Goal: Information Seeking & Learning: Check status

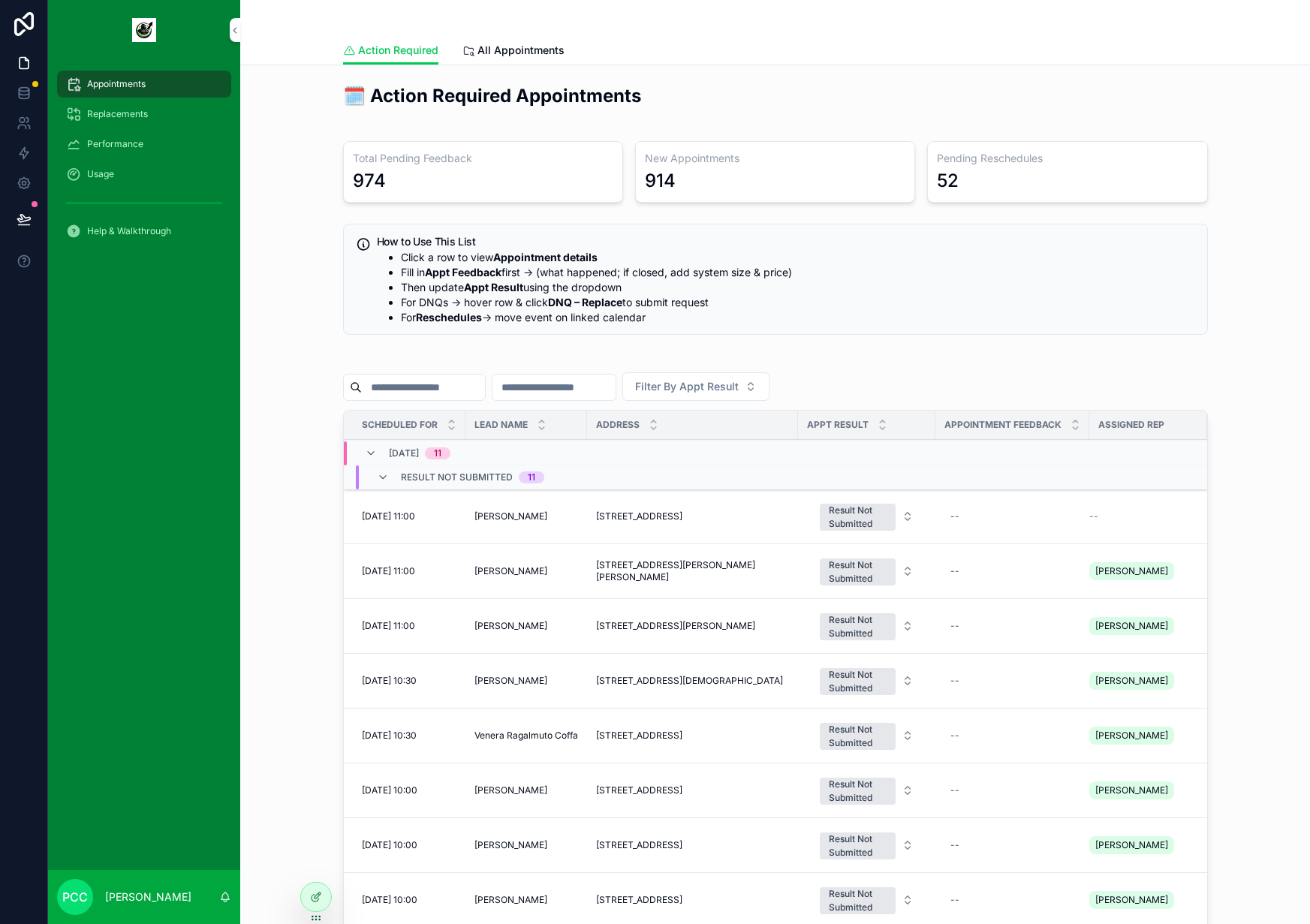
click at [0, 0] on icon at bounding box center [0, 0] width 0 height 0
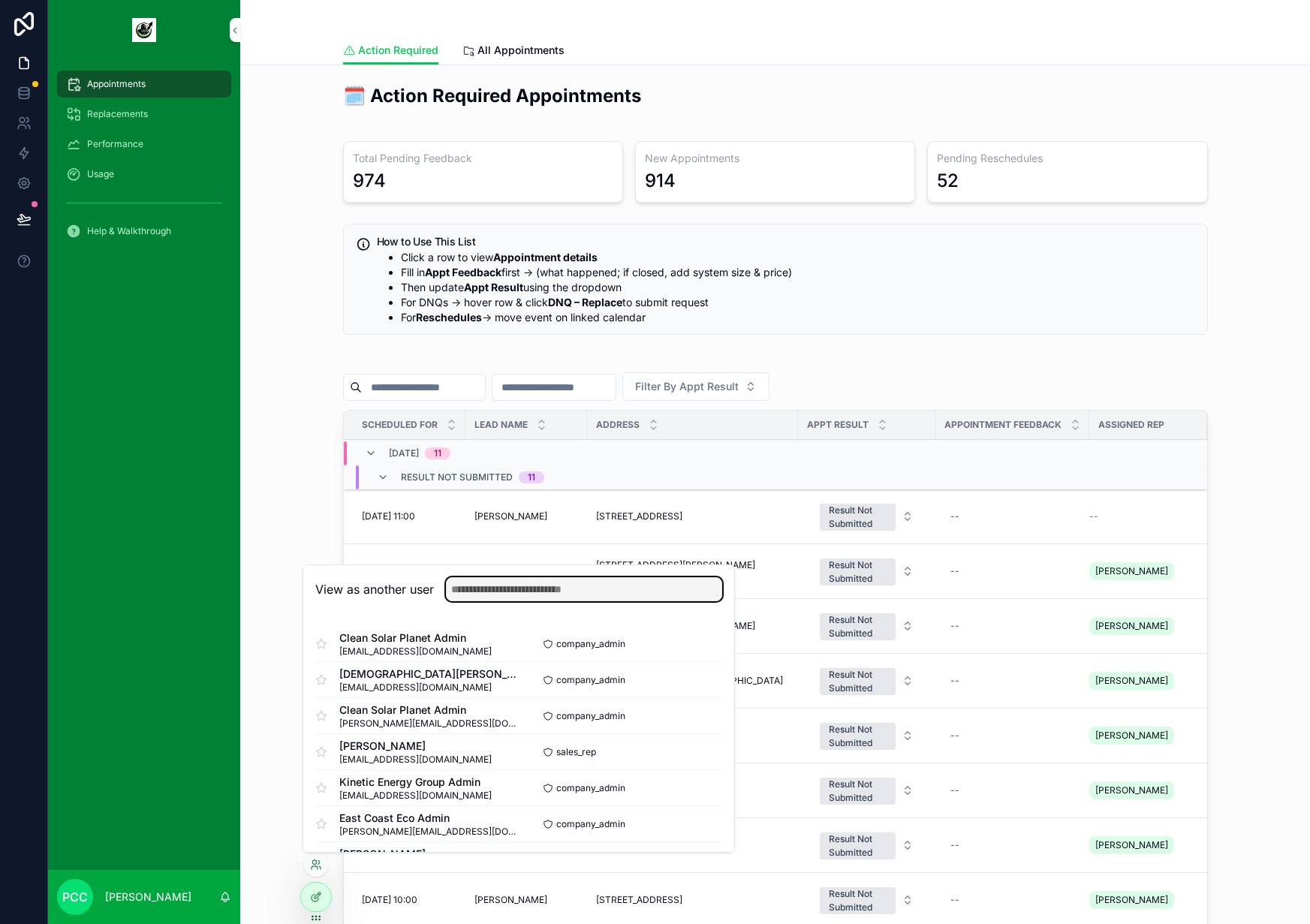
click at [515, 596] on input "text" at bounding box center [584, 589] width 276 height 24
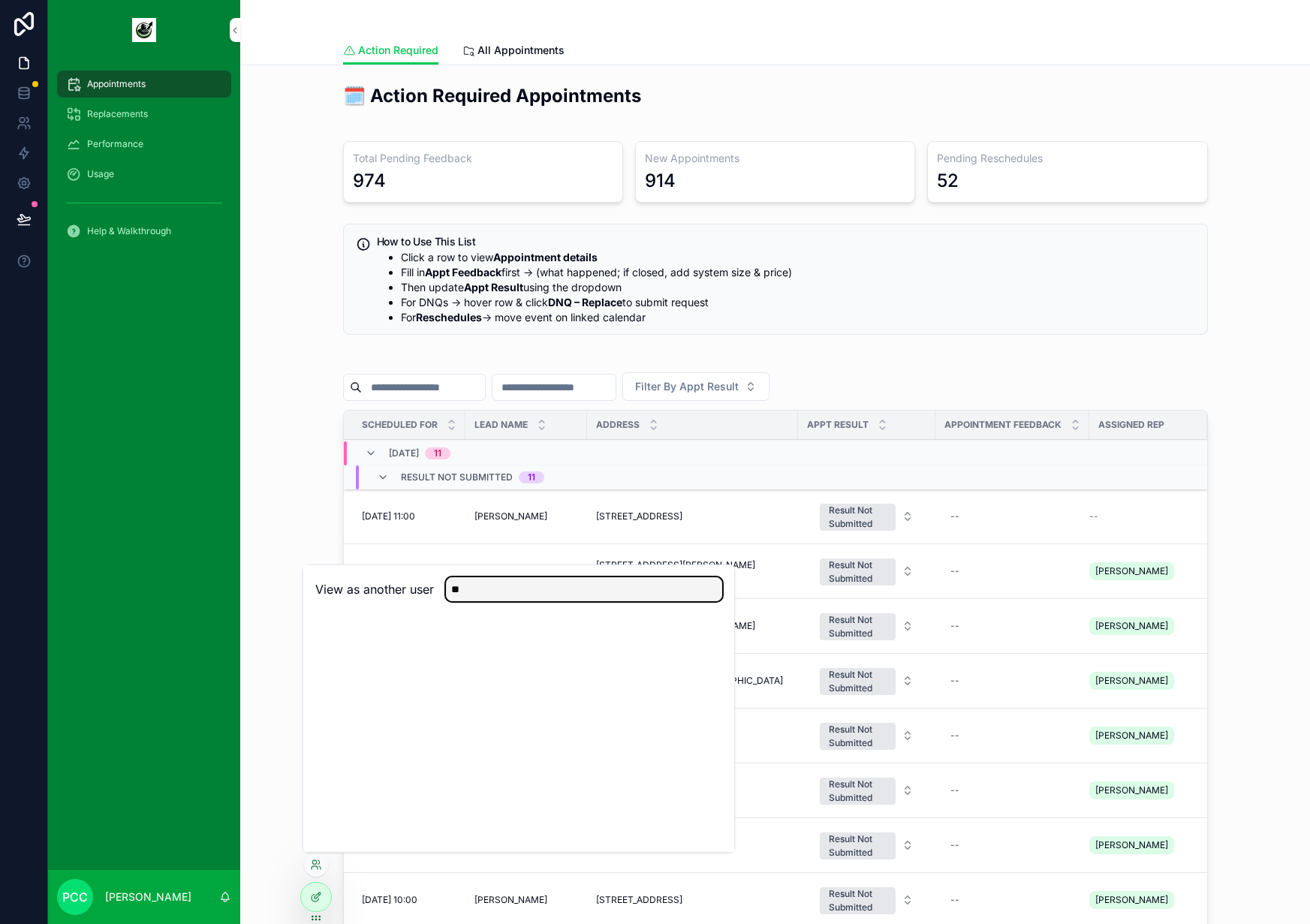
type input "*"
type input "*******"
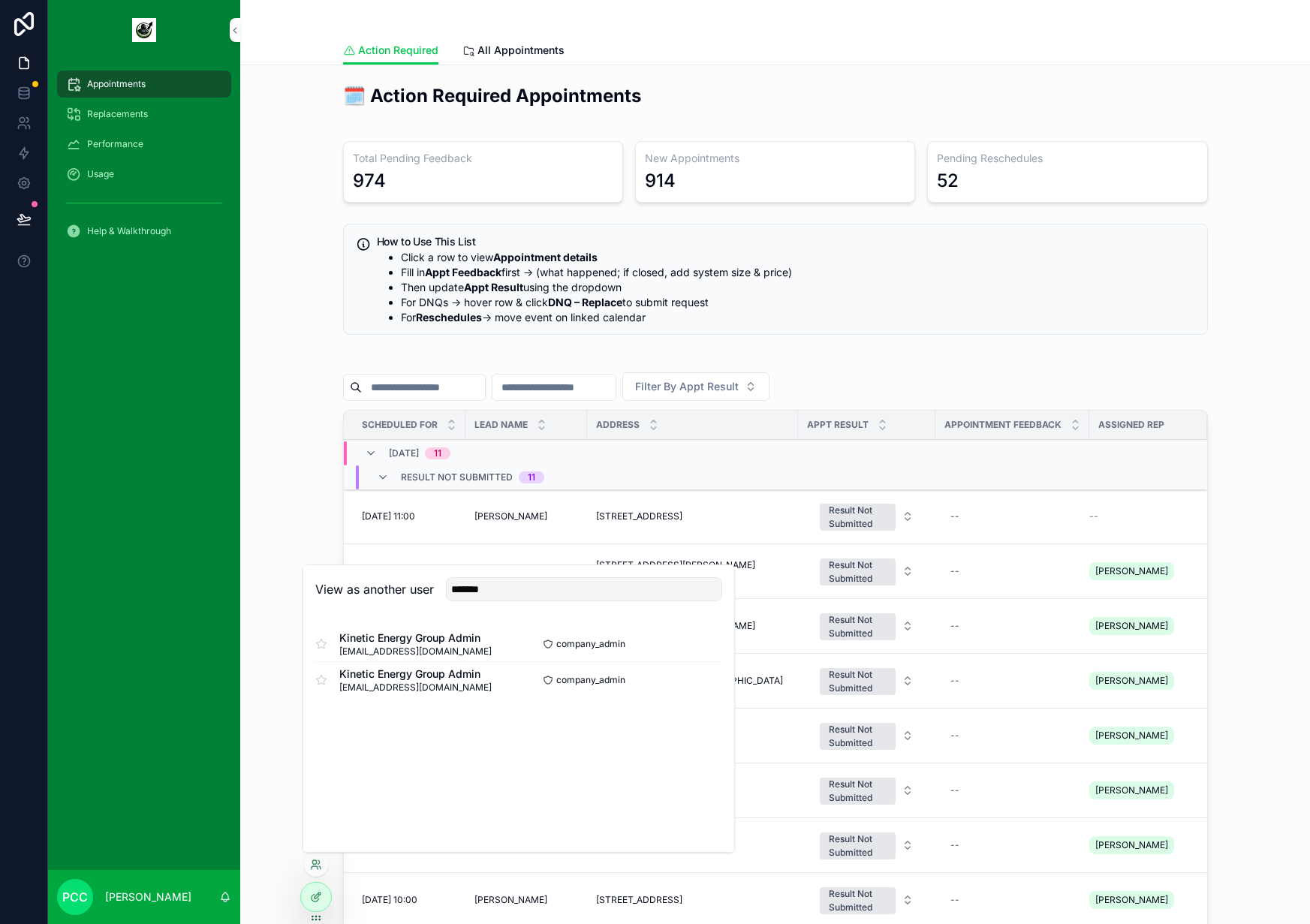
click at [0, 0] on button "Select" at bounding box center [0, 0] width 0 height 0
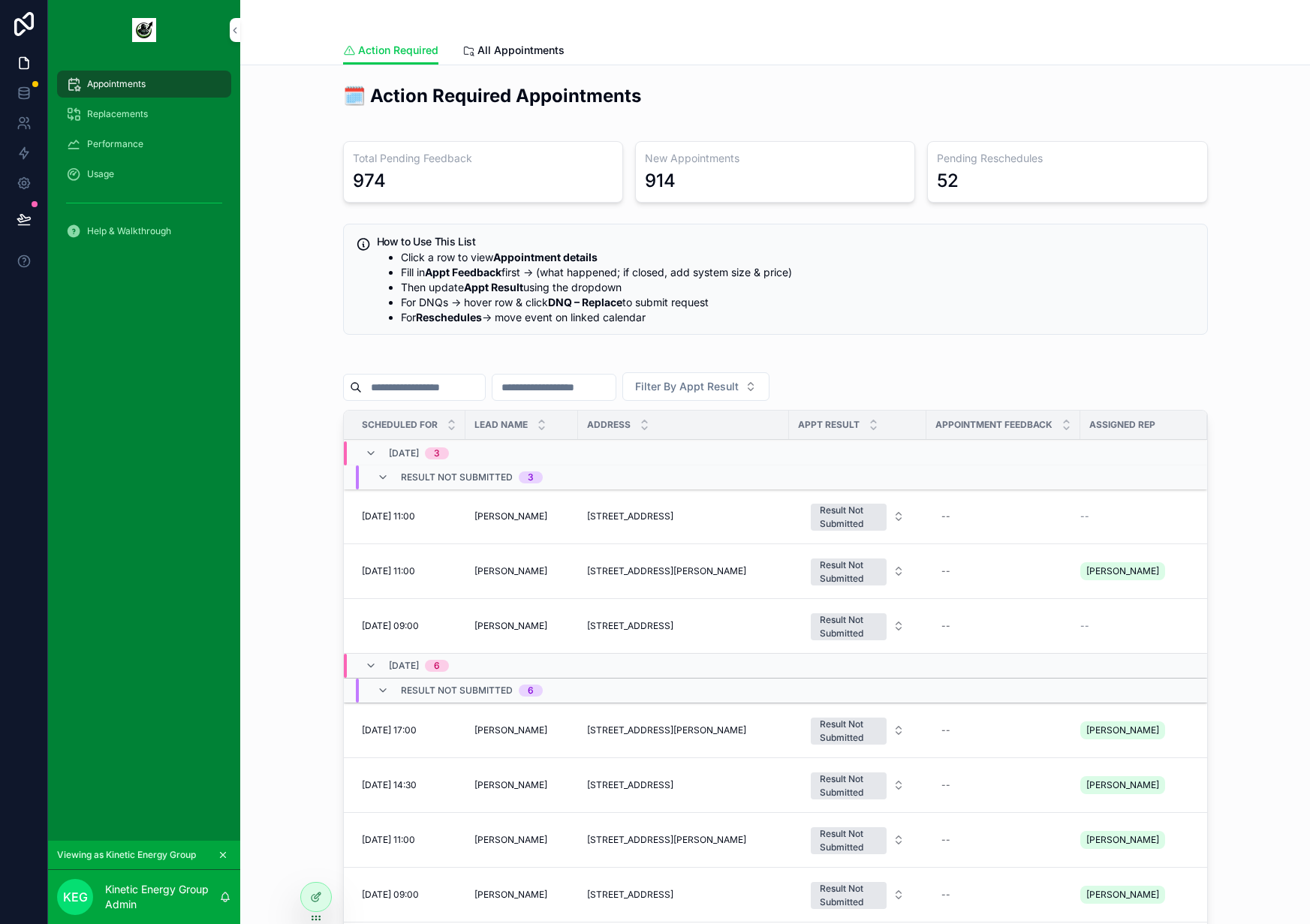
click at [495, 44] on span "All Appointments" at bounding box center [520, 50] width 87 height 15
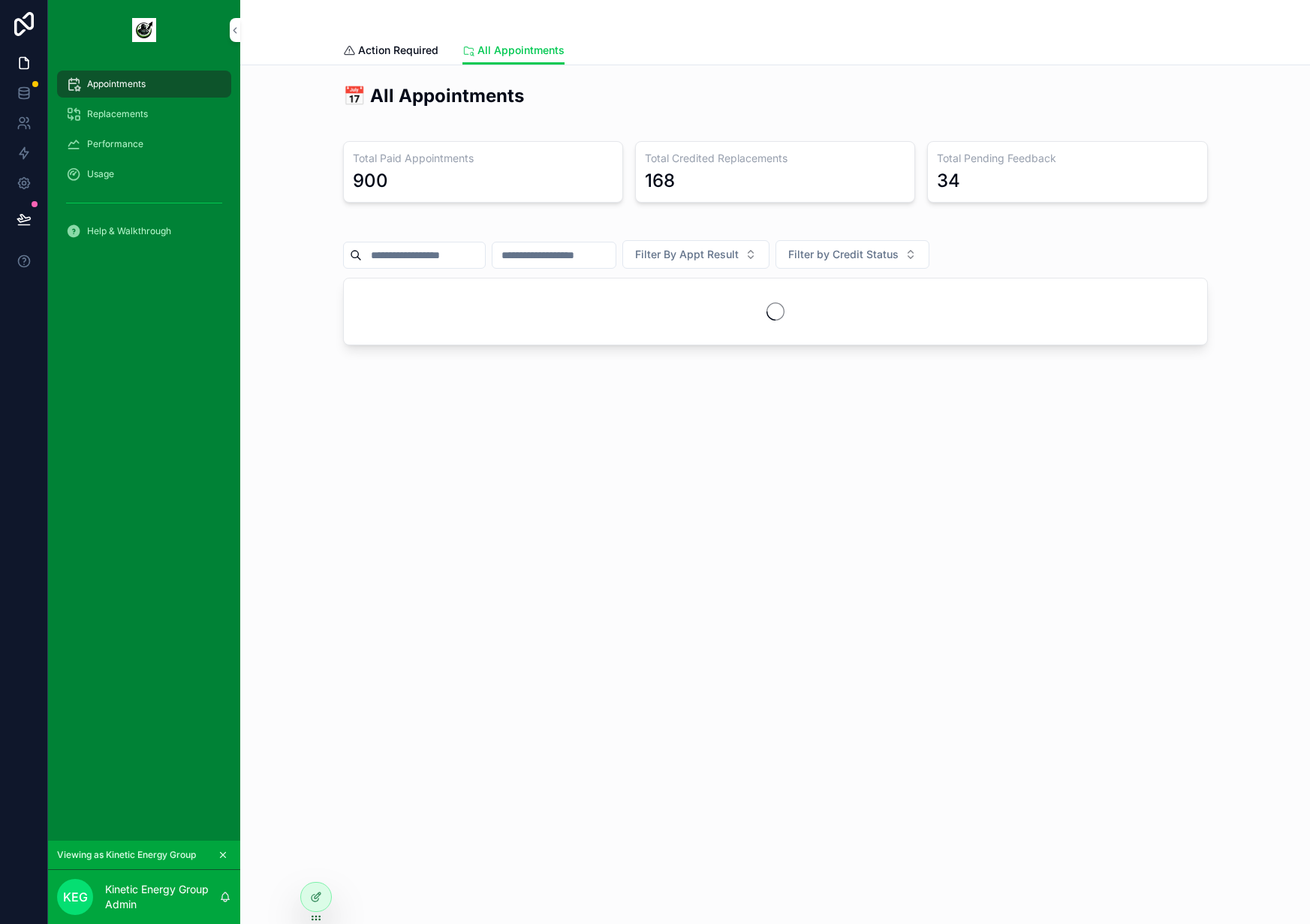
click at [386, 45] on span "Action Required" at bounding box center [398, 50] width 80 height 15
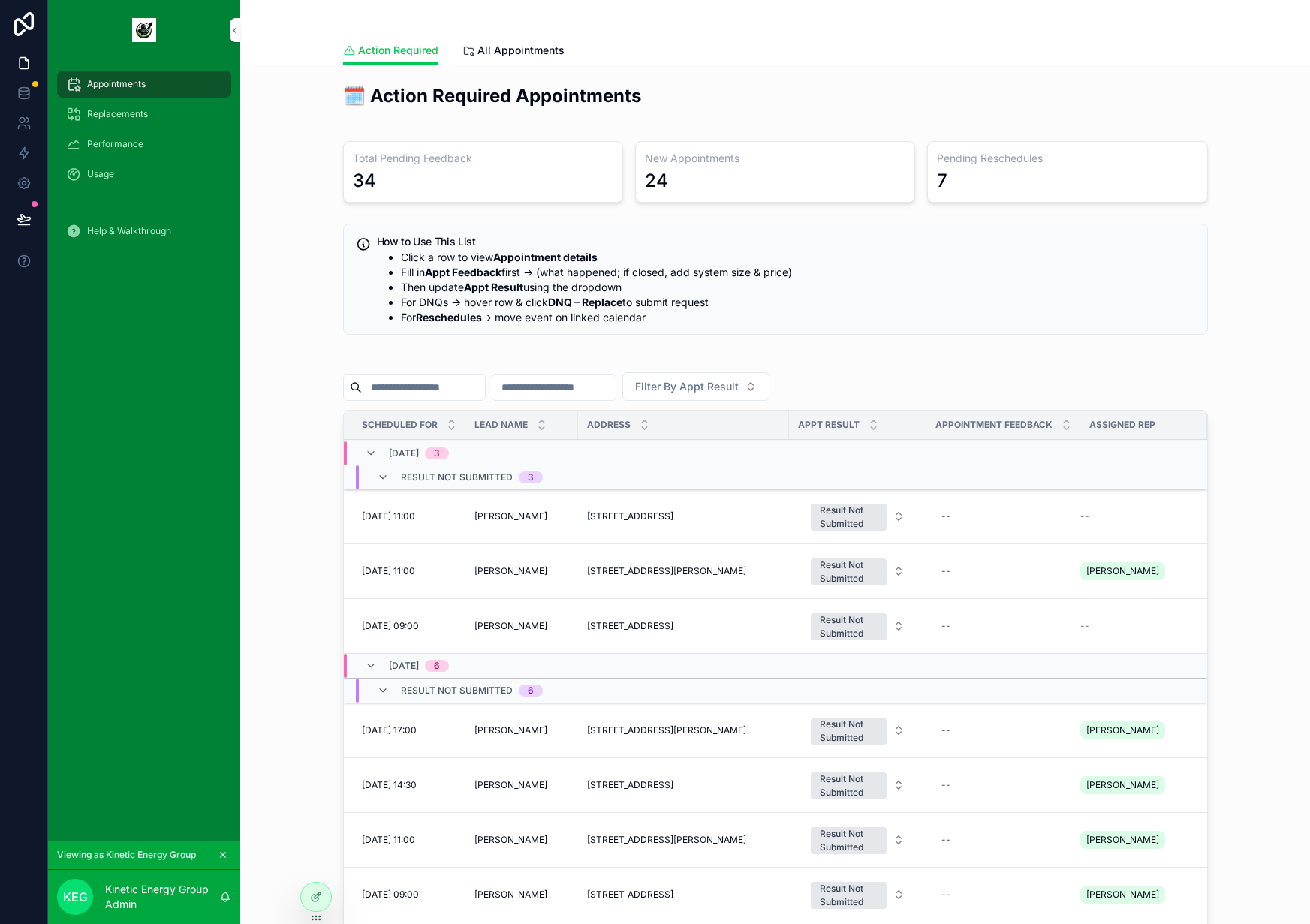
drag, startPoint x: 311, startPoint y: 176, endPoint x: 1009, endPoint y: 343, distance: 717.7
click at [1009, 343] on div "🗓️ Action Required Appointments Total Pending Feedback 34 New Appointments 24 P…" at bounding box center [774, 596] width 1046 height 1039
click at [1009, 343] on div "🗓️ Action Required Appointments Total Pending Feedback 34 New Appointments 24 P…" at bounding box center [774, 596] width 882 height 1039
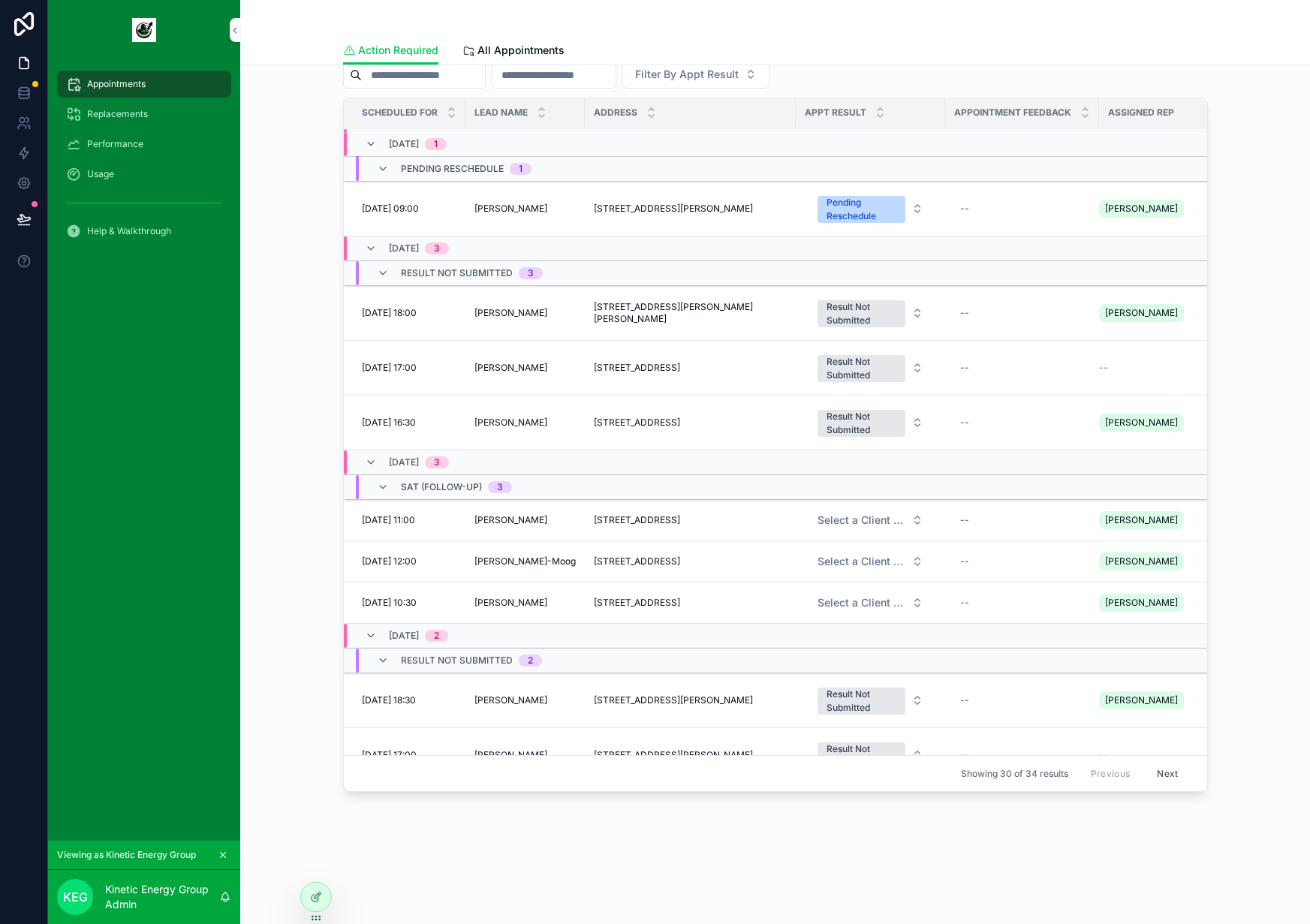
scroll to position [1201, 0]
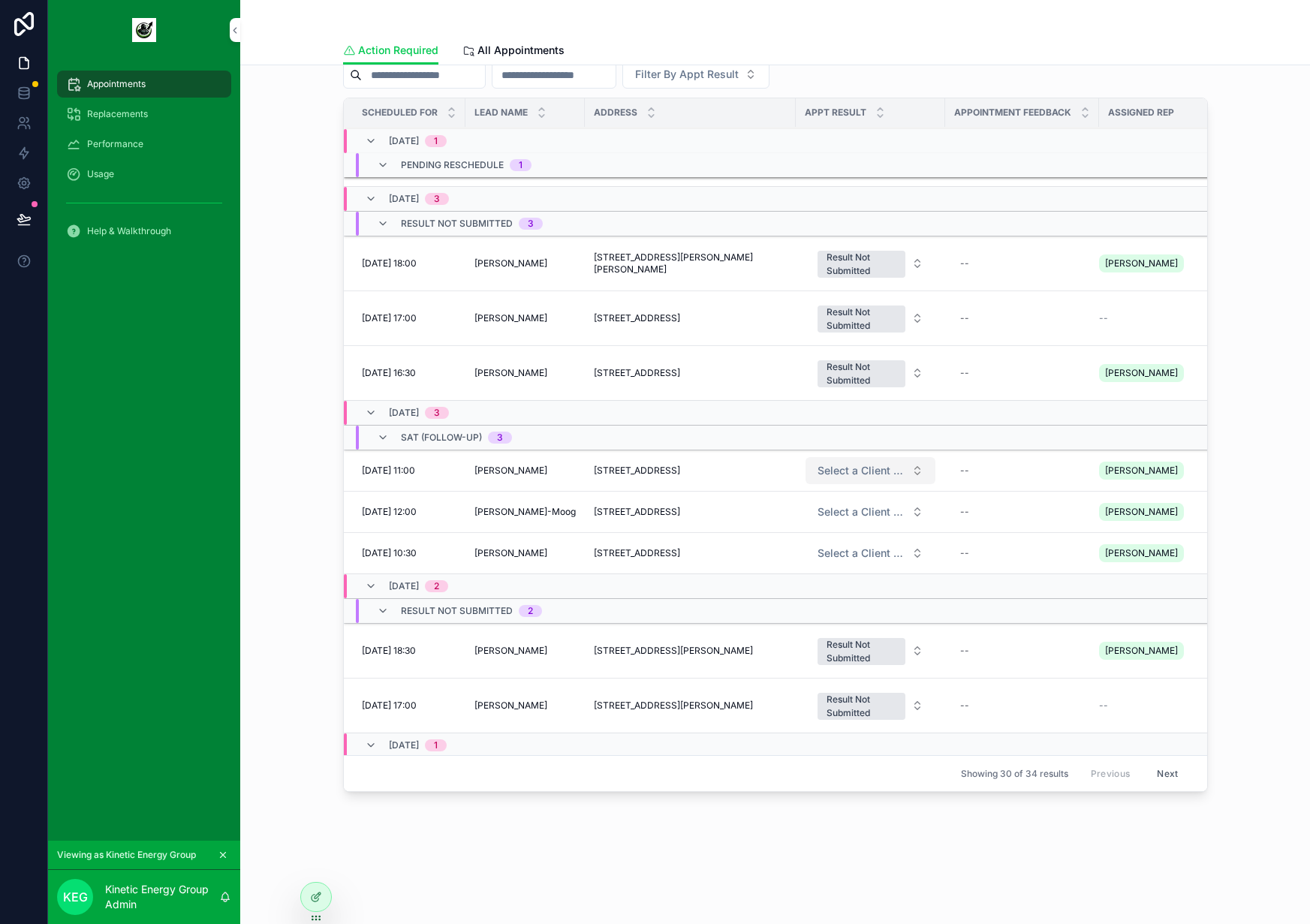
click at [896, 465] on span "Select a Client Result" at bounding box center [862, 470] width 88 height 15
click at [298, 521] on div "🗓️ Action Required Appointments Total Pending Feedback 34 New Appointments 24 P…" at bounding box center [774, 284] width 1046 height 1039
click at [850, 474] on span "Select a Client Result" at bounding box center [862, 470] width 88 height 15
click at [301, 582] on div "🗓️ Action Required Appointments Total Pending Feedback 34 New Appointments 24 P…" at bounding box center [774, 284] width 1046 height 1039
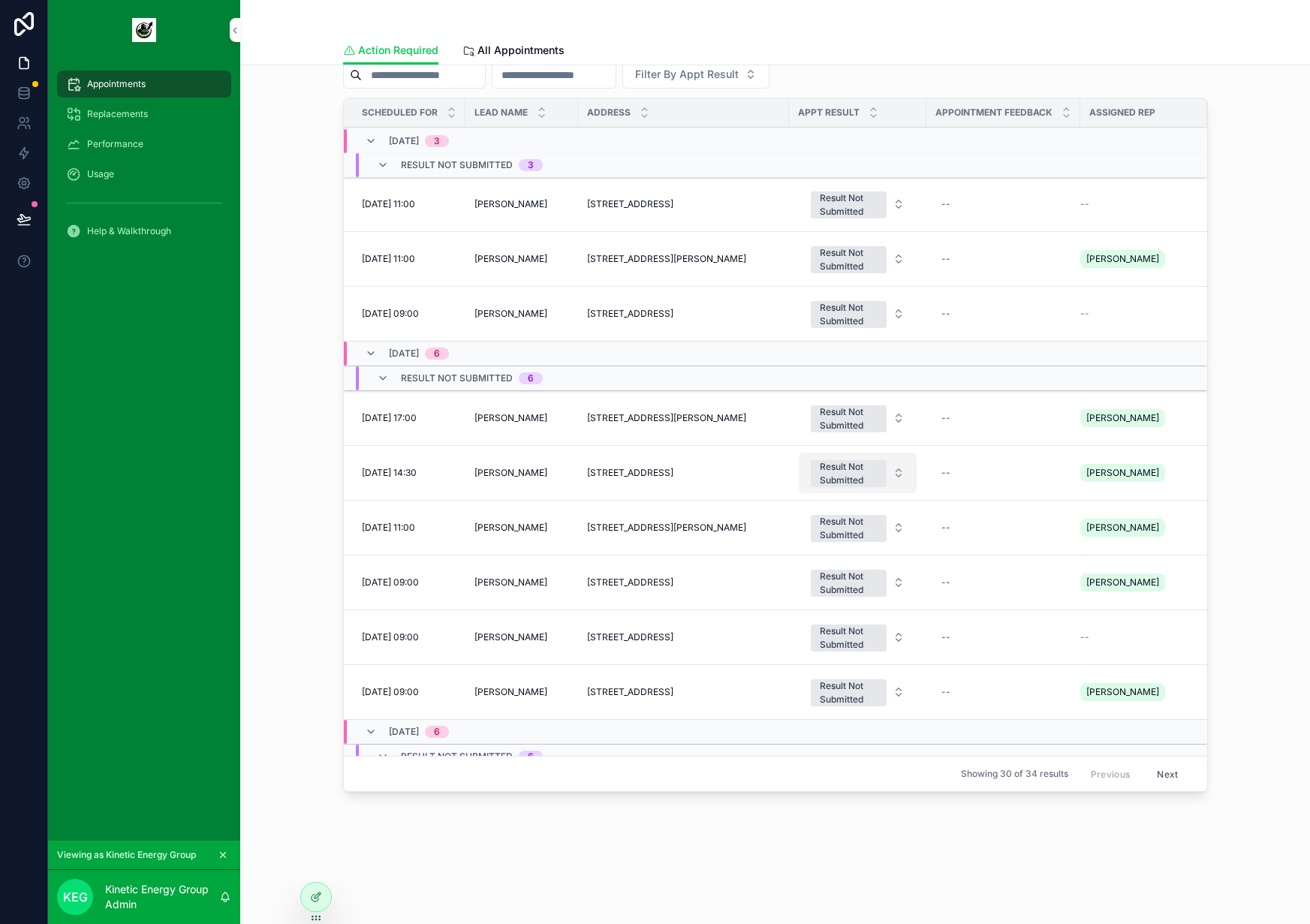
scroll to position [0, 0]
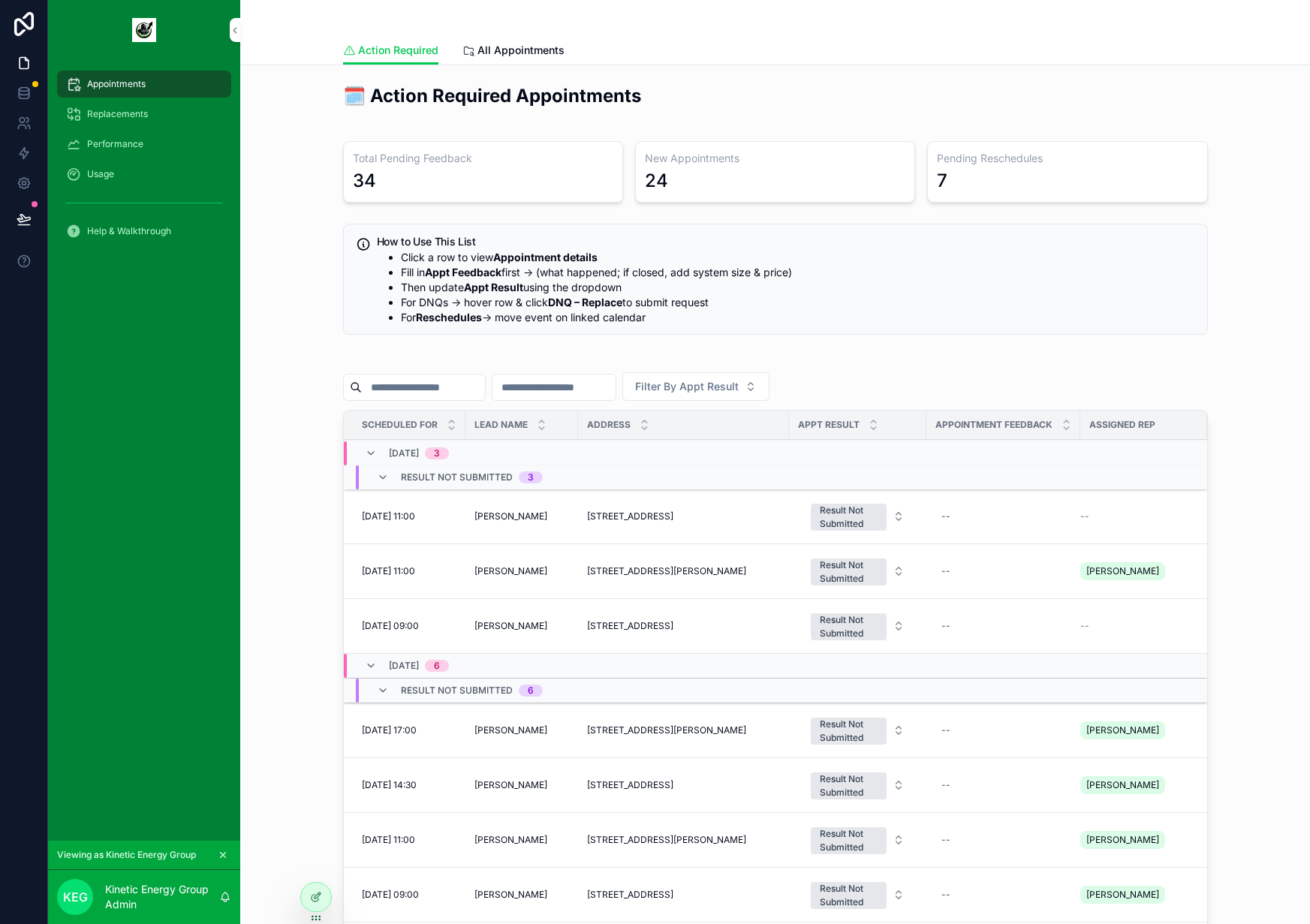
click at [119, 142] on span "Performance" at bounding box center [115, 144] width 56 height 12
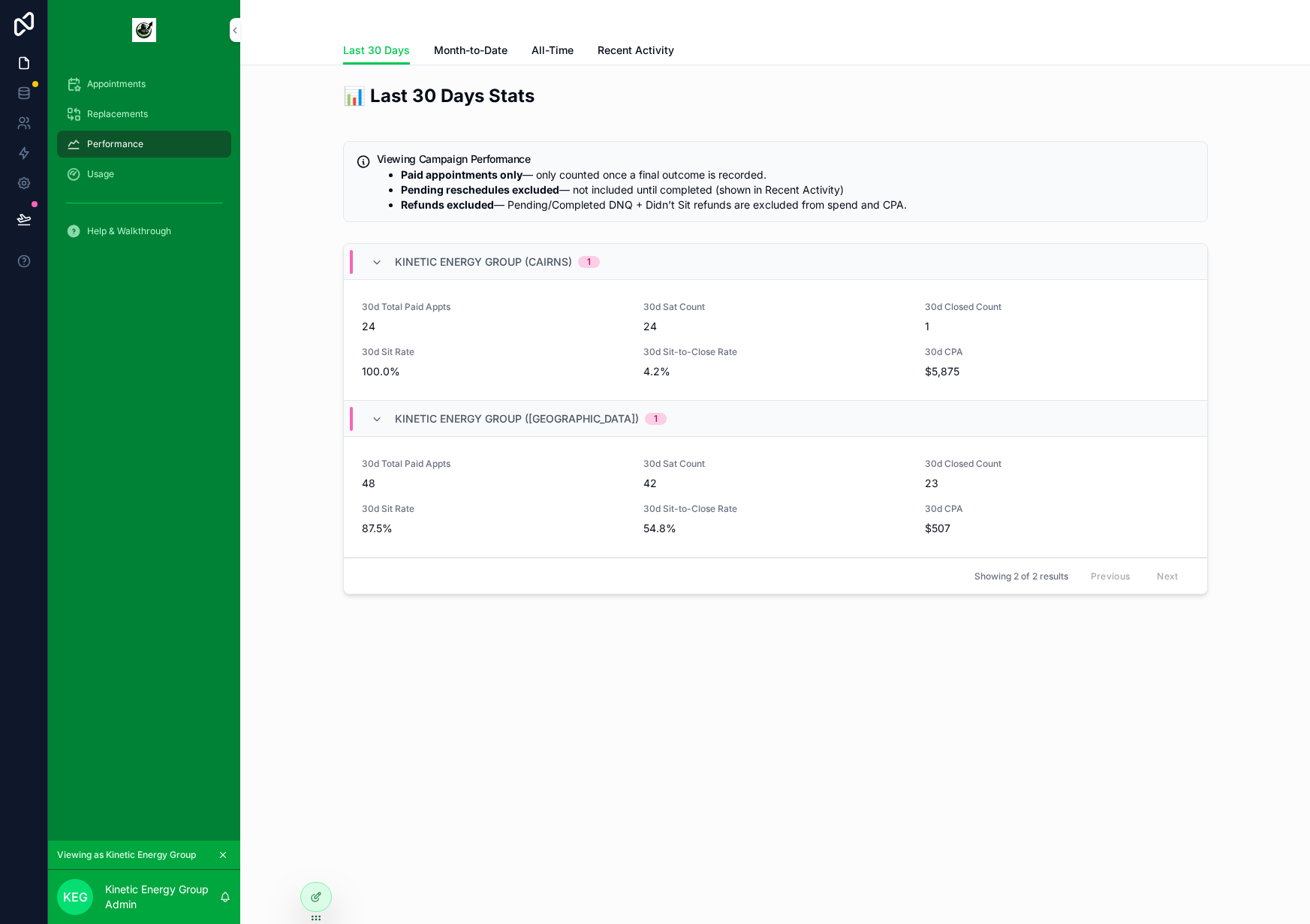
click at [466, 52] on span "Month-to-Date" at bounding box center [470, 50] width 73 height 15
click at [361, 51] on span "Last 30 Days" at bounding box center [376, 50] width 67 height 15
click at [365, 49] on span "Last 30 Days" at bounding box center [376, 50] width 67 height 15
click at [445, 43] on span "Month-to-Date" at bounding box center [470, 50] width 73 height 15
click at [337, 46] on div "Last 30 Days Month-to-Date All-Time Recent Activity" at bounding box center [774, 50] width 1052 height 29
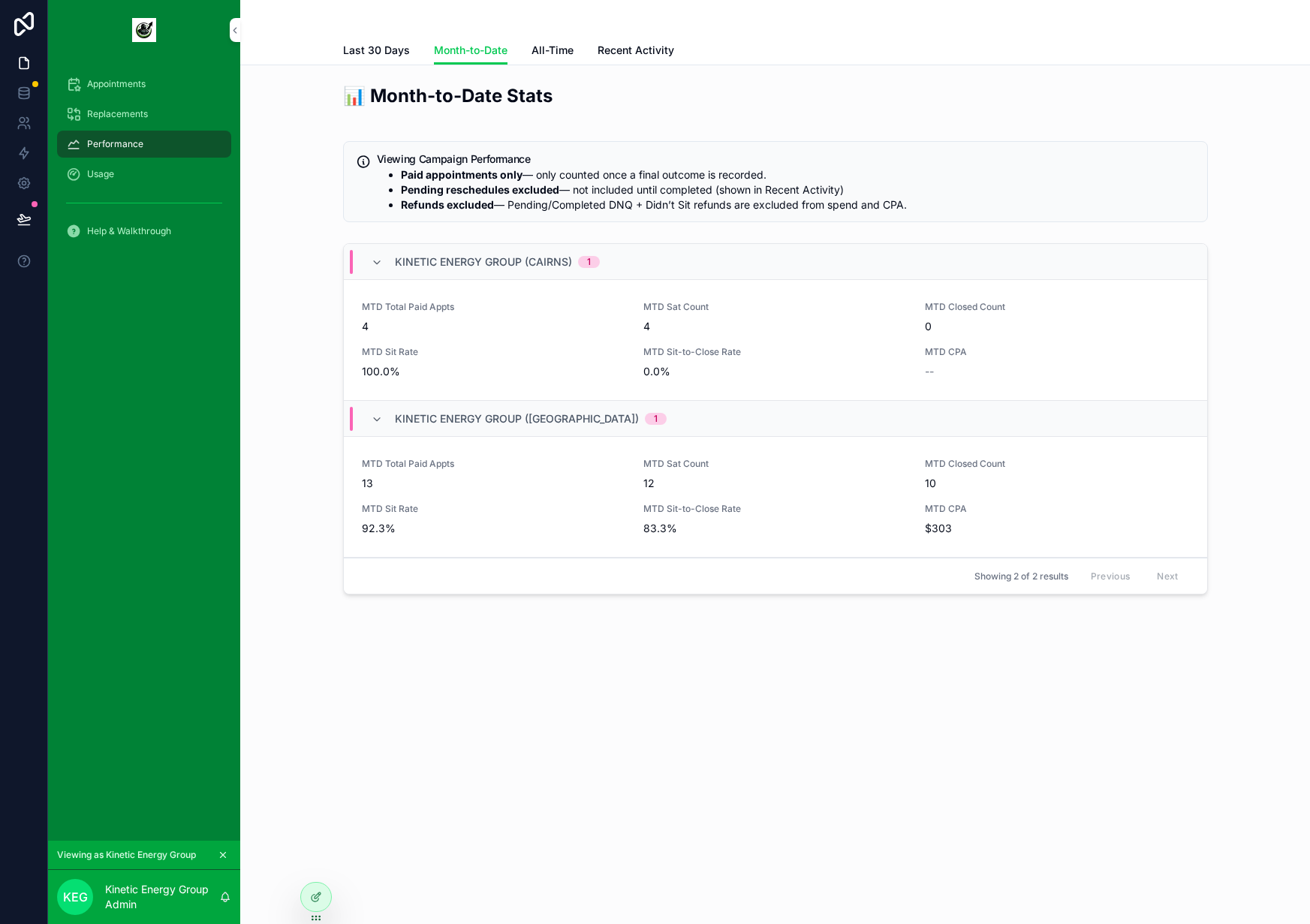
click at [448, 49] on span "Month-to-Date" at bounding box center [470, 50] width 73 height 15
click at [436, 48] on span "Month-to-Date" at bounding box center [470, 50] width 73 height 15
click at [441, 48] on span "Month-to-Date" at bounding box center [470, 50] width 73 height 15
click at [385, 52] on span "Last 30 Days" at bounding box center [376, 50] width 67 height 15
click at [479, 51] on span "Month-to-Date" at bounding box center [470, 50] width 73 height 15
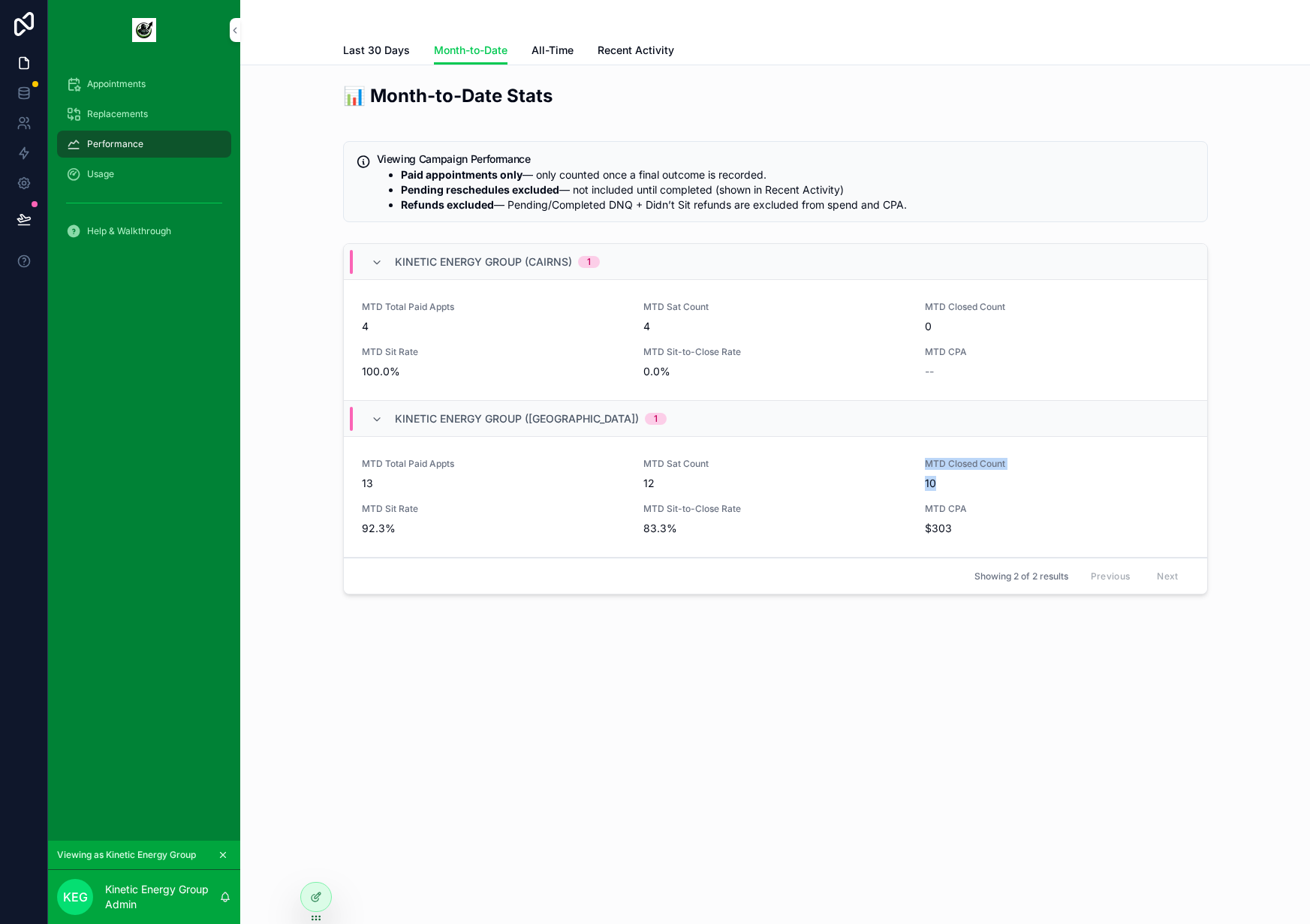
drag, startPoint x: 940, startPoint y: 483, endPoint x: 916, endPoint y: 459, distance: 33.9
click at [916, 459] on div "MTD Total Paid Appts 13 MTD Sat Count 12 MTD Closed Count 10 MTD Sit Rate 92.3%…" at bounding box center [774, 496] width 827 height 78
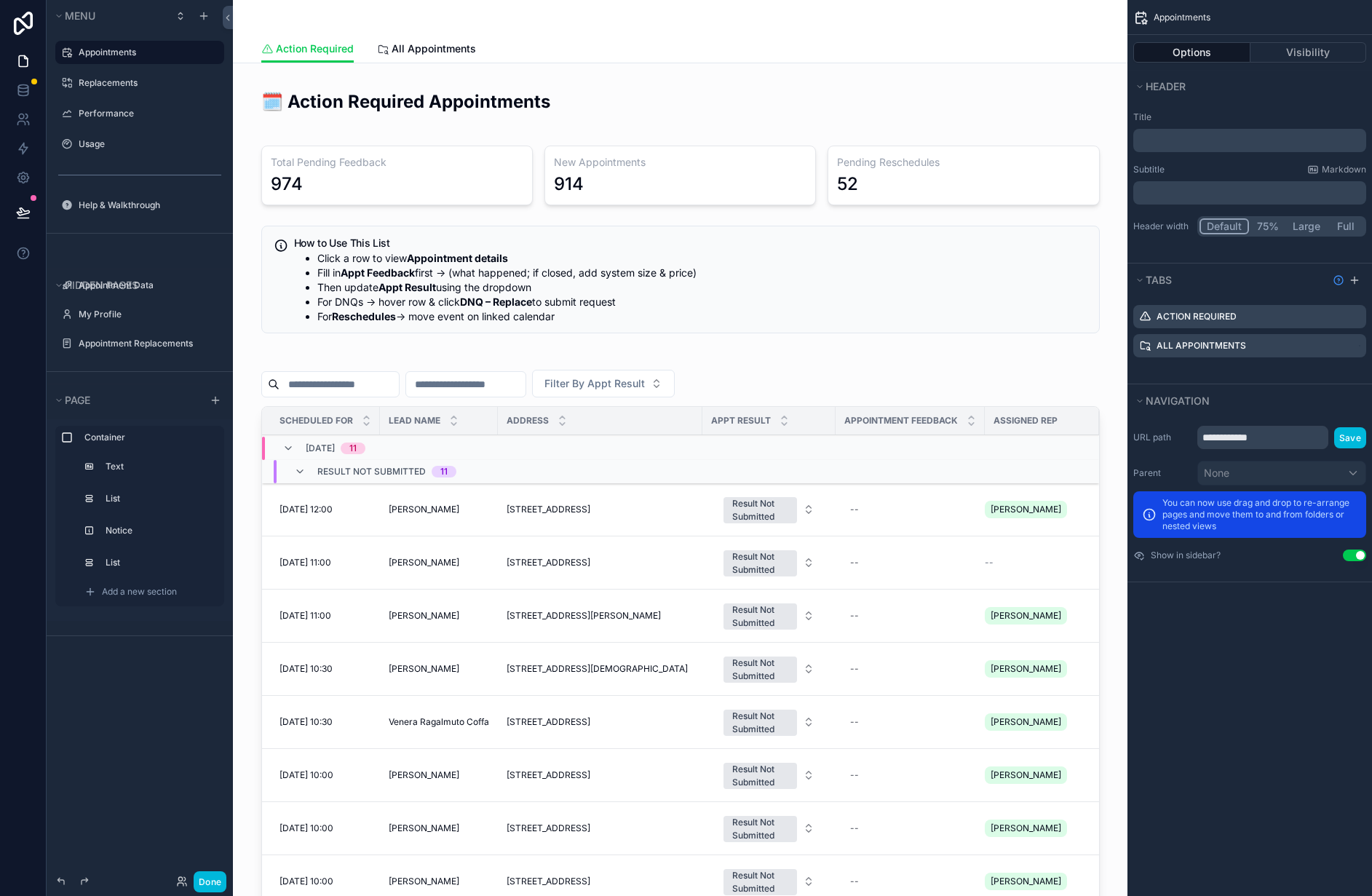
click at [682, 23] on div "scrollable content" at bounding box center [681, 17] width 838 height 35
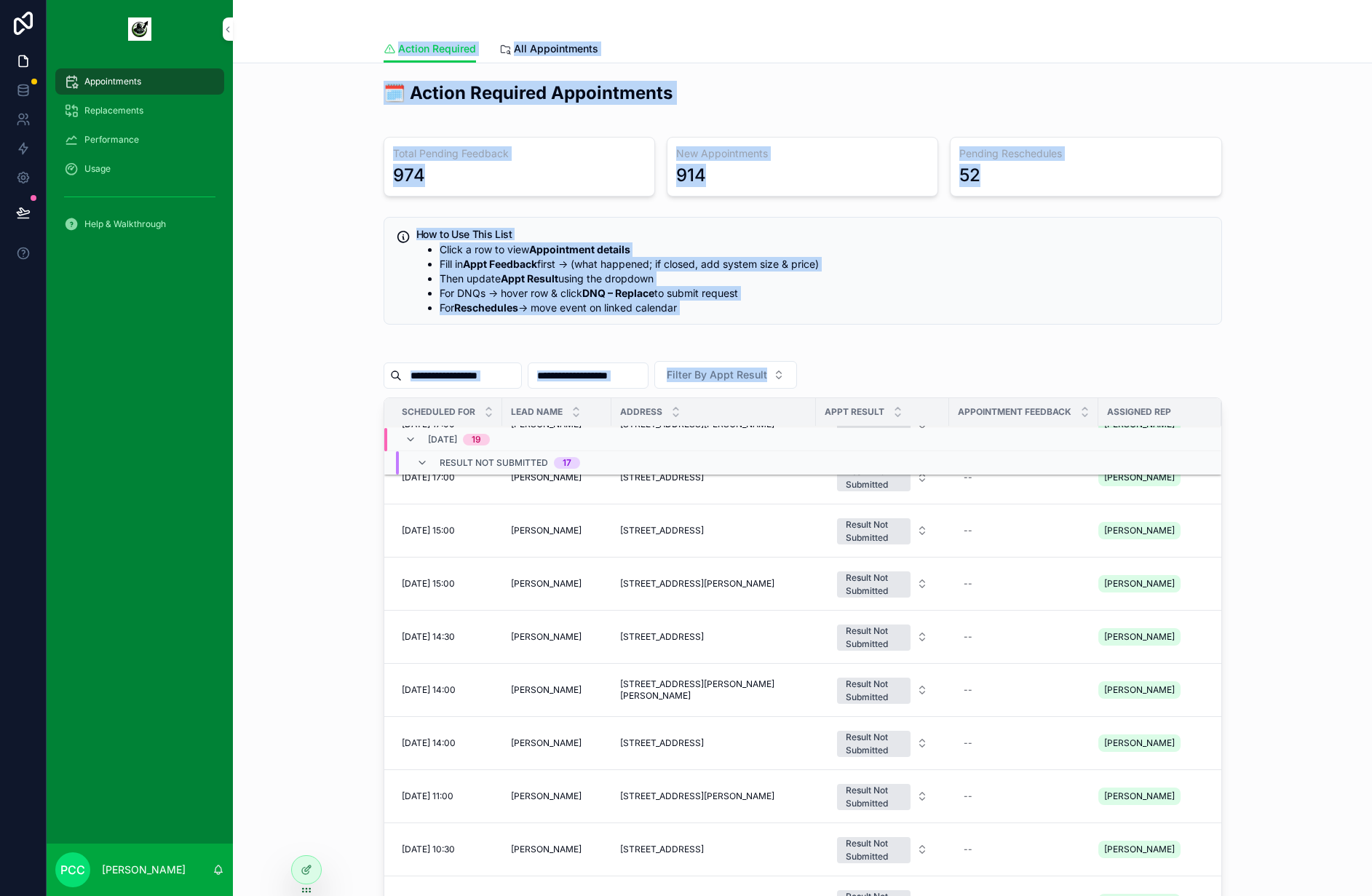
scroll to position [303, 0]
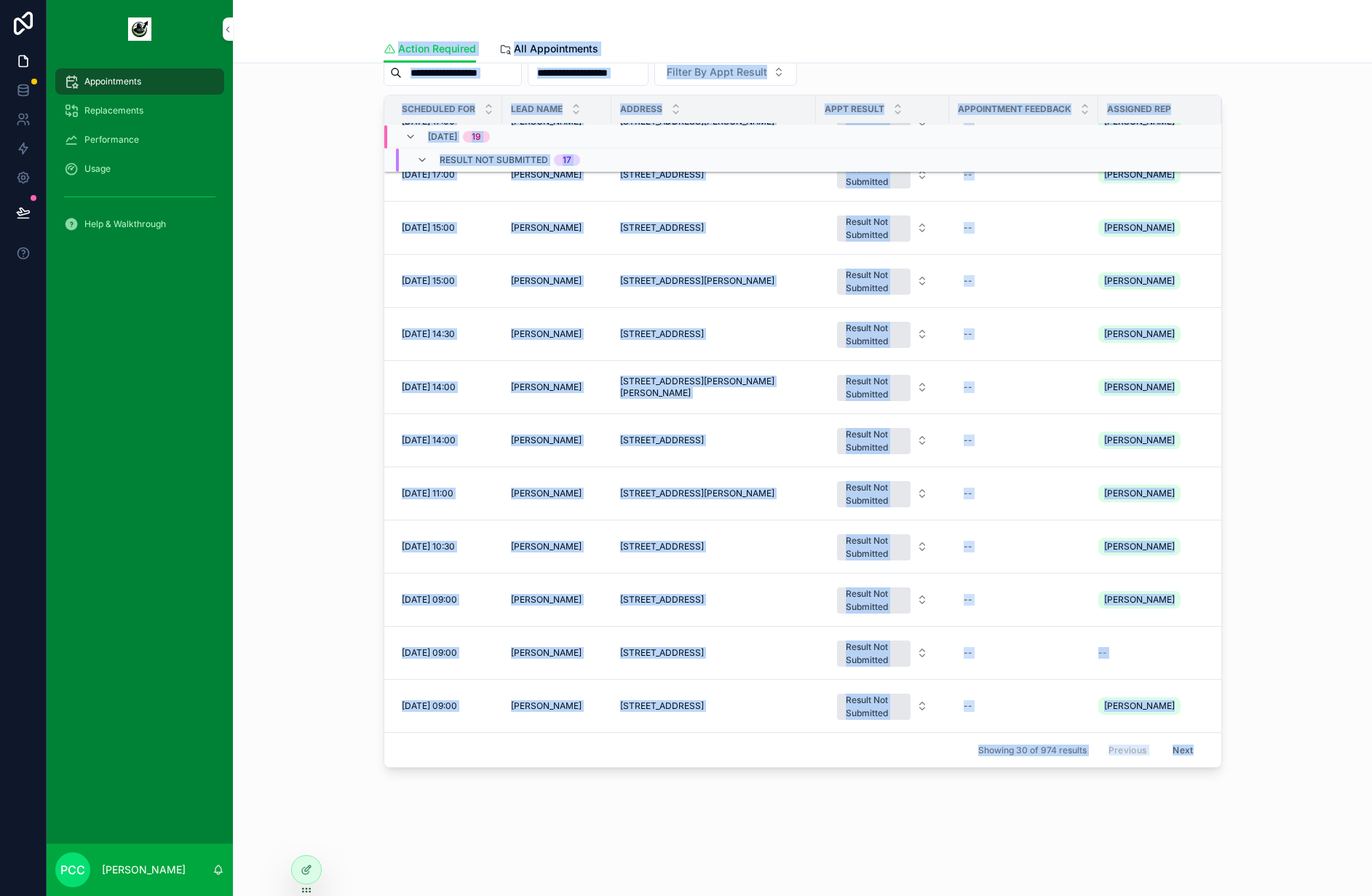
drag, startPoint x: 329, startPoint y: 29, endPoint x: 1213, endPoint y: 807, distance: 1177.6
click at [1214, 806] on div "Action Required Action Required All Appointments 🗓️ Action Required Appointment…" at bounding box center [803, 297] width 1139 height 1199
click at [1213, 808] on div "🗓️ Action Required Appointments Total Pending Feedback 974 New Appointments 914…" at bounding box center [803, 317] width 1139 height 1112
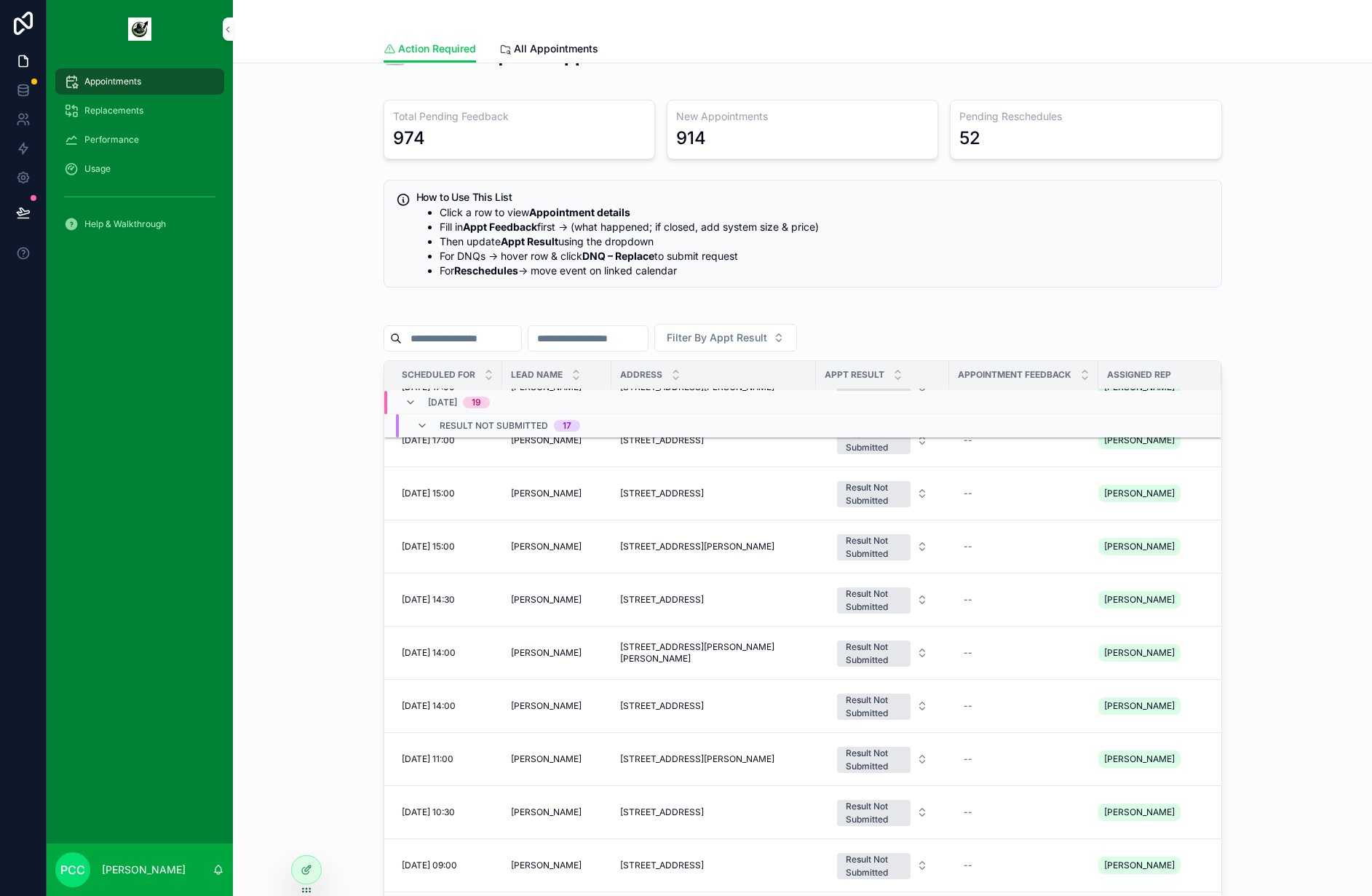
scroll to position [0, 0]
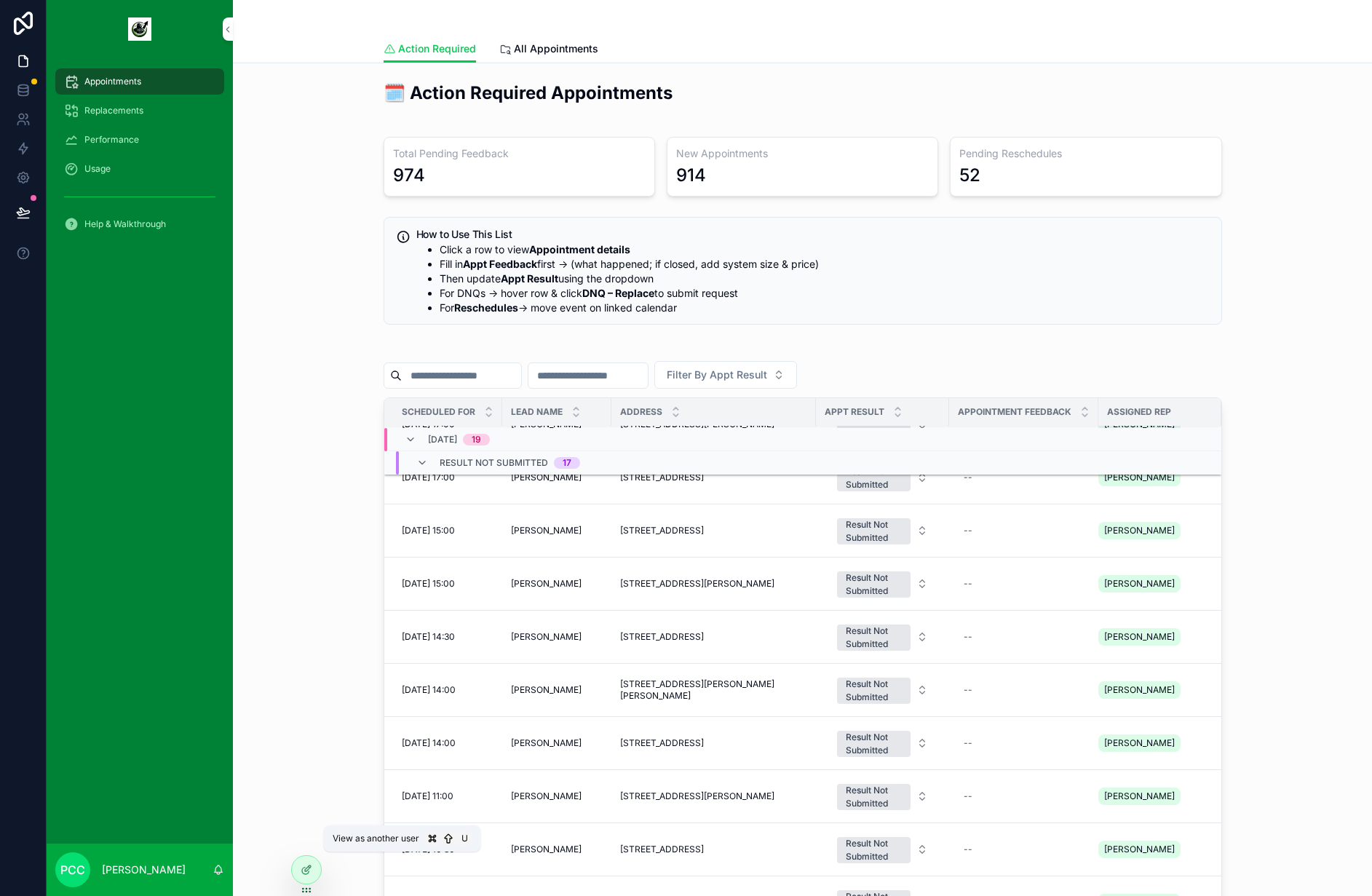
click at [0, 0] on icon at bounding box center [0, 0] width 0 height 0
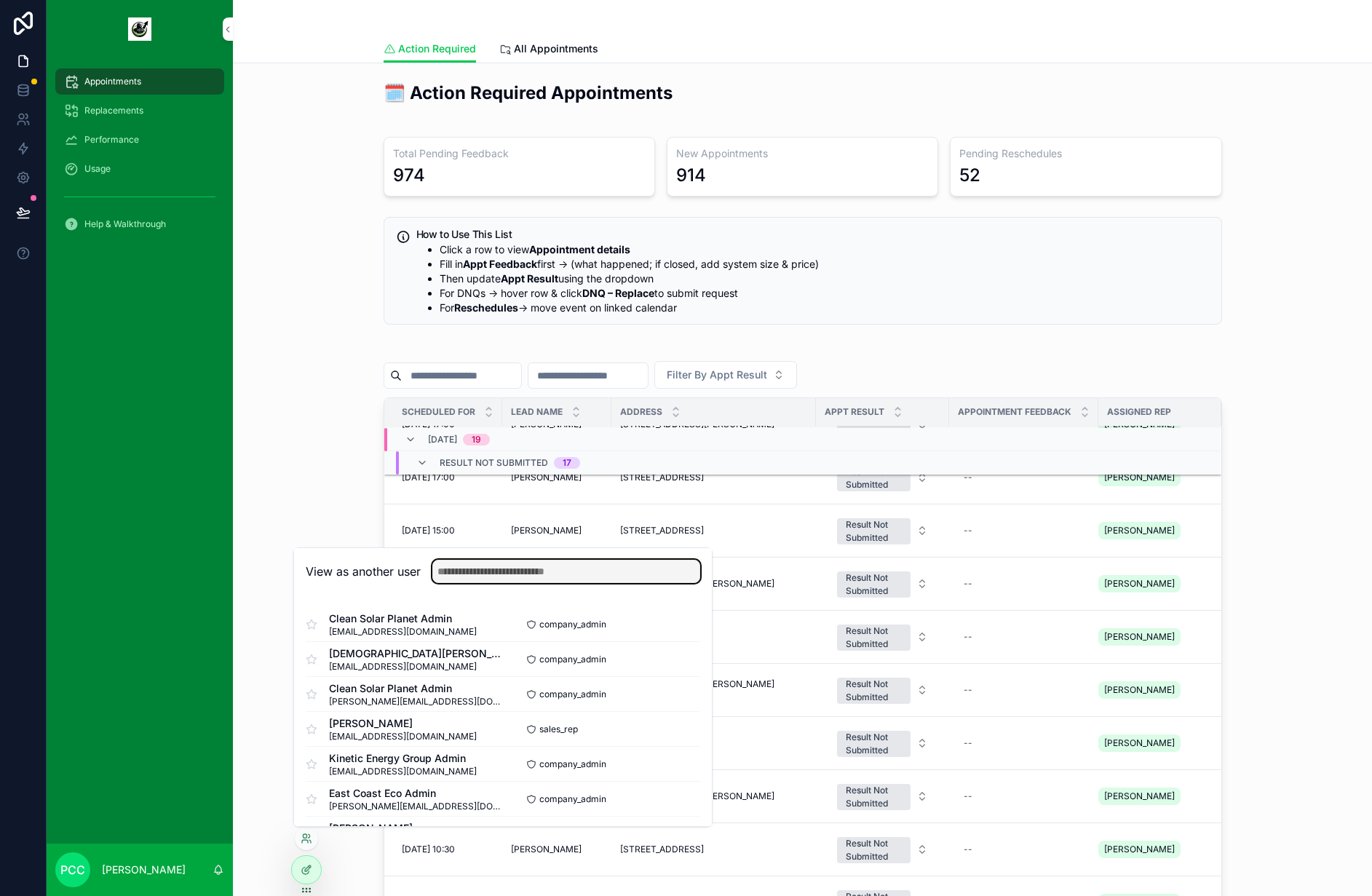
click at [535, 565] on input "text" at bounding box center [566, 571] width 268 height 23
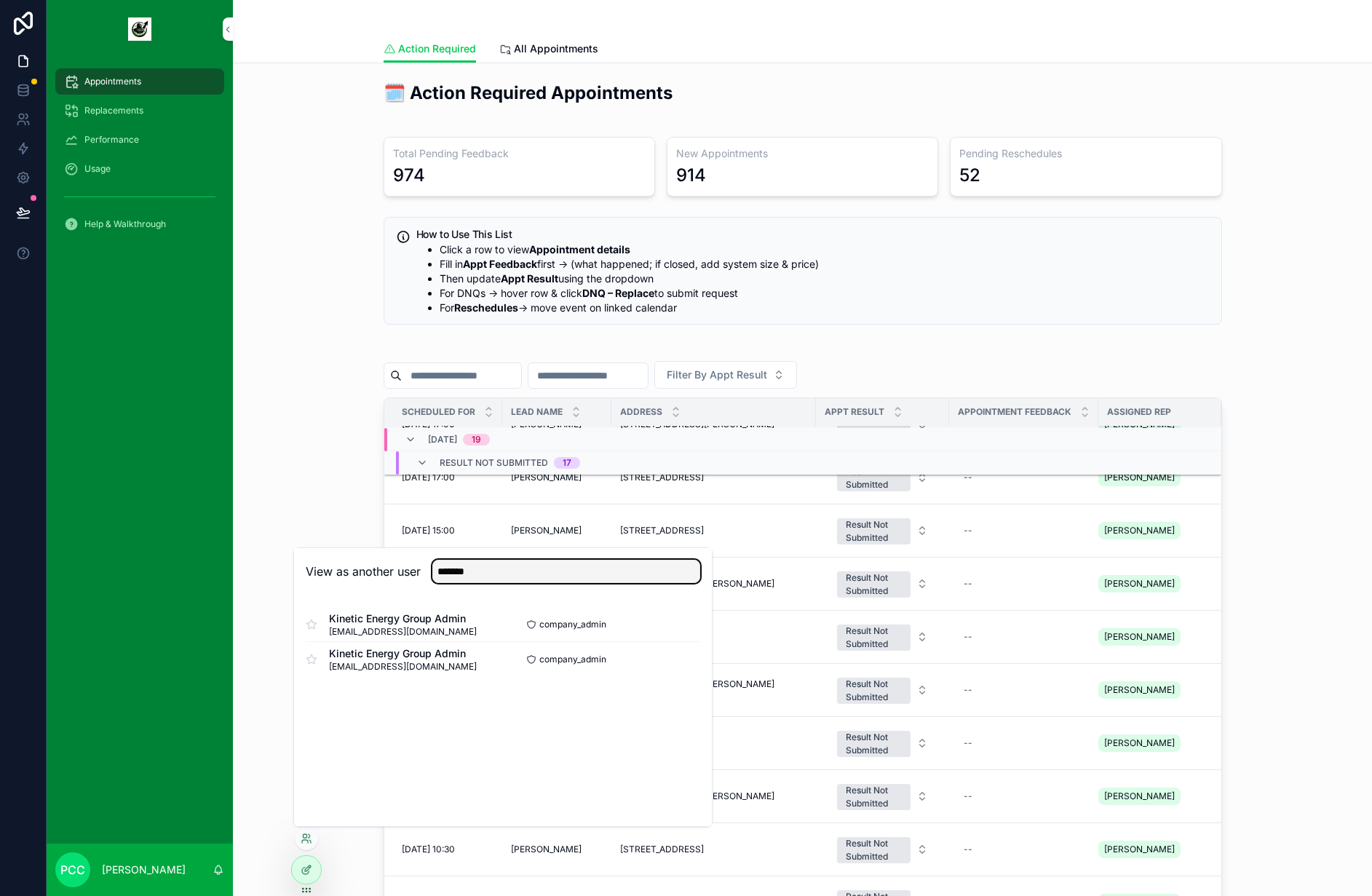
type input "*******"
click at [0, 0] on button "Select" at bounding box center [0, 0] width 0 height 0
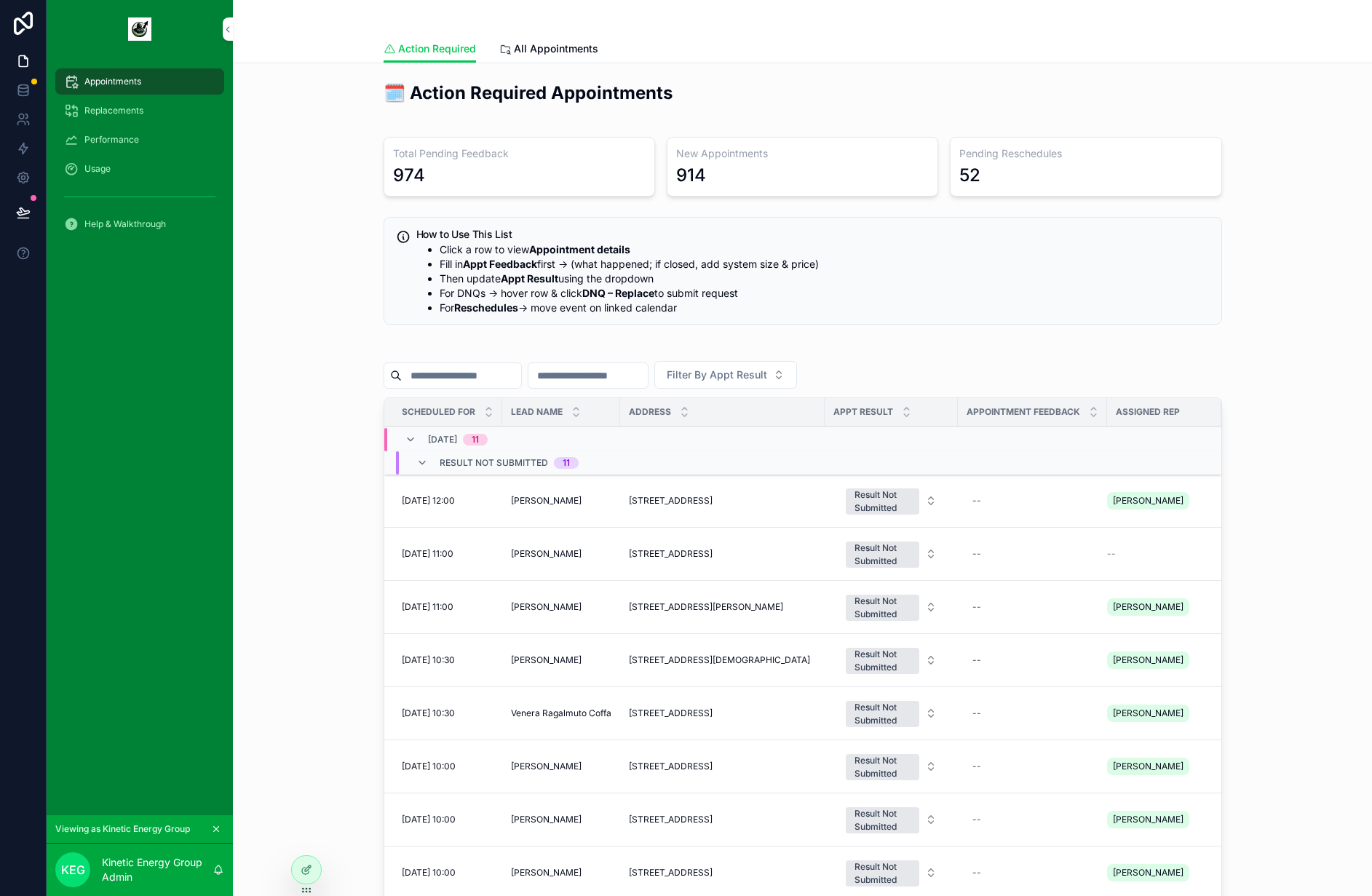
click at [158, 141] on div "Performance" at bounding box center [140, 139] width 152 height 23
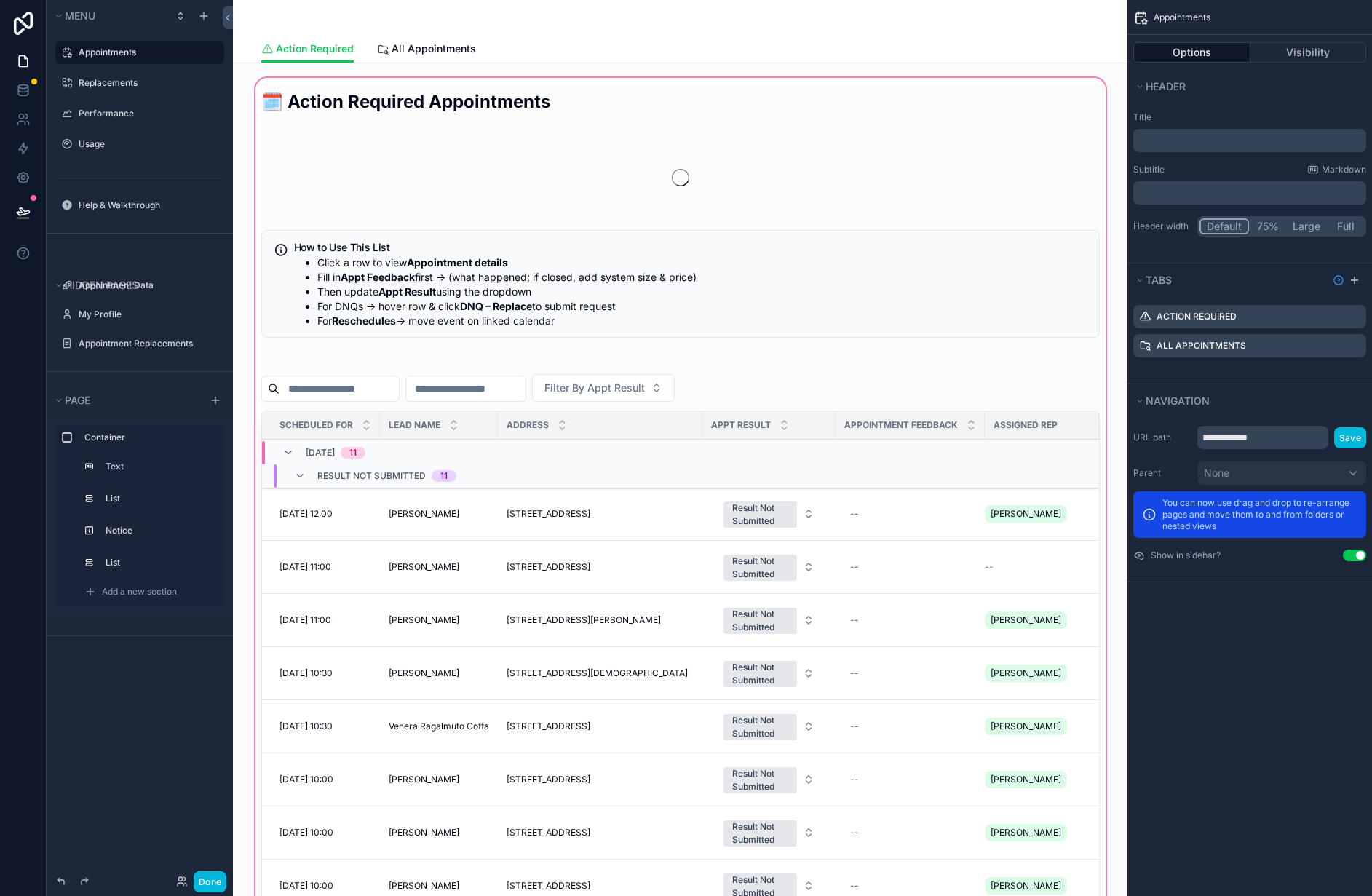
click at [760, 75] on div "scrollable content" at bounding box center [680, 589] width 871 height 1029
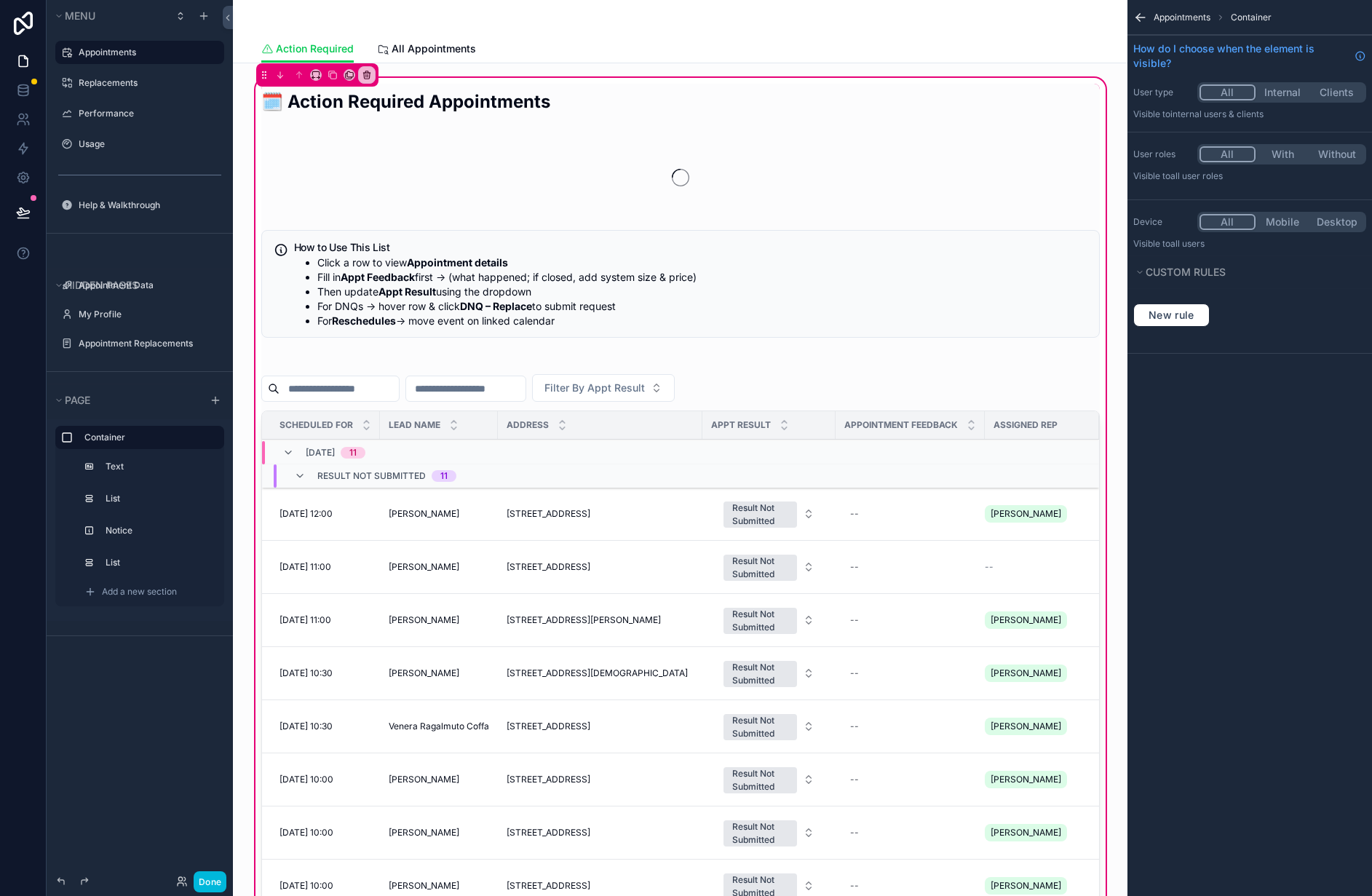
click at [653, 44] on div "Action Required All Appointments" at bounding box center [681, 49] width 838 height 28
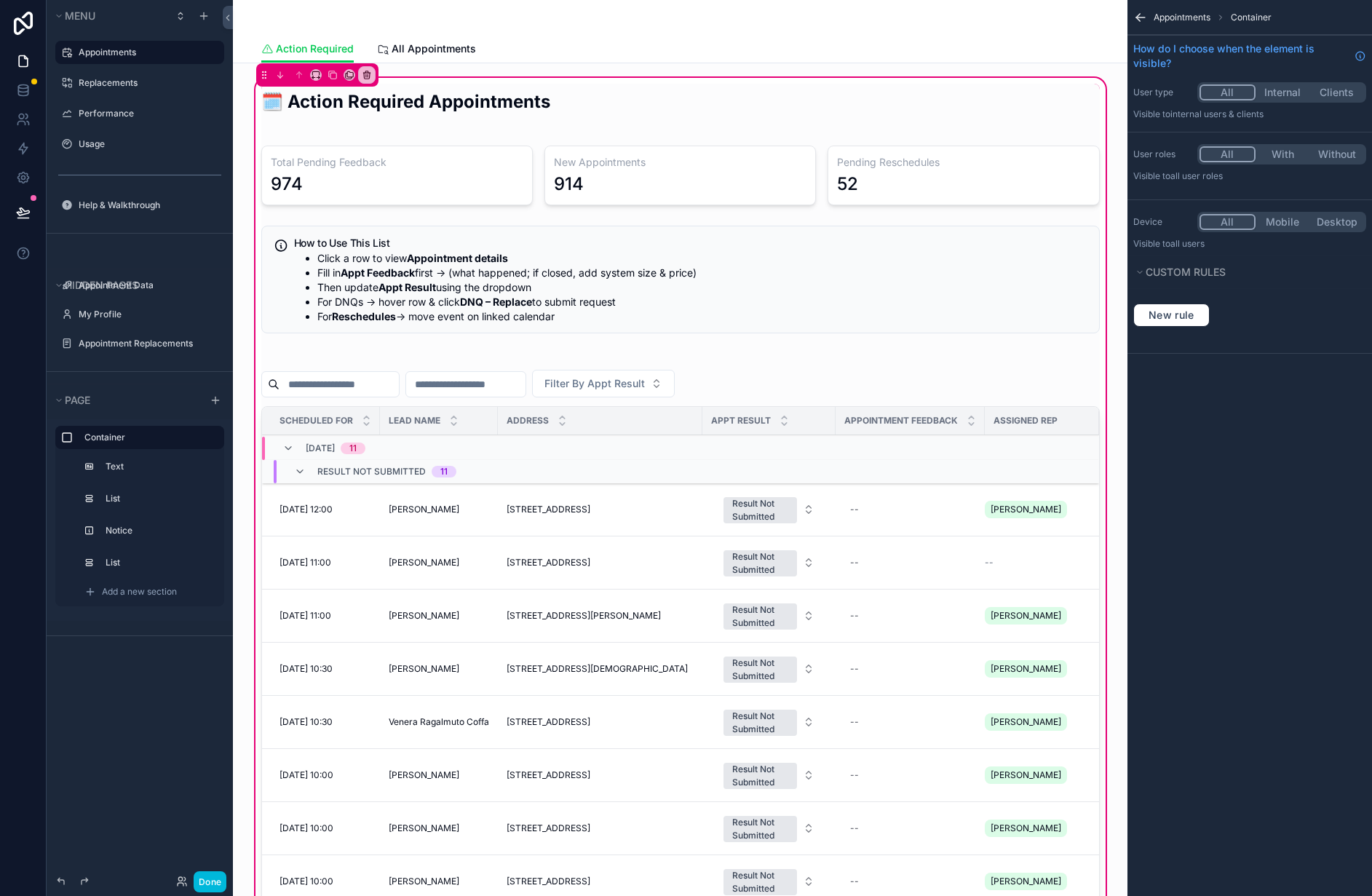
click at [763, 58] on div "Action Required All Appointments" at bounding box center [681, 49] width 838 height 28
click at [738, 78] on div "🗓️ Action Required Appointments Total Pending Feedback 974 New Appointments 914…" at bounding box center [680, 587] width 871 height 1025
click at [751, 63] on div "Action Required Action Required All Appointments" at bounding box center [680, 31] width 894 height 64
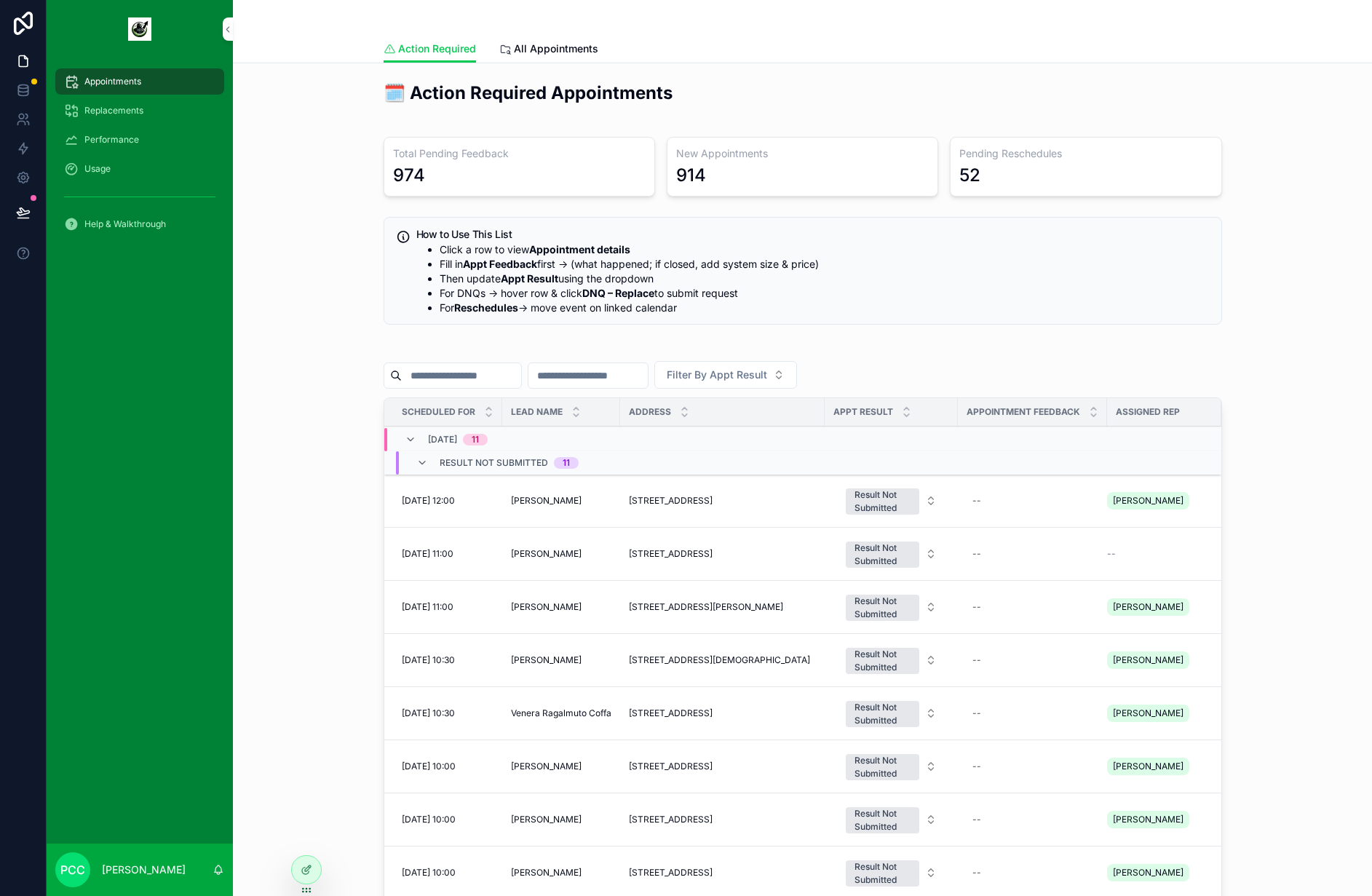
click at [117, 167] on div "Usage" at bounding box center [140, 168] width 152 height 23
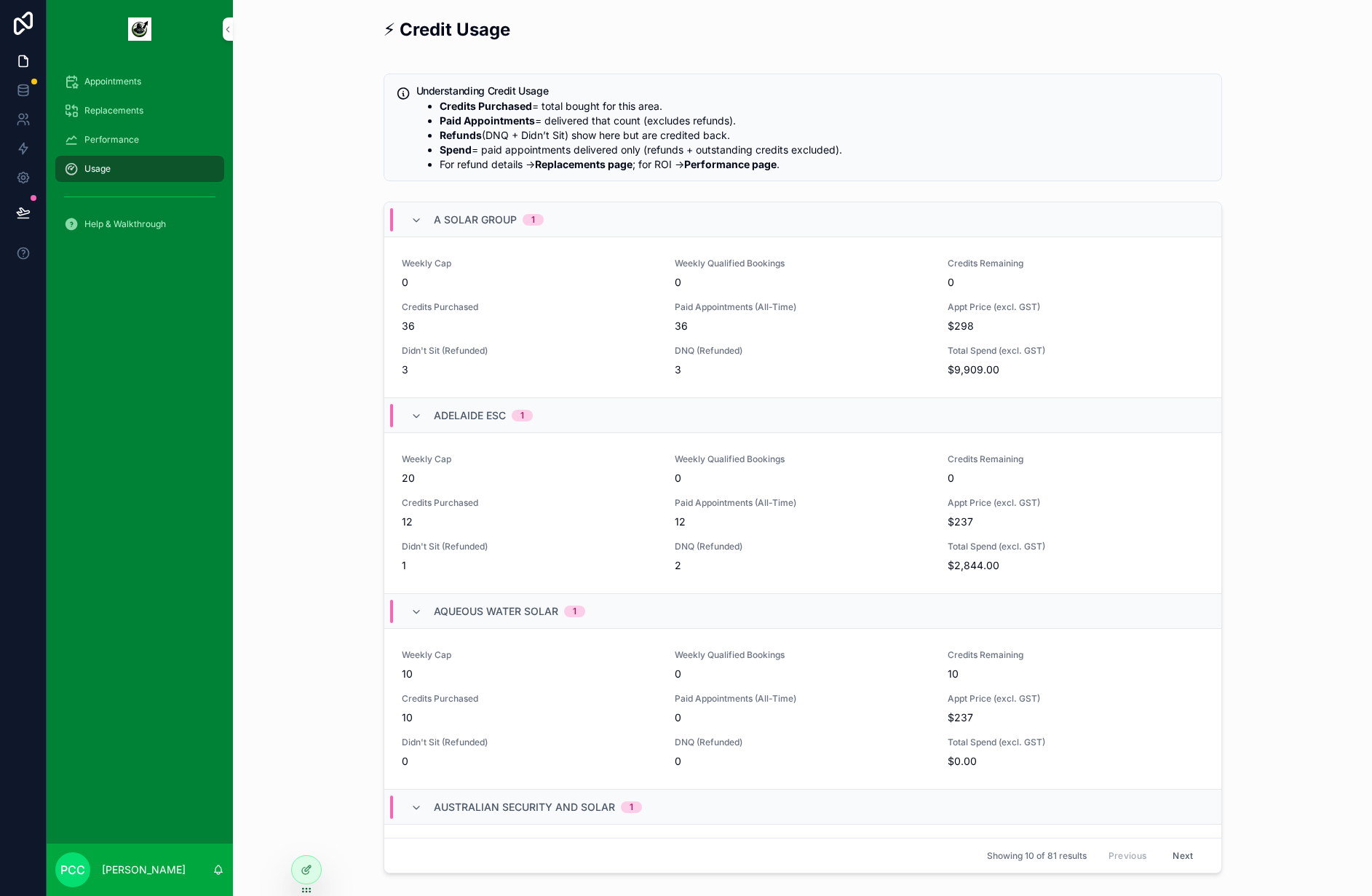
click at [0, 0] on icon at bounding box center [0, 0] width 0 height 0
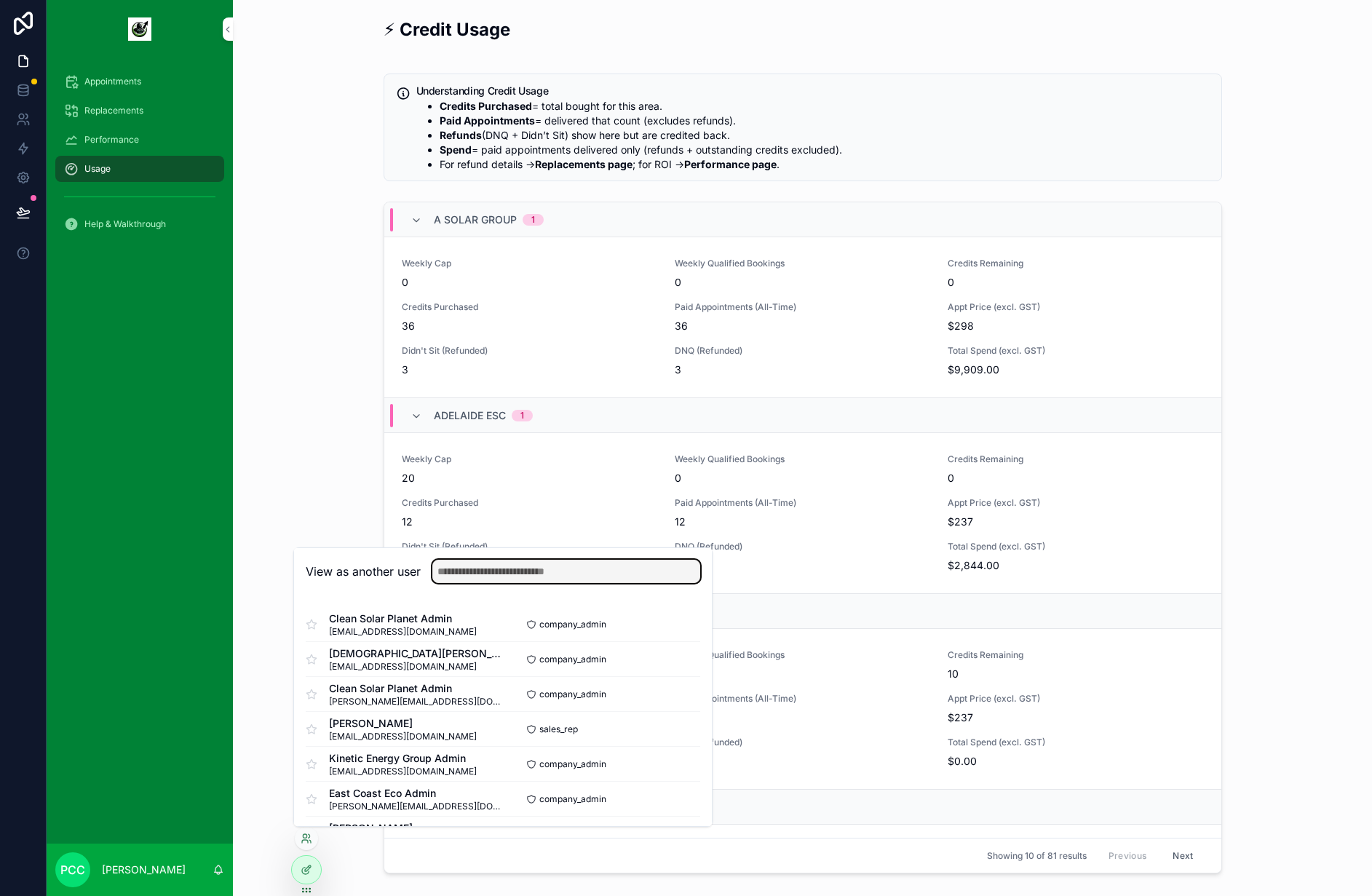
click at [552, 572] on input "text" at bounding box center [566, 571] width 268 height 23
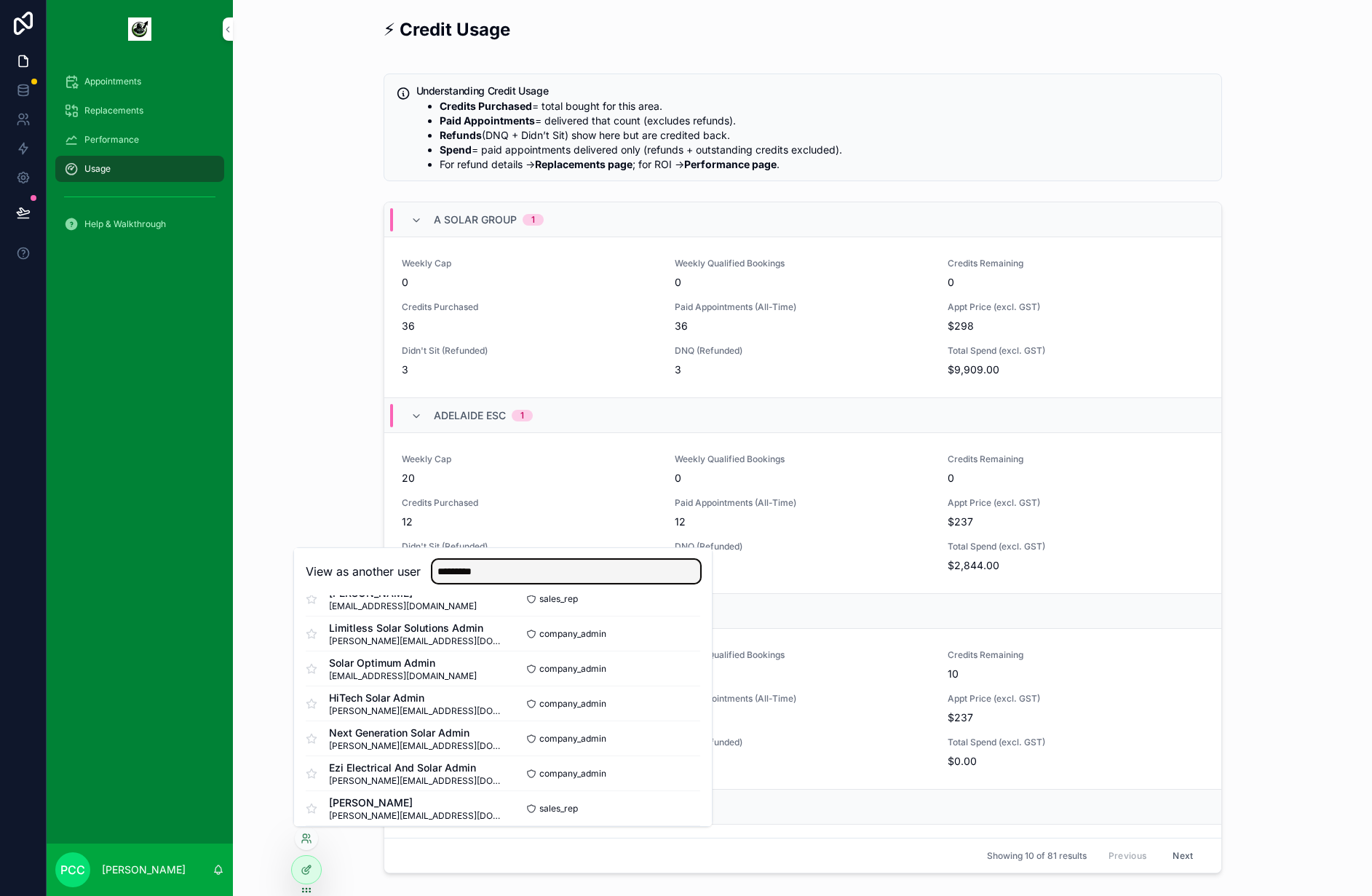
scroll to position [377, 0]
type input "*********"
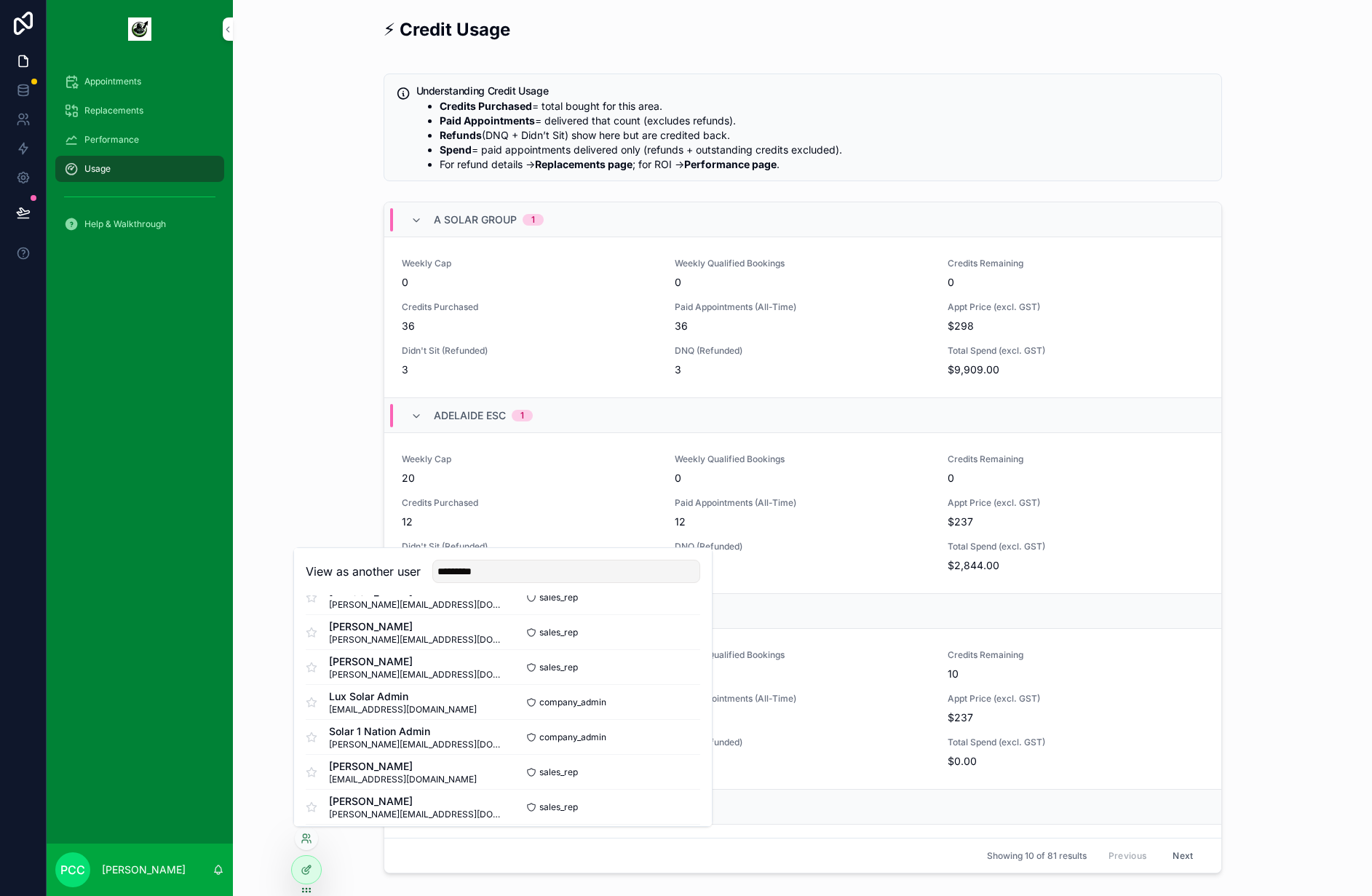
click at [0, 0] on button "Select" at bounding box center [0, 0] width 0 height 0
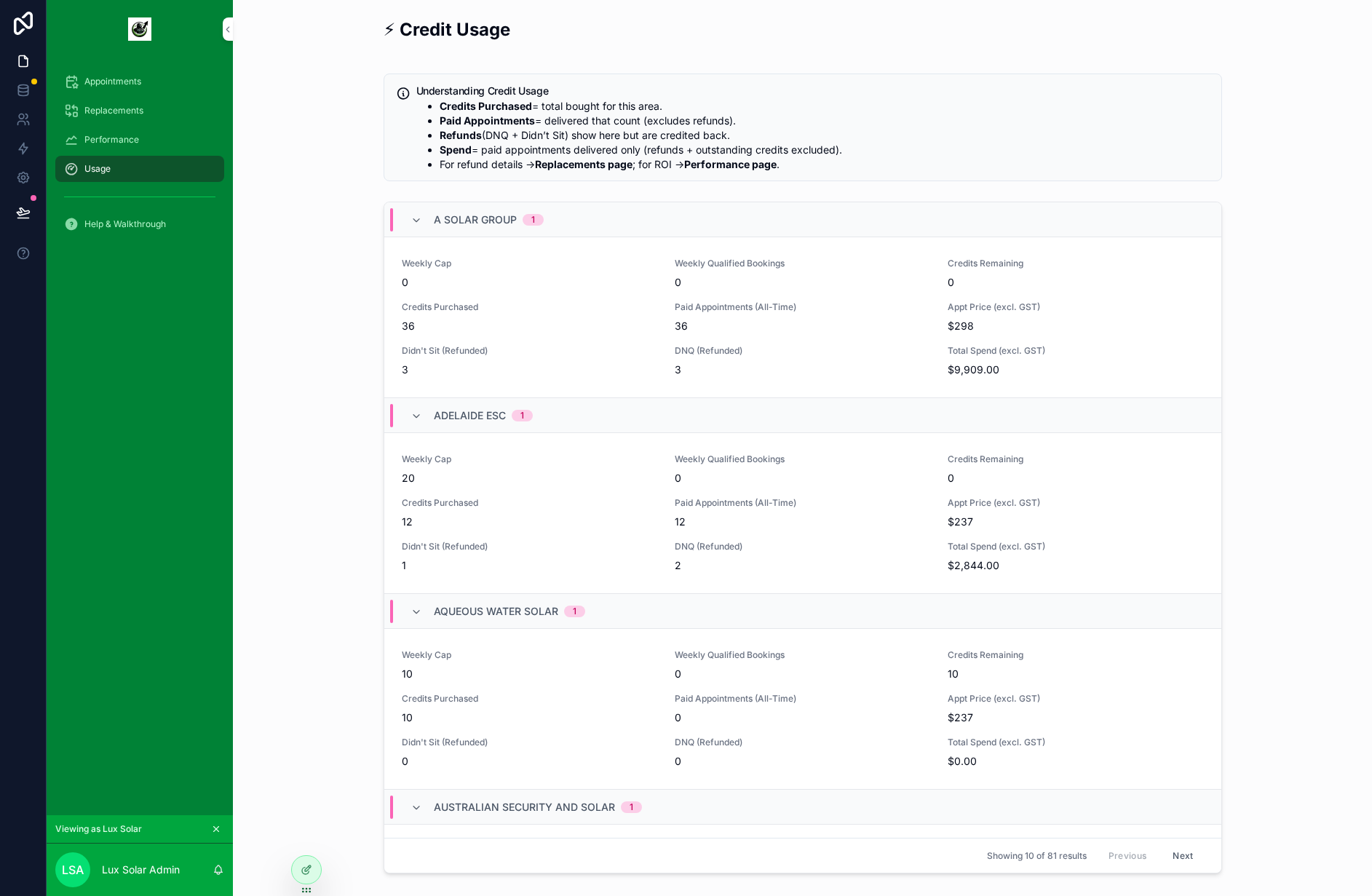
click at [344, 294] on div "⚡ Credit Usage Understanding Credit Usage Credits Purchased = total bought for …" at bounding box center [802, 498] width 1116 height 974
click at [158, 163] on div "Usage" at bounding box center [140, 168] width 152 height 23
click at [164, 135] on div "Performance" at bounding box center [140, 139] width 152 height 23
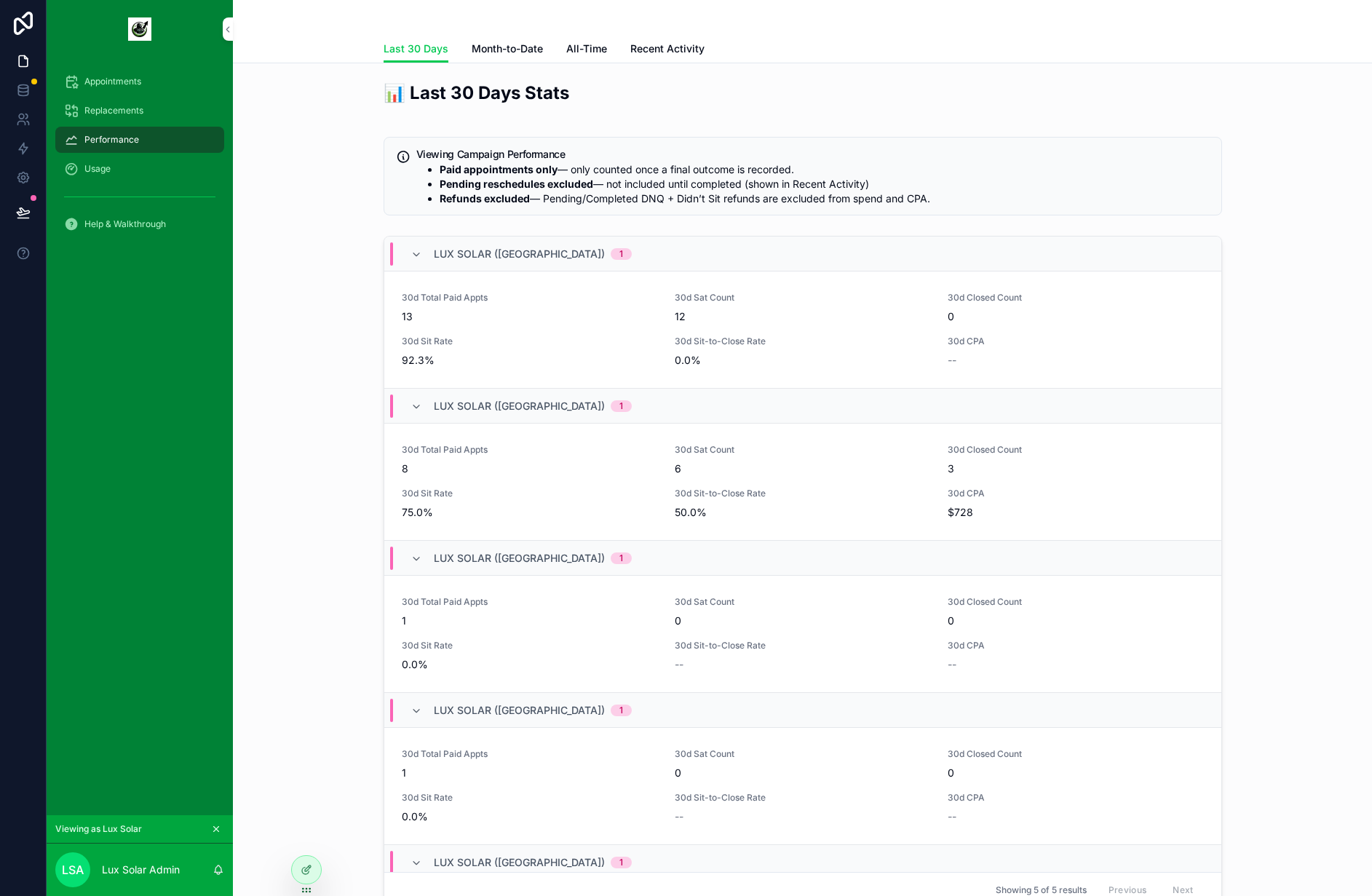
click at [162, 168] on div "Usage" at bounding box center [140, 168] width 152 height 23
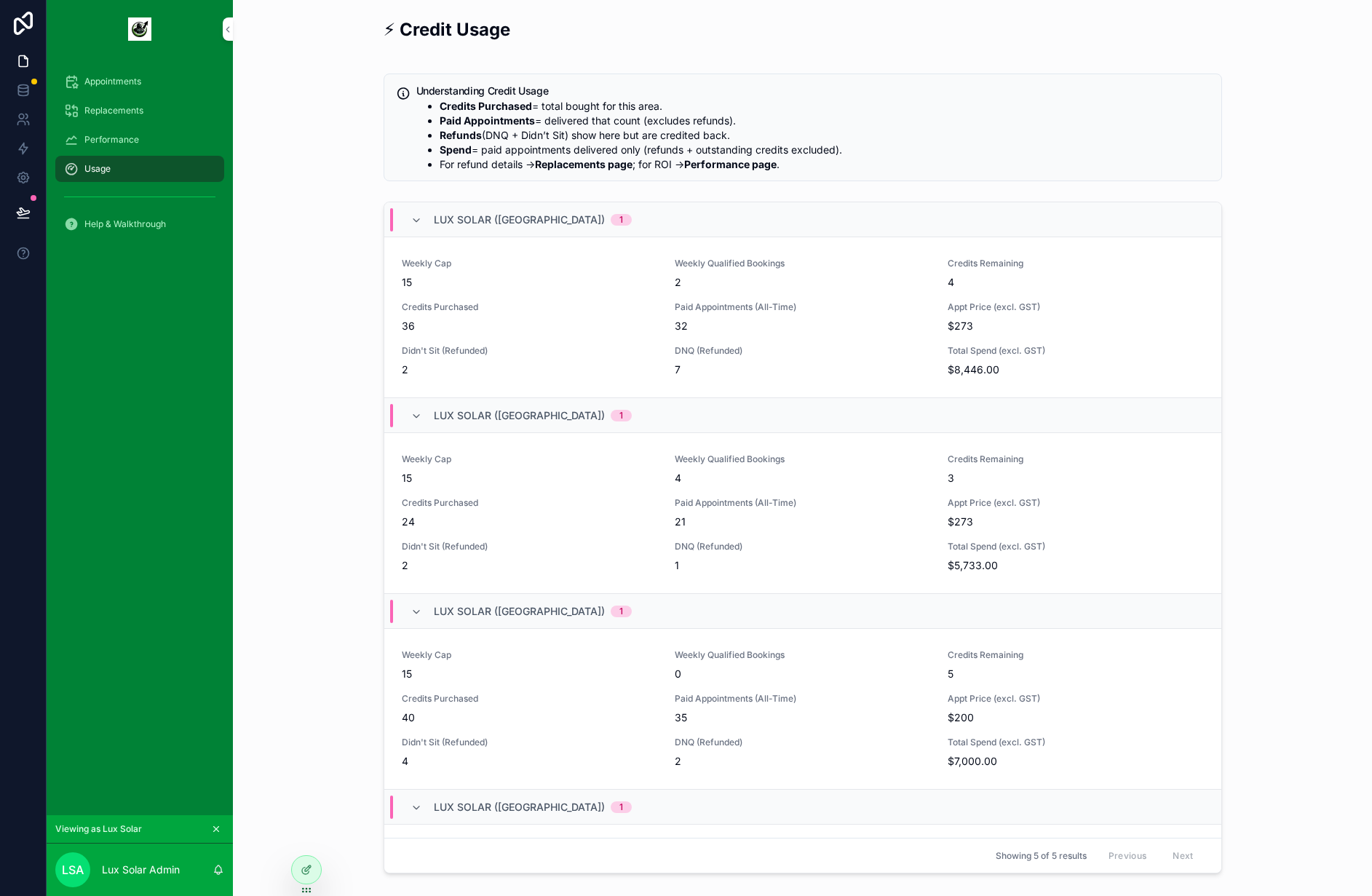
click at [162, 168] on div "Usage" at bounding box center [140, 168] width 152 height 23
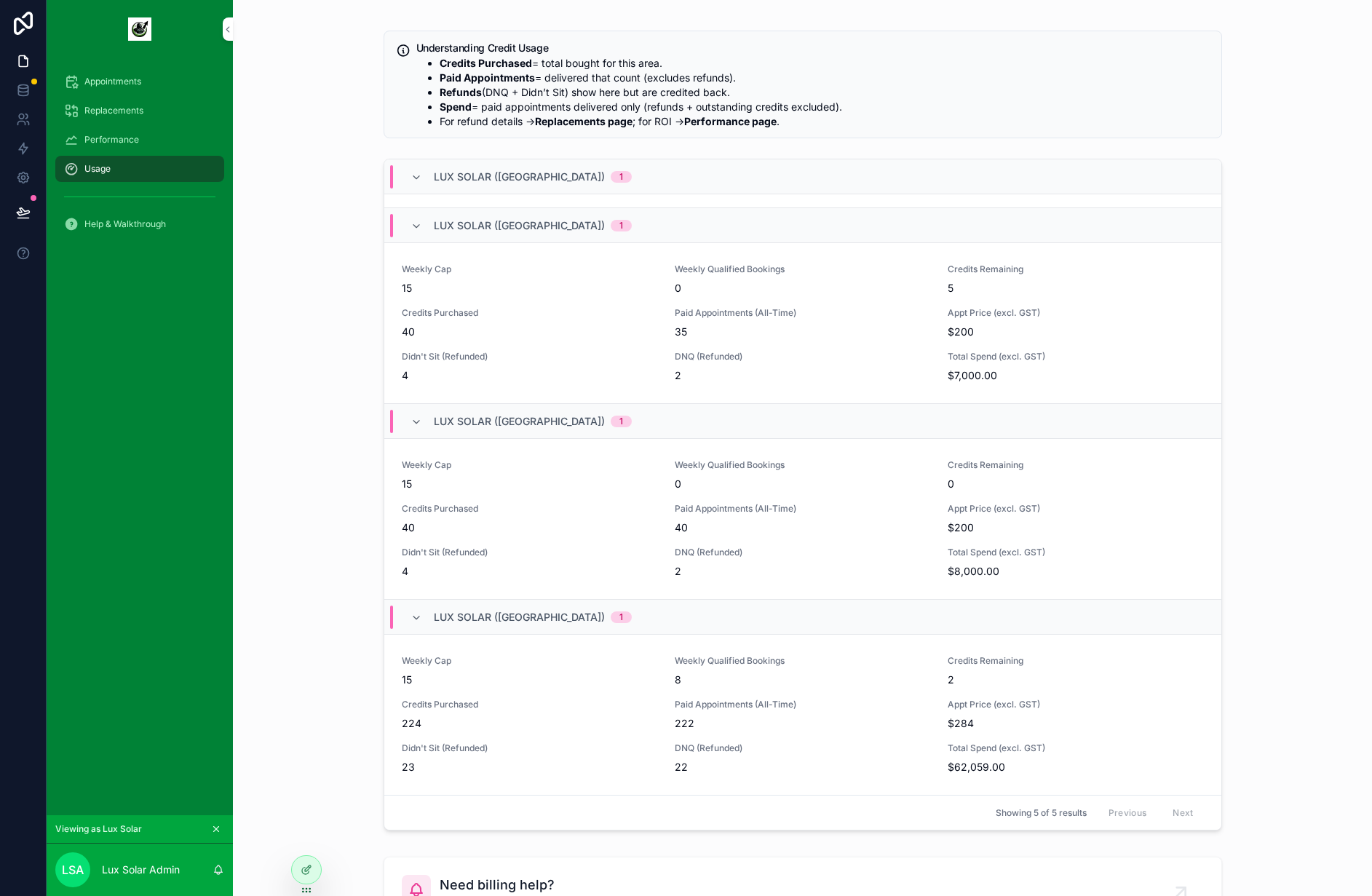
scroll to position [344, 0]
click at [117, 134] on span "Performance" at bounding box center [111, 140] width 55 height 12
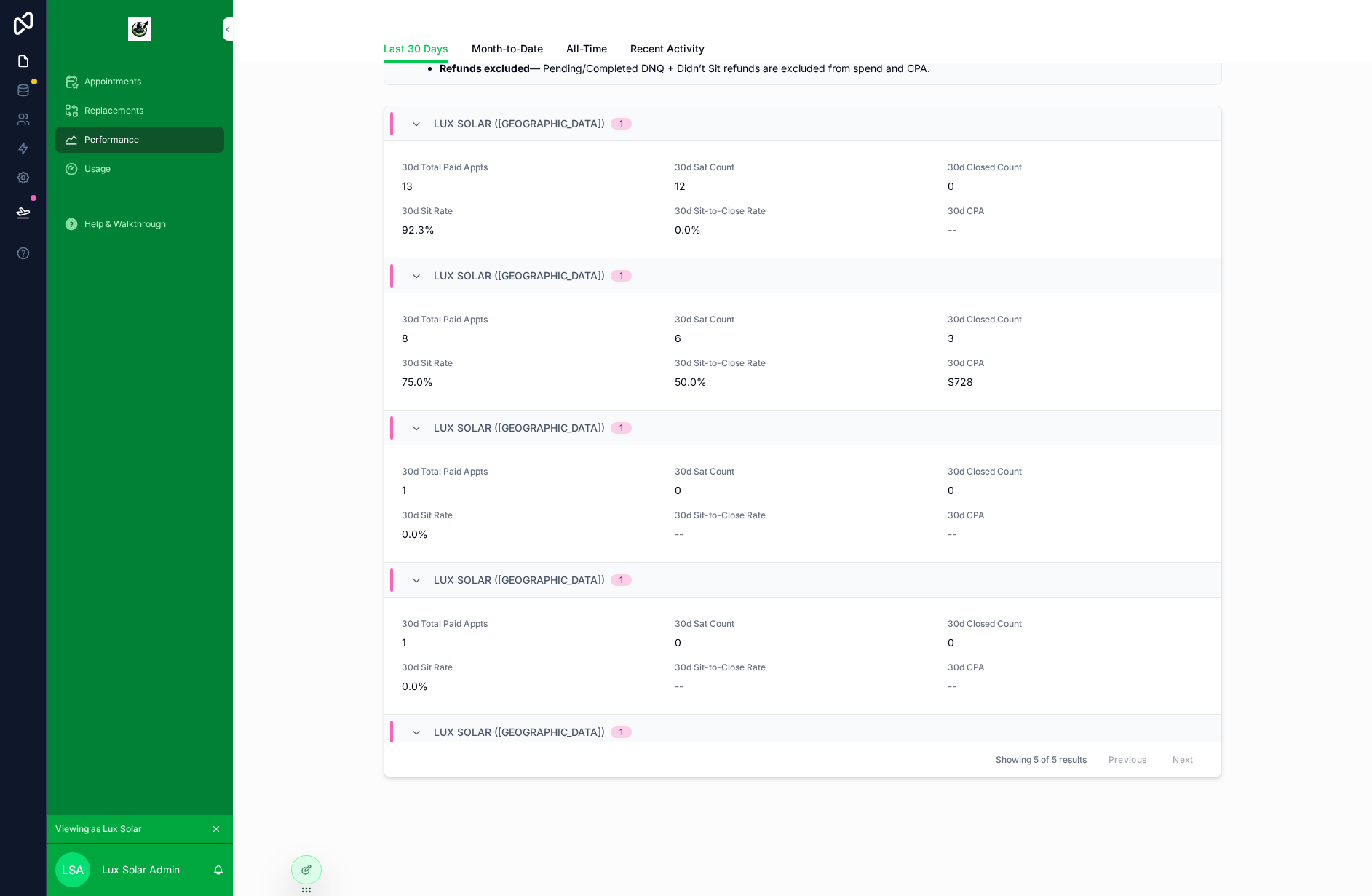
scroll to position [140, 0]
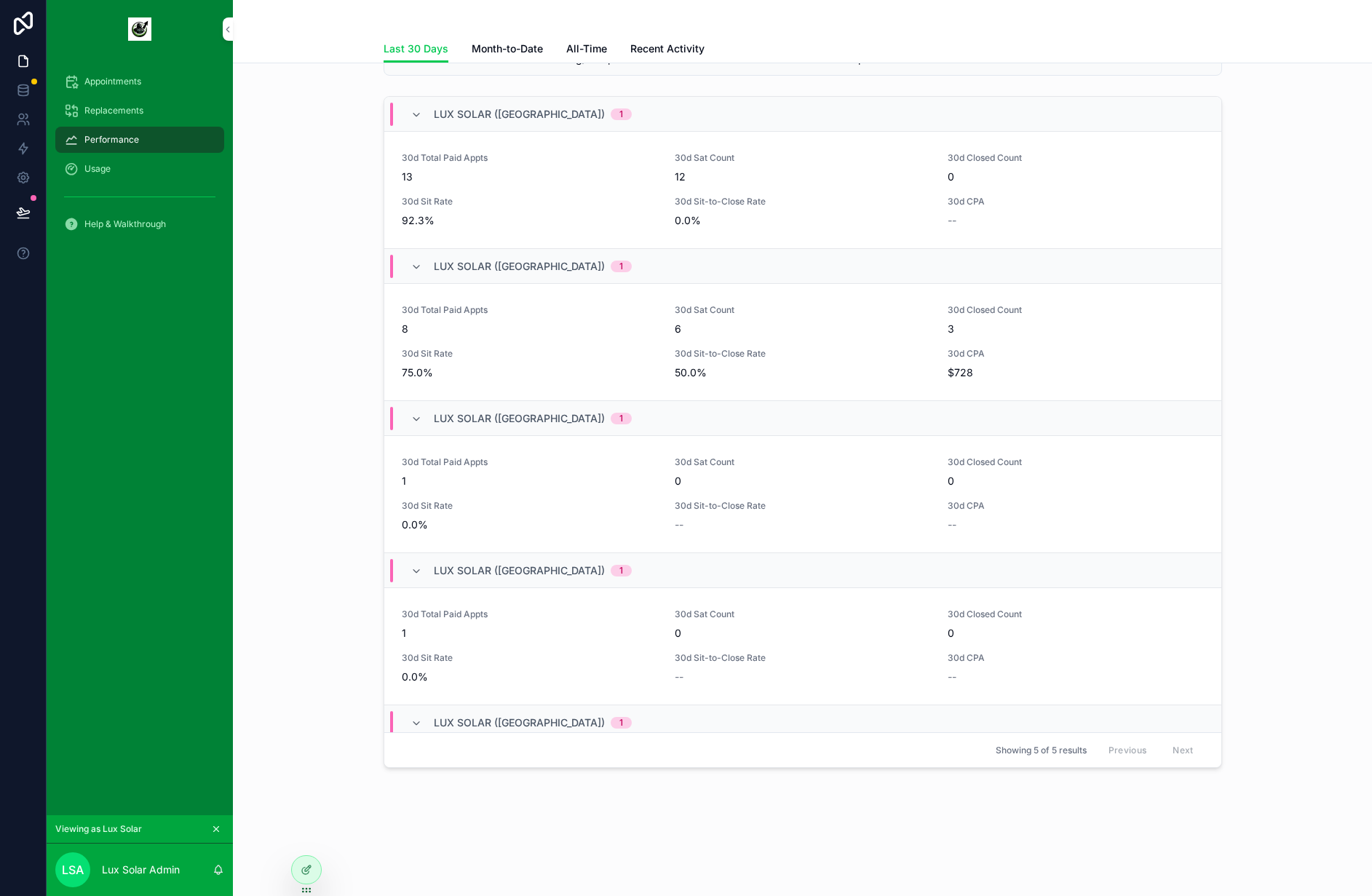
click at [486, 49] on span "Month-to-Date" at bounding box center [507, 49] width 71 height 14
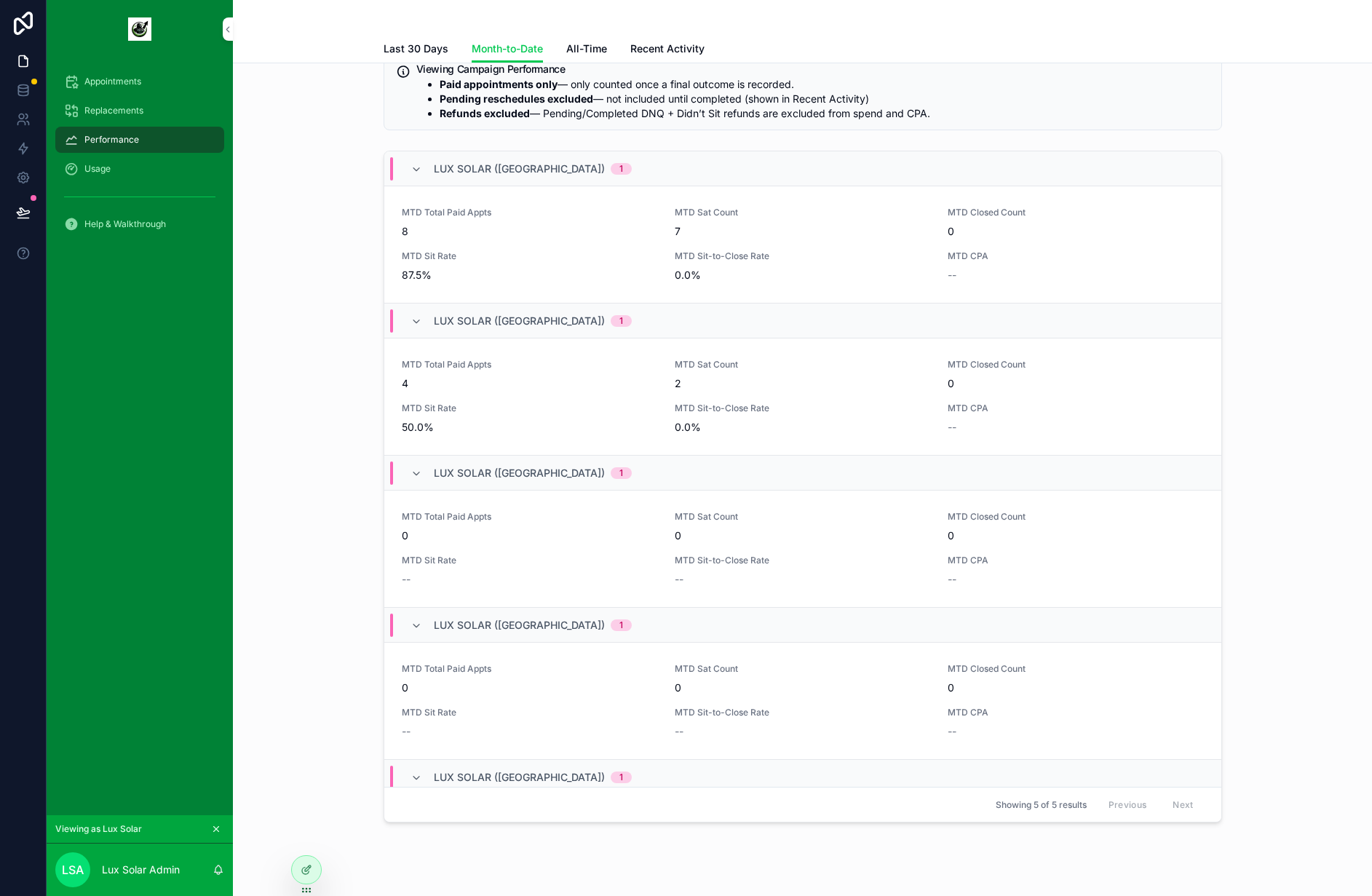
scroll to position [77, 0]
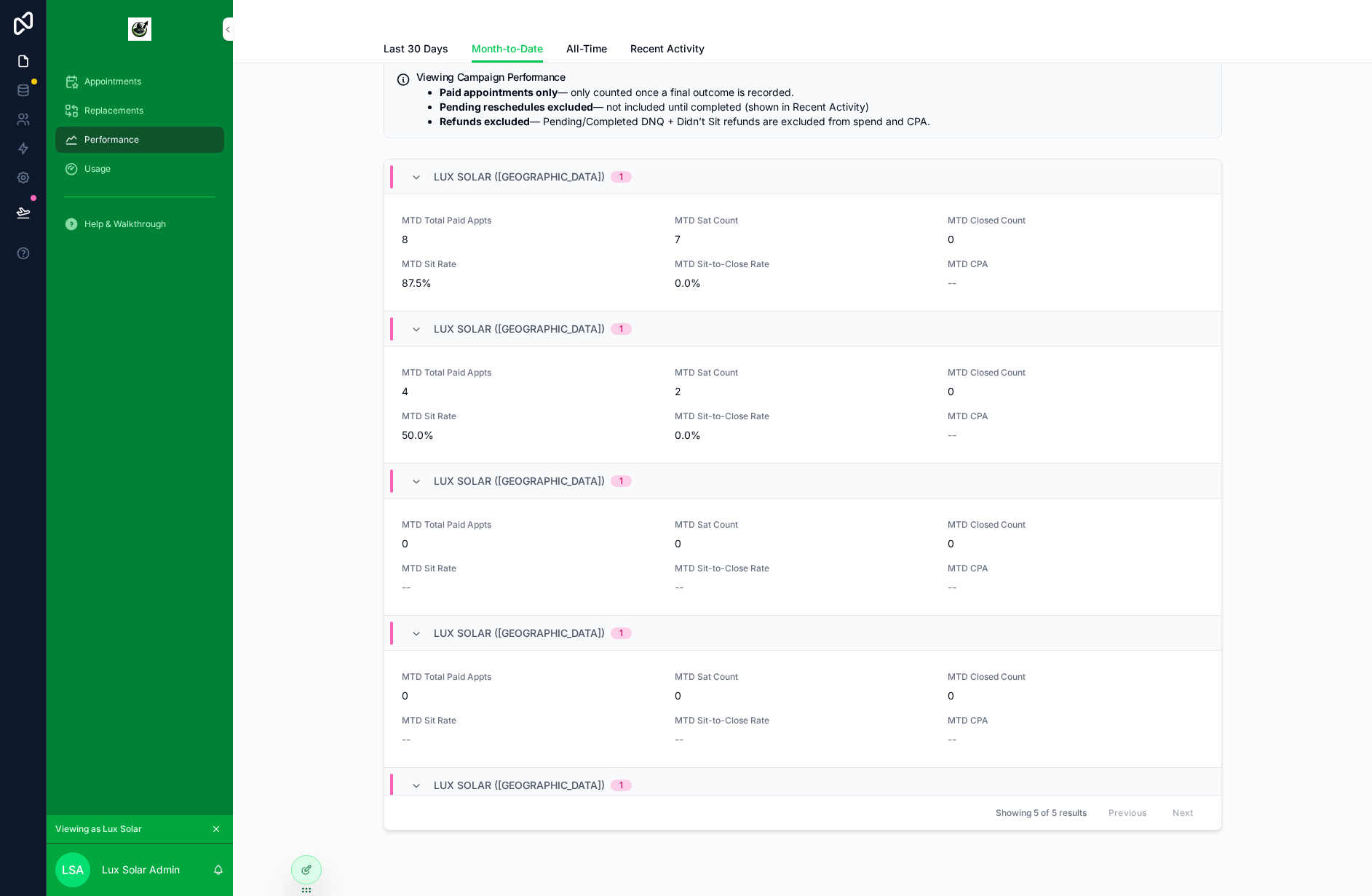
click at [652, 54] on span "Recent Activity" at bounding box center [667, 49] width 74 height 14
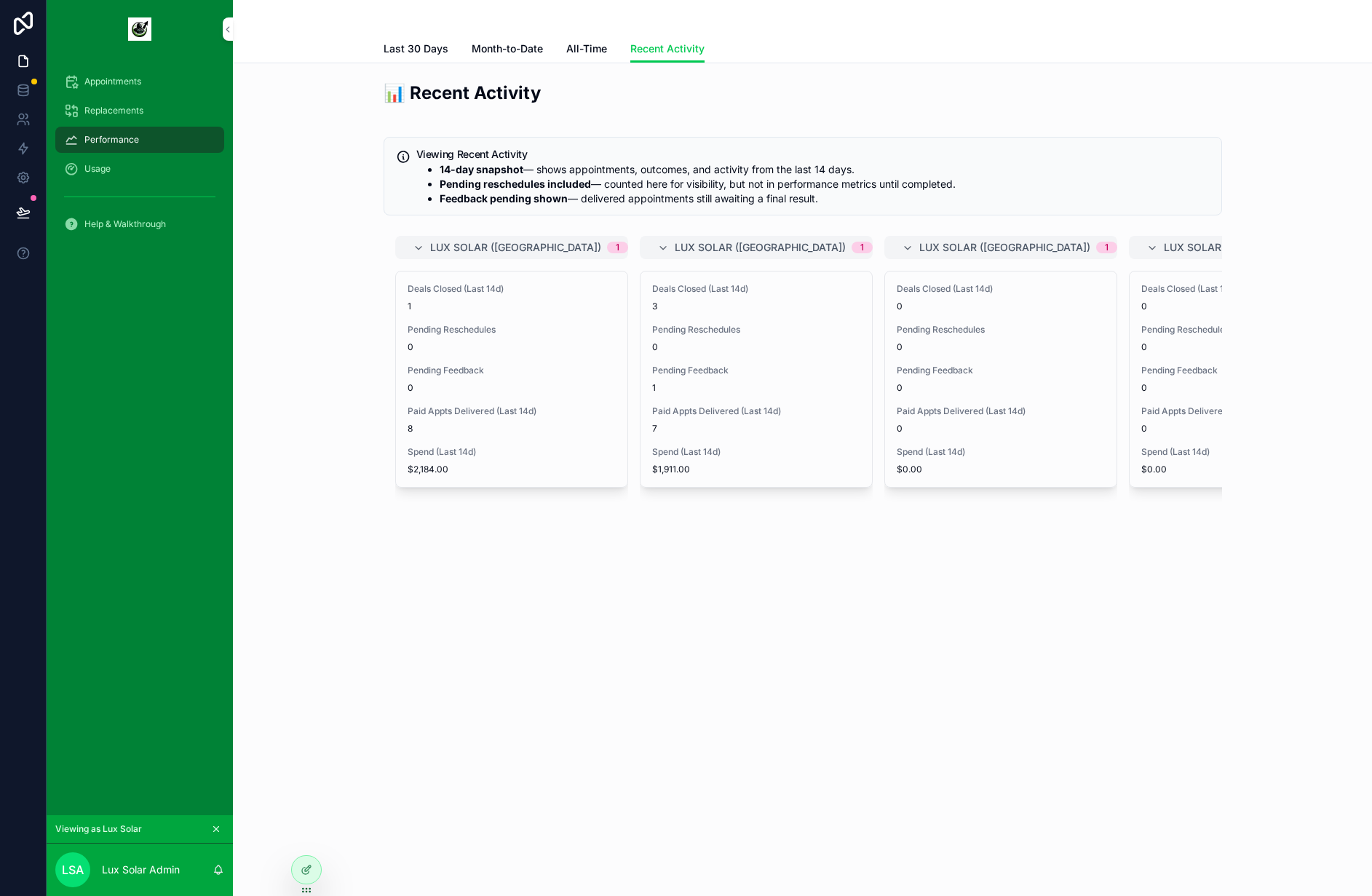
click at [418, 52] on span "Last 30 Days" at bounding box center [415, 49] width 65 height 14
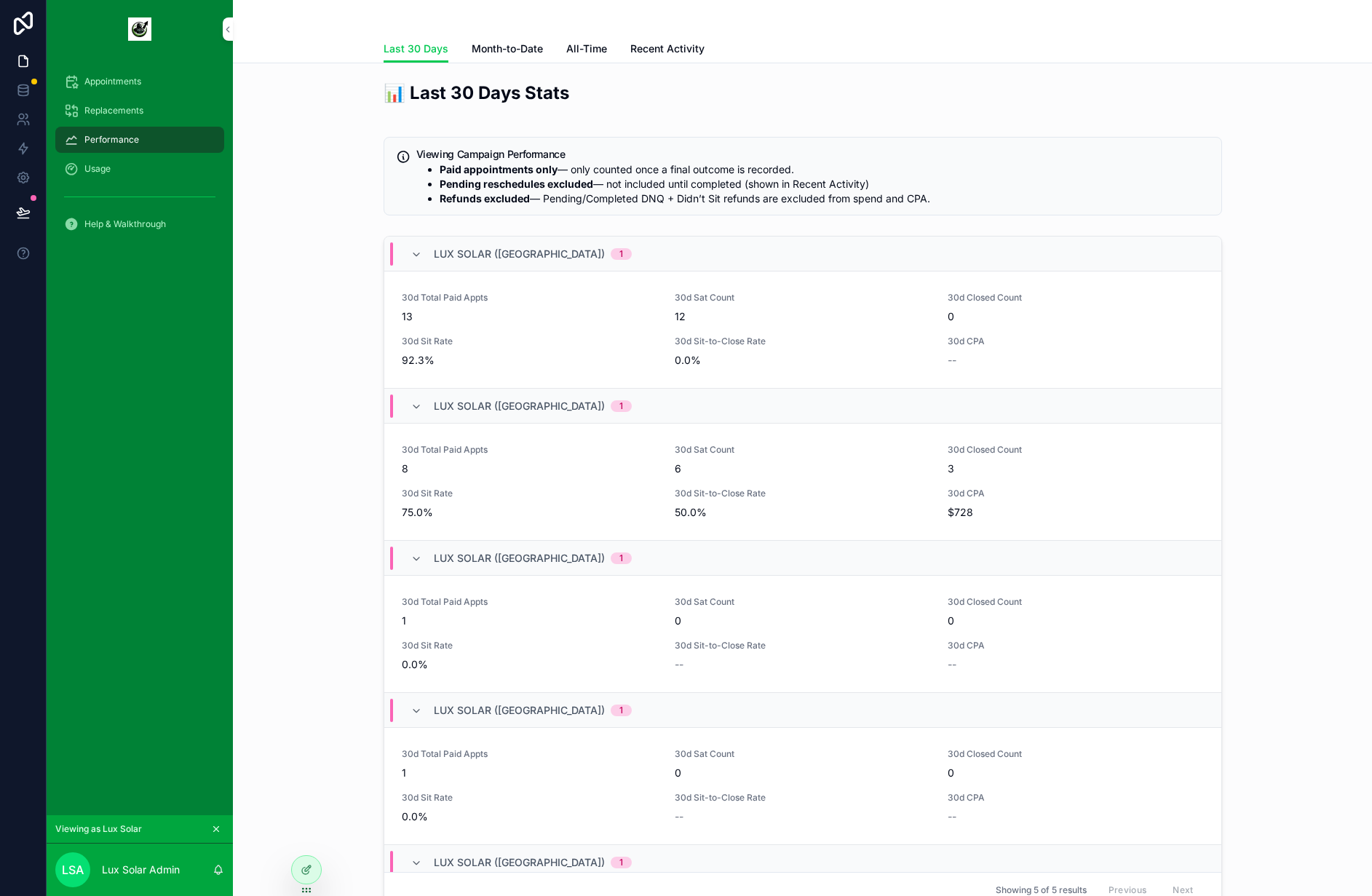
click at [495, 53] on span "Month-to-Date" at bounding box center [507, 49] width 71 height 14
drag, startPoint x: 344, startPoint y: 110, endPoint x: 992, endPoint y: 206, distance: 655.1
click at [992, 206] on div "📊 Month-to-Date Stats Viewing Campaign Performance Paid appointments only — onl…" at bounding box center [802, 497] width 1116 height 844
click at [992, 206] on div "Viewing Campaign Performance Paid appointments only — only counted once a final…" at bounding box center [803, 176] width 838 height 78
drag, startPoint x: 971, startPoint y: 220, endPoint x: 356, endPoint y: 81, distance: 630.5
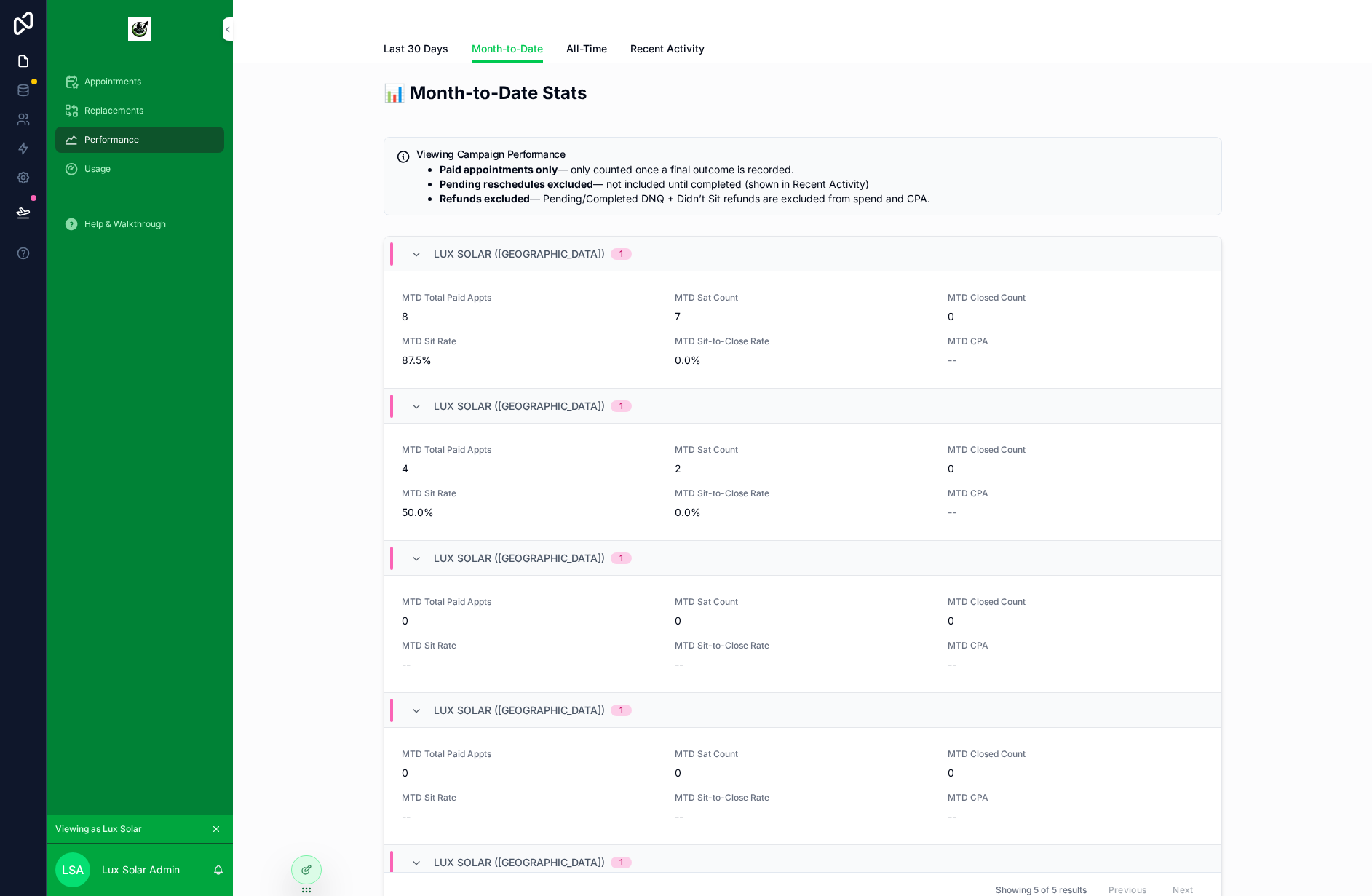
click at [356, 81] on div "📊 Month-to-Date Stats Viewing Campaign Performance Paid appointments only — onl…" at bounding box center [802, 497] width 1116 height 844
click at [339, 84] on div "📊 Month-to-Date Stats Viewing Campaign Performance Paid appointments only — onl…" at bounding box center [802, 497] width 1116 height 844
click at [666, 51] on span "Recent Activity" at bounding box center [667, 49] width 74 height 14
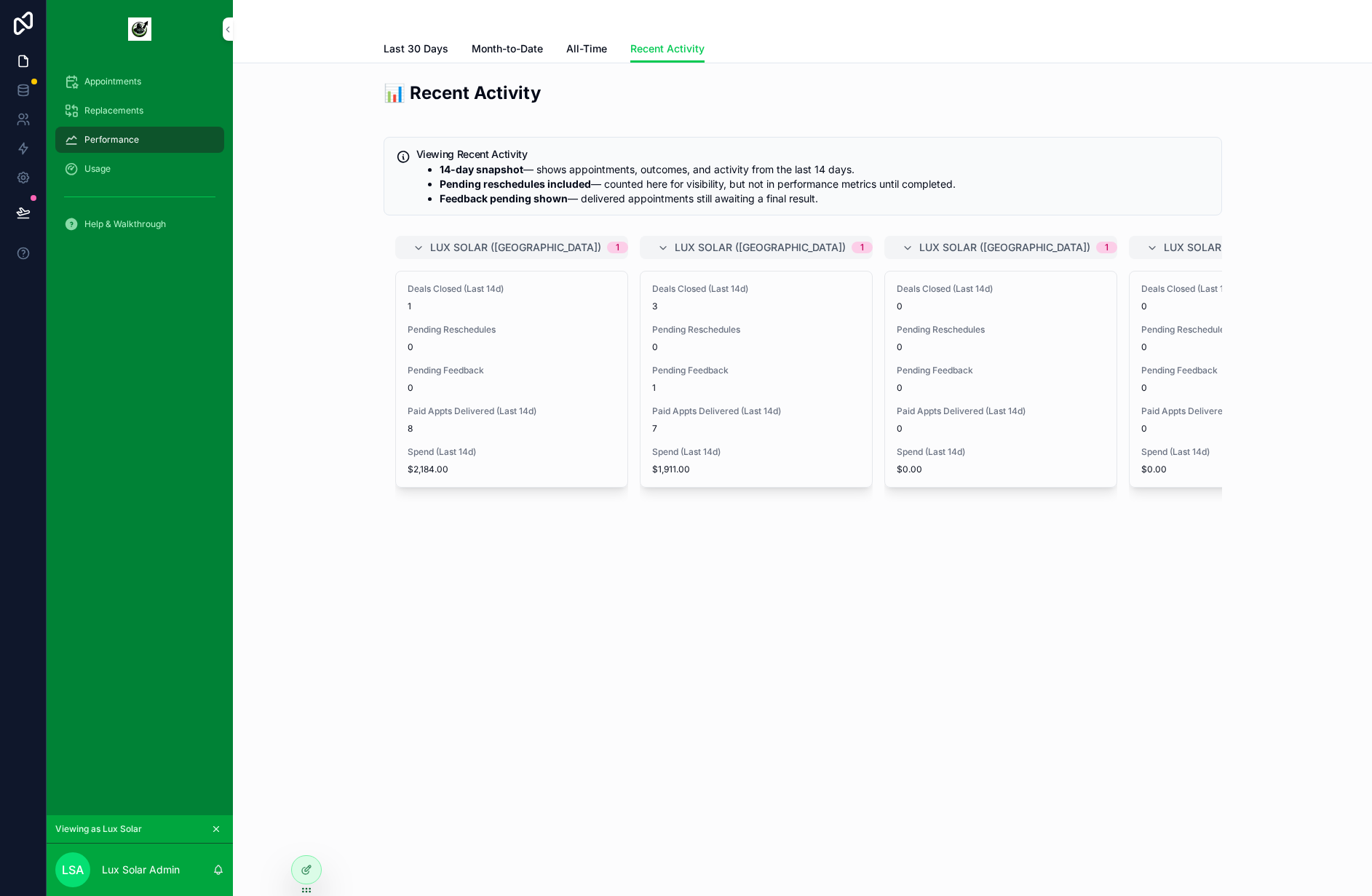
click at [489, 43] on span "Month-to-Date" at bounding box center [507, 49] width 71 height 14
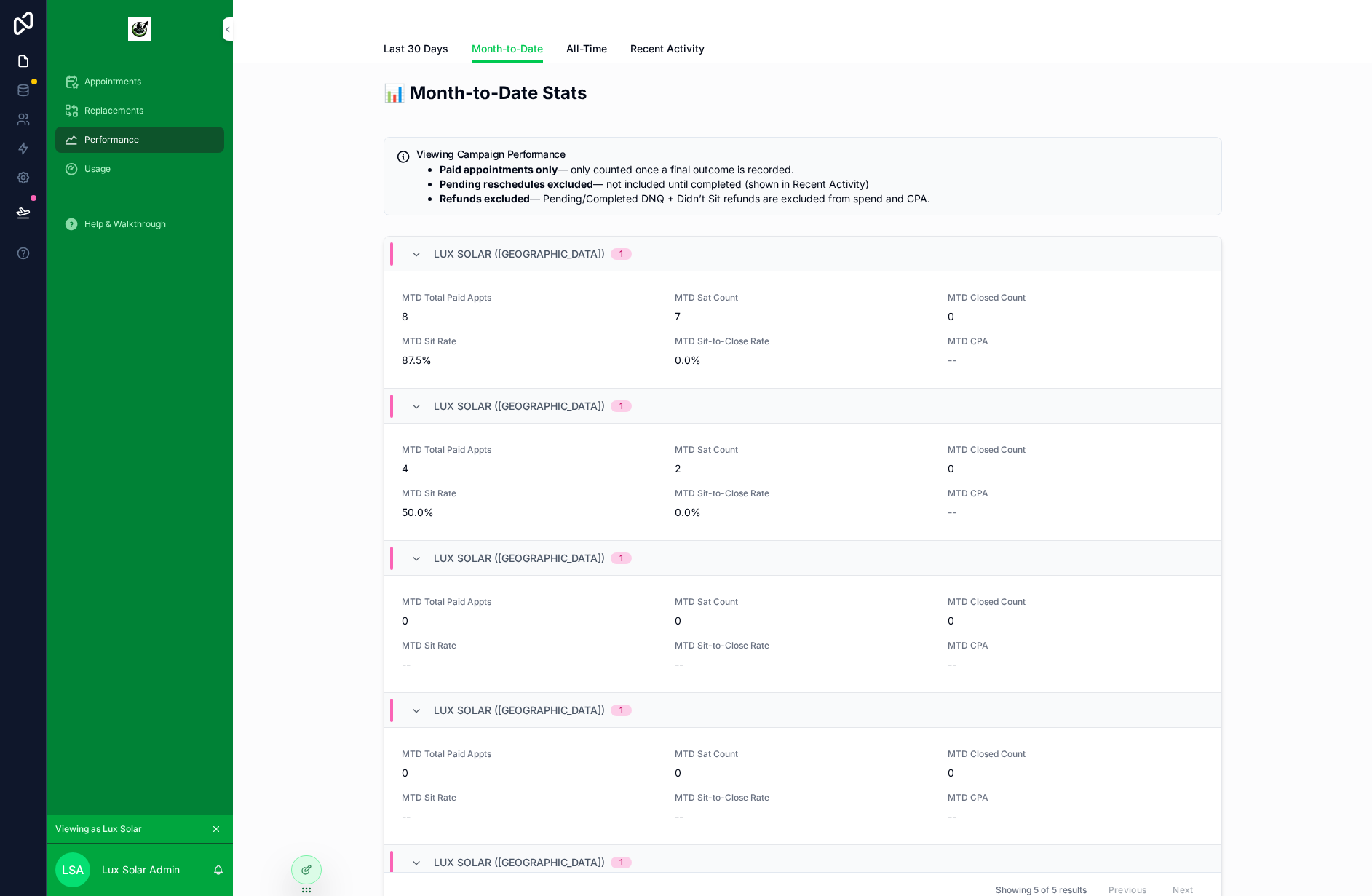
click at [508, 47] on span "Month-to-Date" at bounding box center [507, 49] width 71 height 14
click at [1309, 99] on div "📊 Month-to-Date Stats Viewing Campaign Performance Paid appointments only — onl…" at bounding box center [802, 497] width 1116 height 844
click at [161, 176] on div "Usage" at bounding box center [140, 168] width 152 height 23
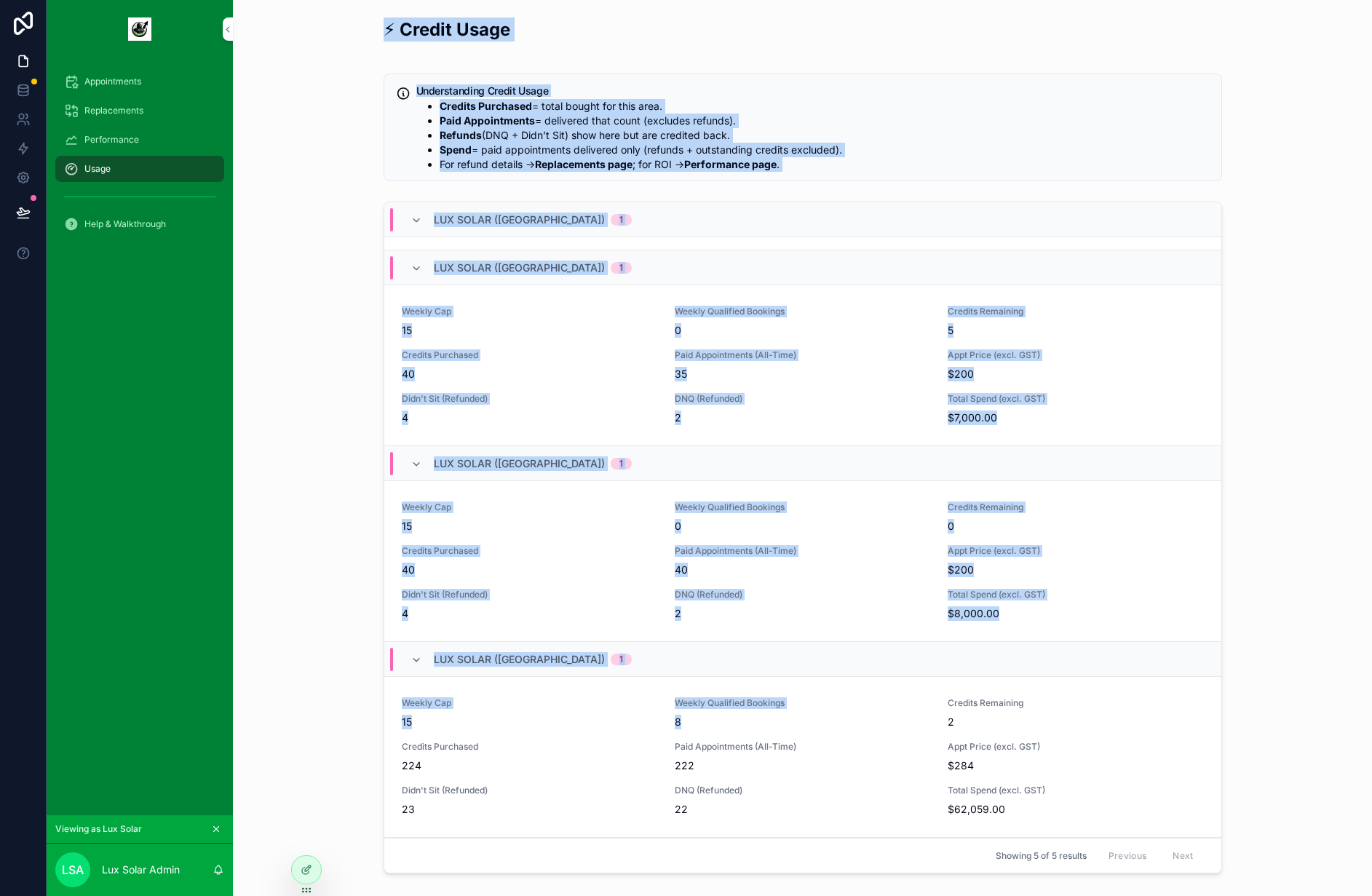
scroll to position [206, 0]
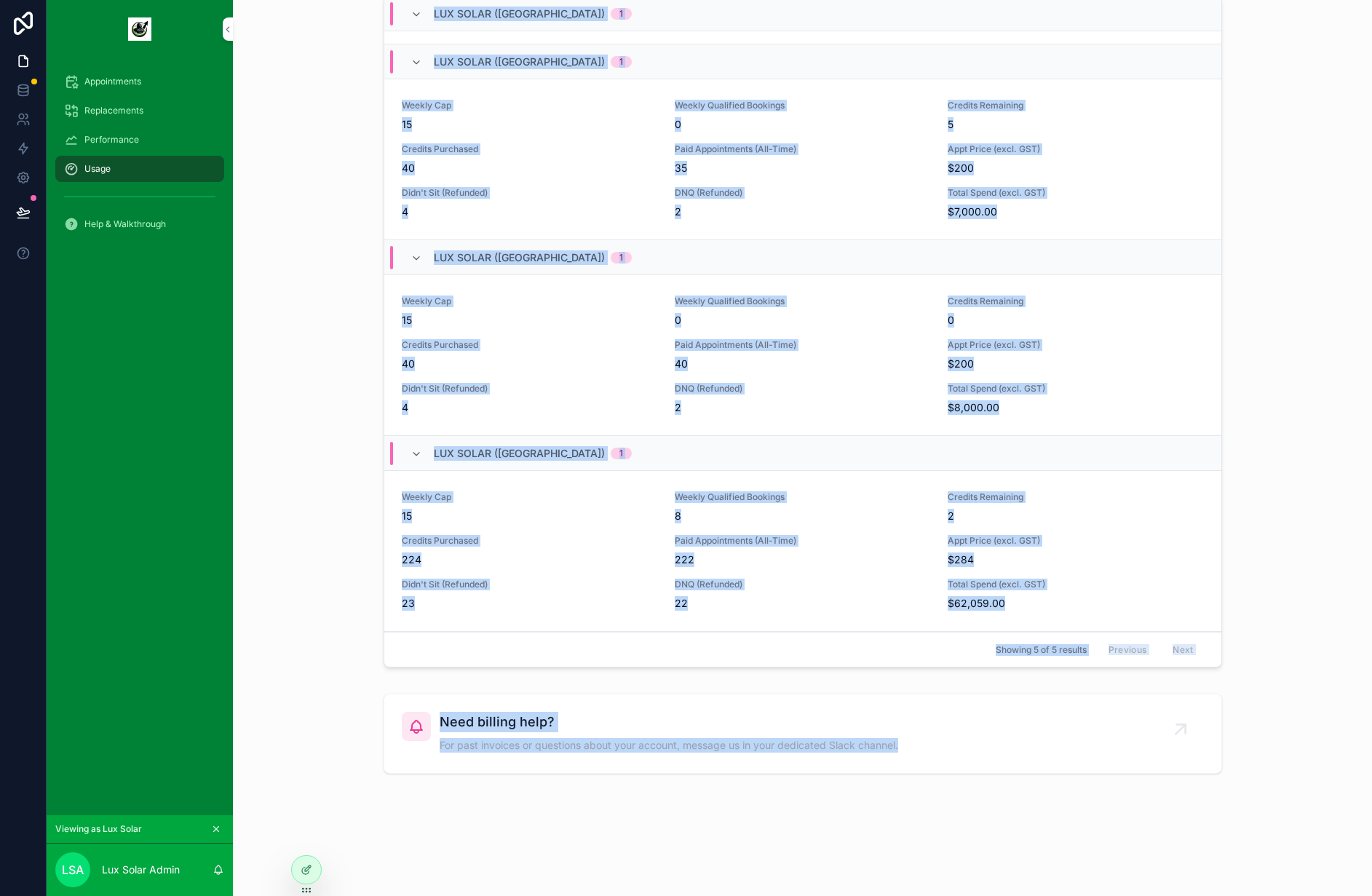
drag, startPoint x: 306, startPoint y: 22, endPoint x: 1174, endPoint y: 876, distance: 1217.7
click at [1174, 876] on div "⚡ Credit Usage Understanding Credit Usage Credits Purchased = total bought for …" at bounding box center [803, 345] width 1139 height 1102
click at [1167, 872] on div "⚡ Credit Usage Understanding Credit Usage Credits Purchased = total bought for …" at bounding box center [803, 333] width 1139 height 1079
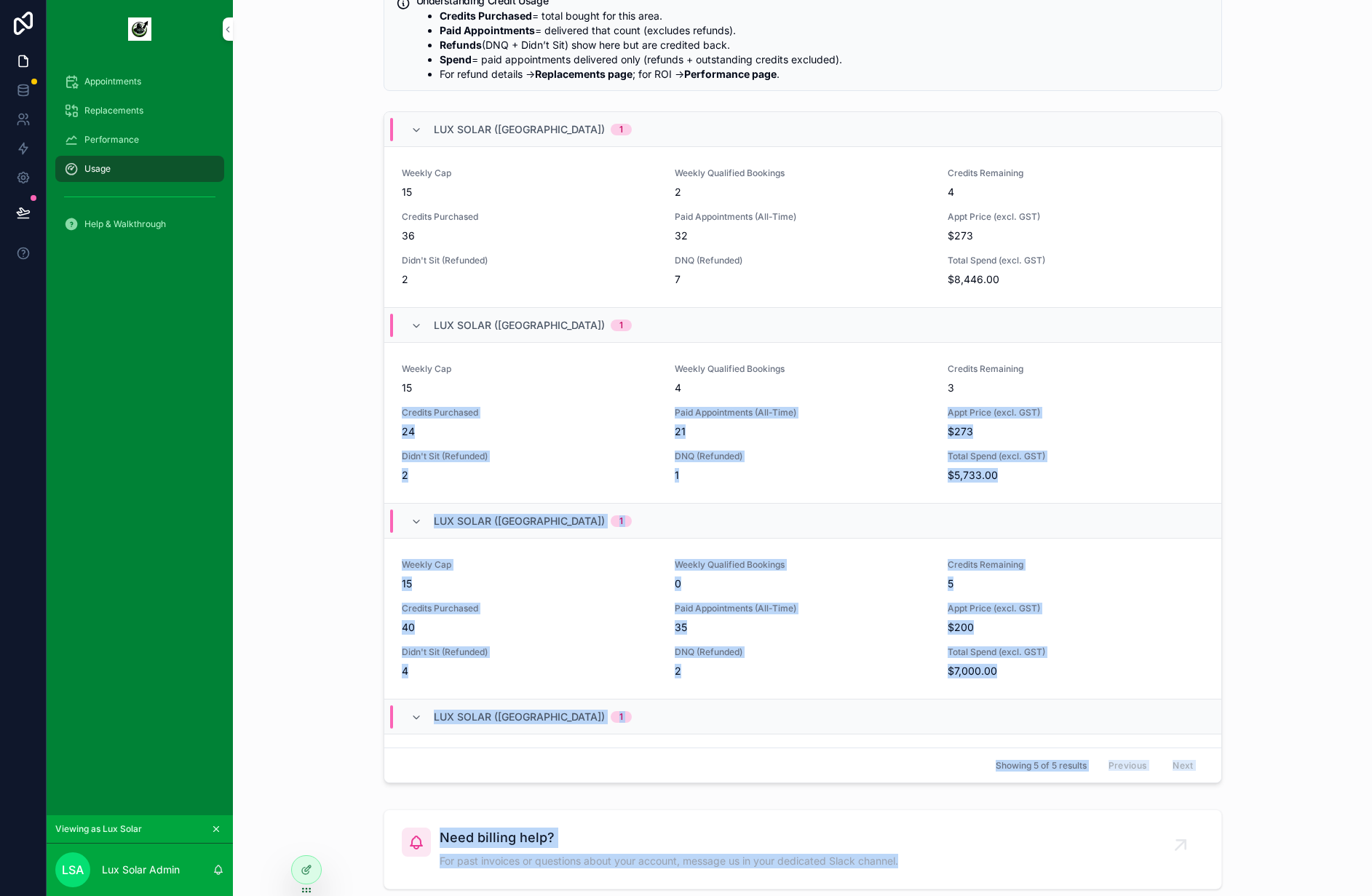
scroll to position [0, 0]
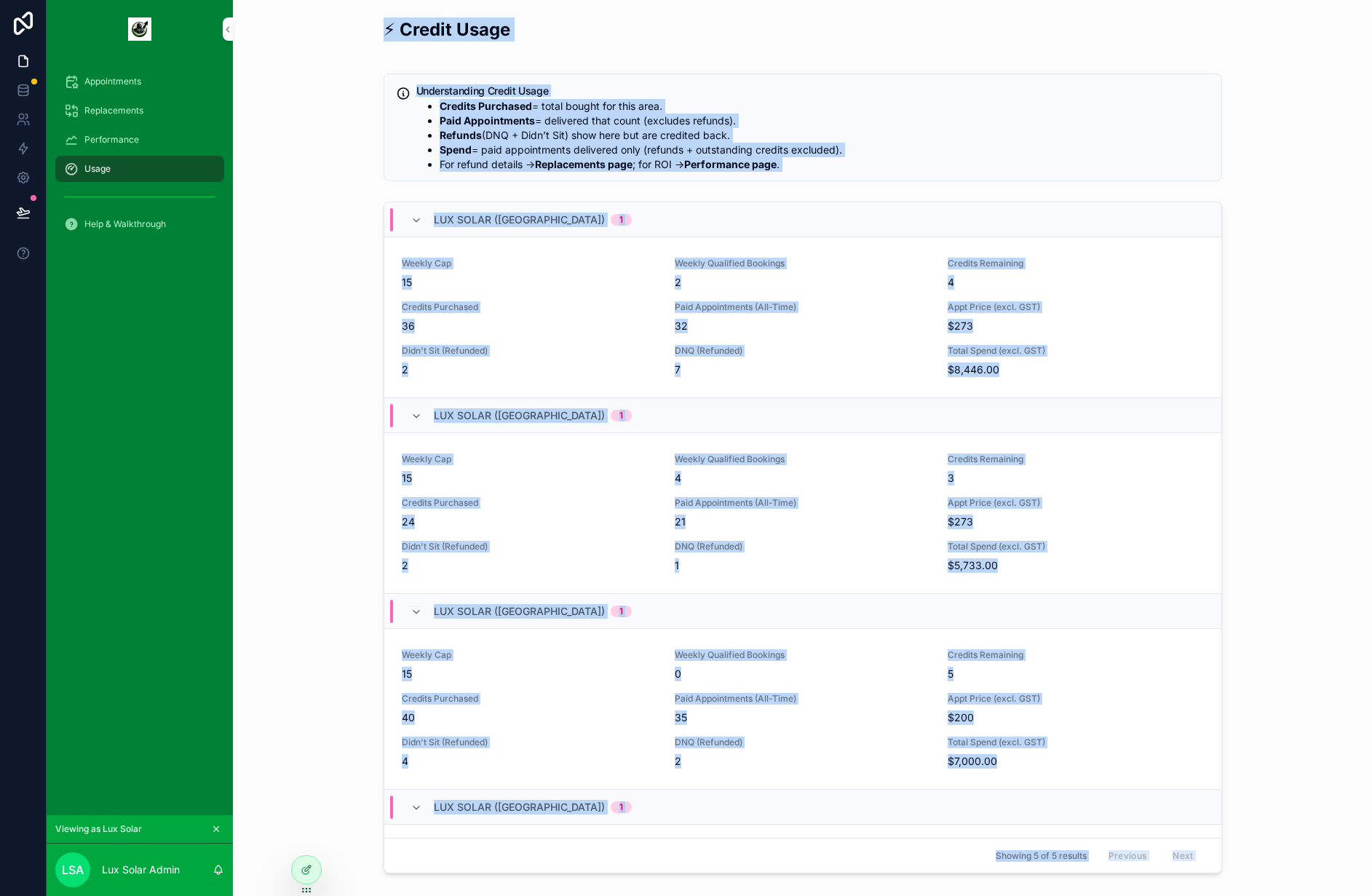
drag, startPoint x: 1202, startPoint y: 872, endPoint x: 345, endPoint y: 19, distance: 1209.2
click at [345, 19] on div "⚡ Credit Usage Understanding Credit Usage Credits Purchased = total bought for …" at bounding box center [803, 540] width 1139 height 1079
click at [341, 17] on div "⚡ Credit Usage Understanding Credit Usage Credits Purchased = total bought for …" at bounding box center [802, 498] width 1116 height 974
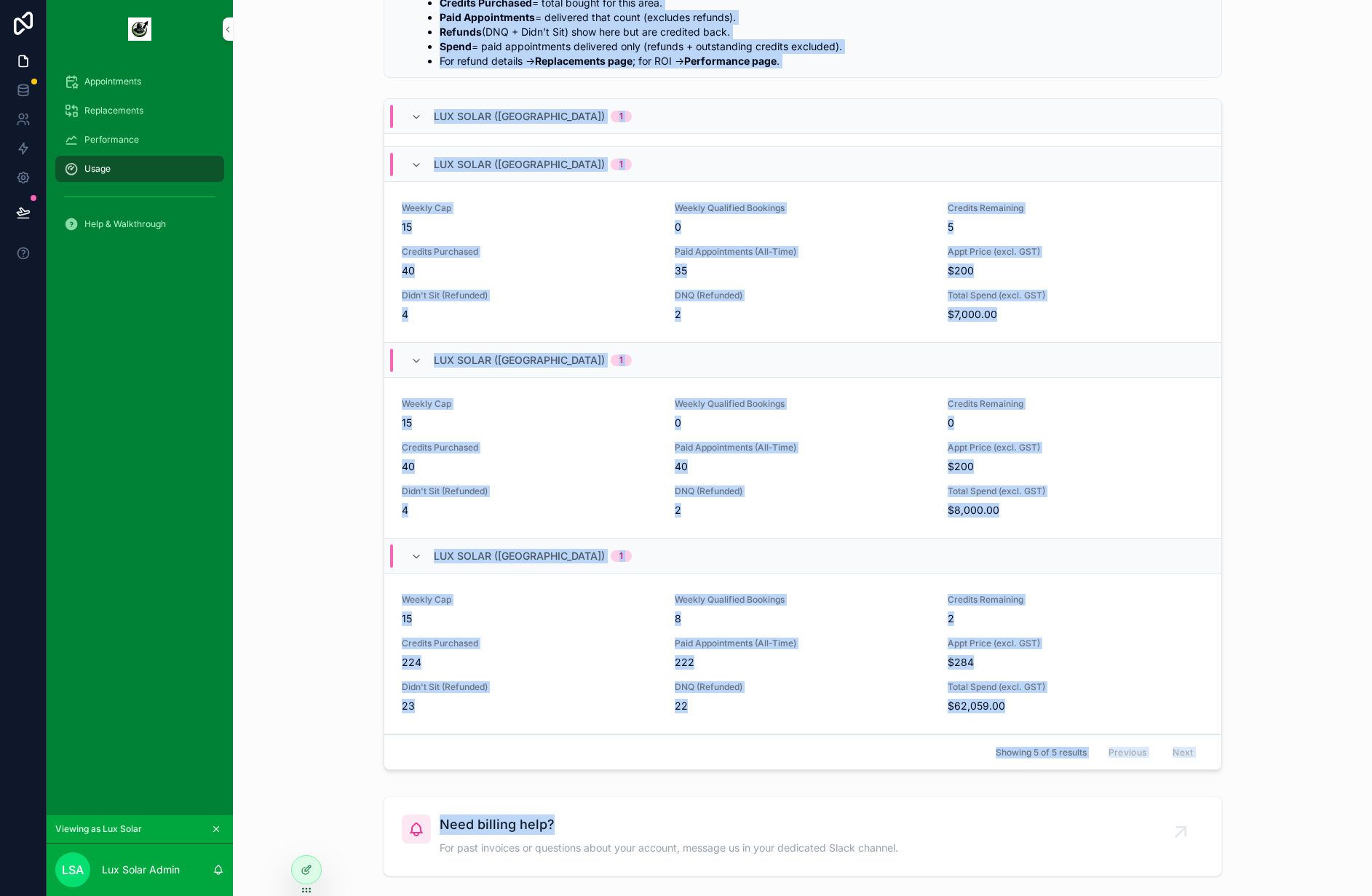
scroll to position [206, 0]
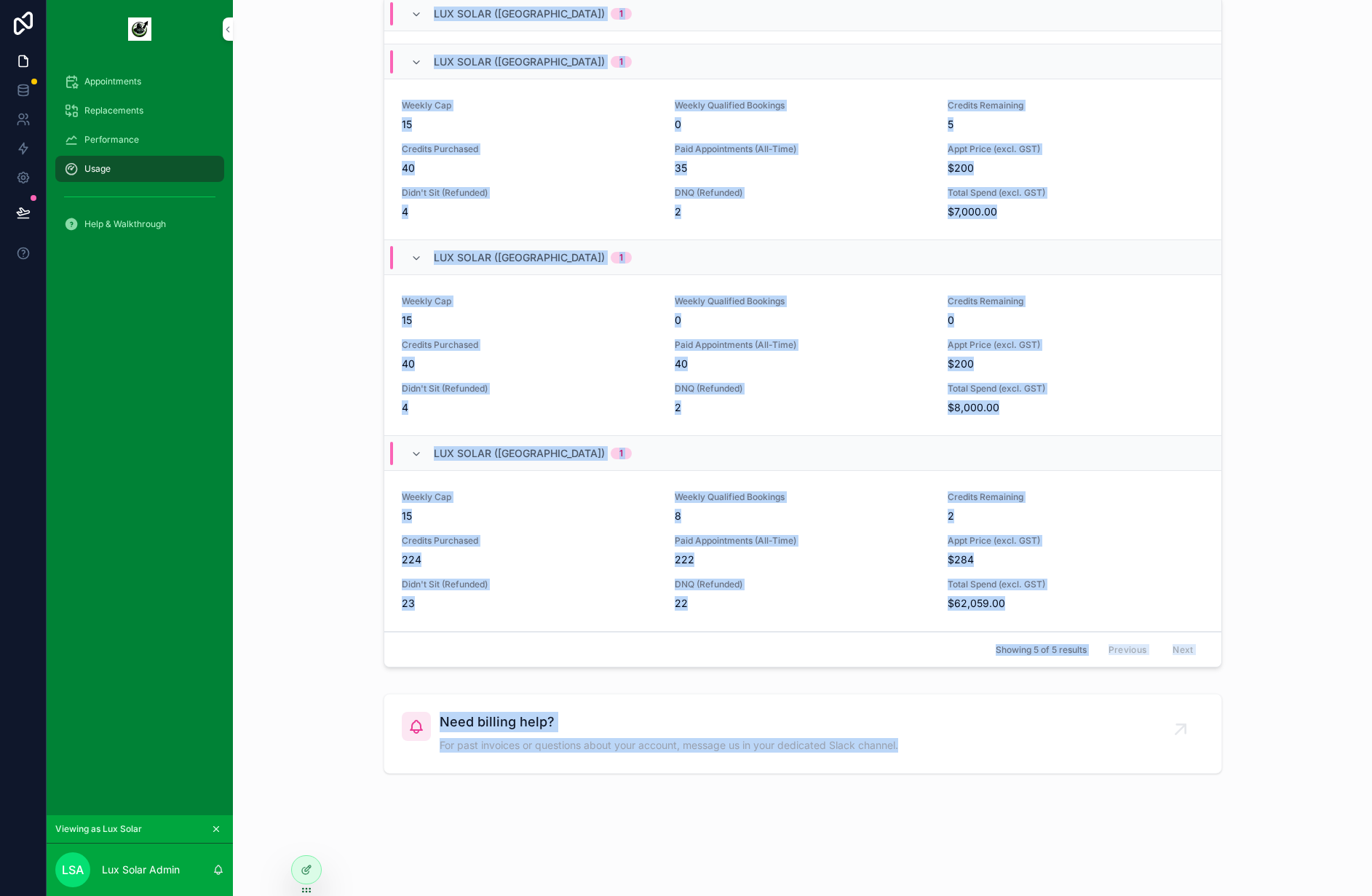
drag, startPoint x: 336, startPoint y: 15, endPoint x: 1028, endPoint y: 874, distance: 1103.1
click at [1028, 874] on div "⚡ Credit Usage Understanding Credit Usage Credits Purchased = total bought for …" at bounding box center [803, 345] width 1139 height 1102
click at [1046, 844] on div "⚡ Credit Usage Understanding Credit Usage Credits Purchased = total bought for …" at bounding box center [803, 333] width 1139 height 1079
drag, startPoint x: 356, startPoint y: 16, endPoint x: 1030, endPoint y: 821, distance: 1049.9
click at [1030, 821] on div "⚡ Credit Usage Understanding Credit Usage Credits Purchased = total bought for …" at bounding box center [803, 333] width 1139 height 1079
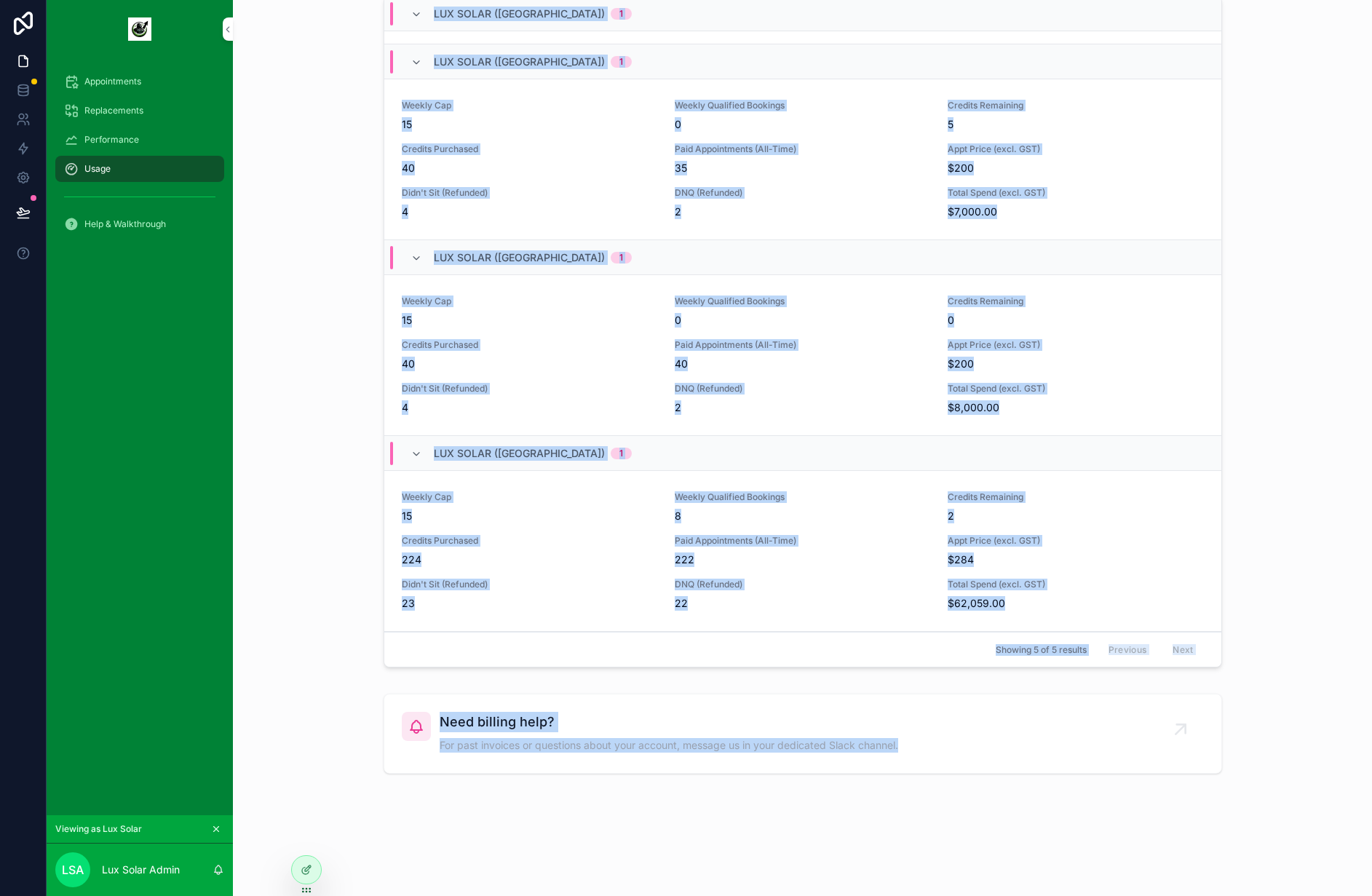
click at [1028, 821] on div "⚡ Credit Usage Understanding Credit Usage Credits Purchased = total bought for …" at bounding box center [803, 333] width 1139 height 1079
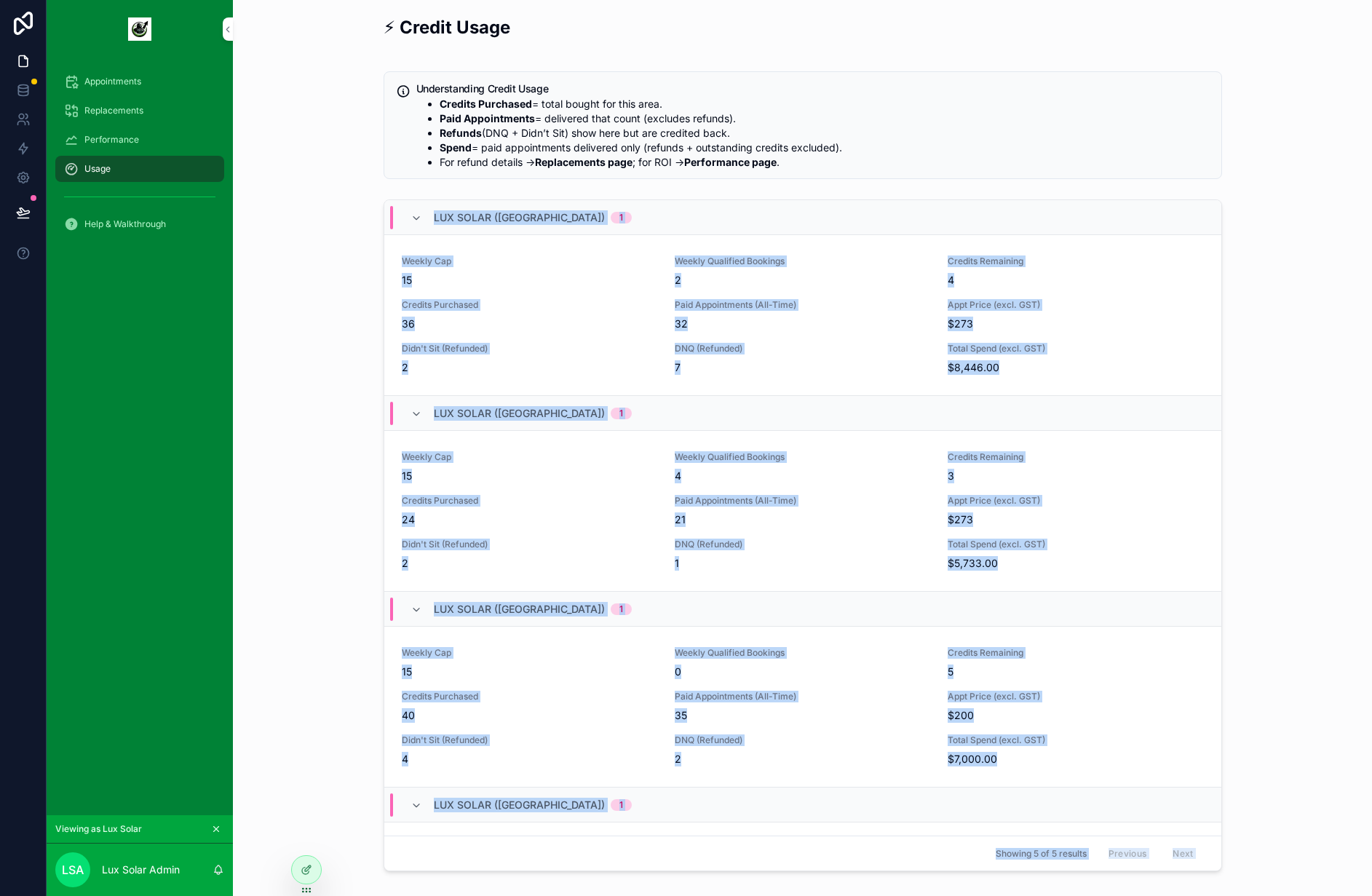
scroll to position [0, 0]
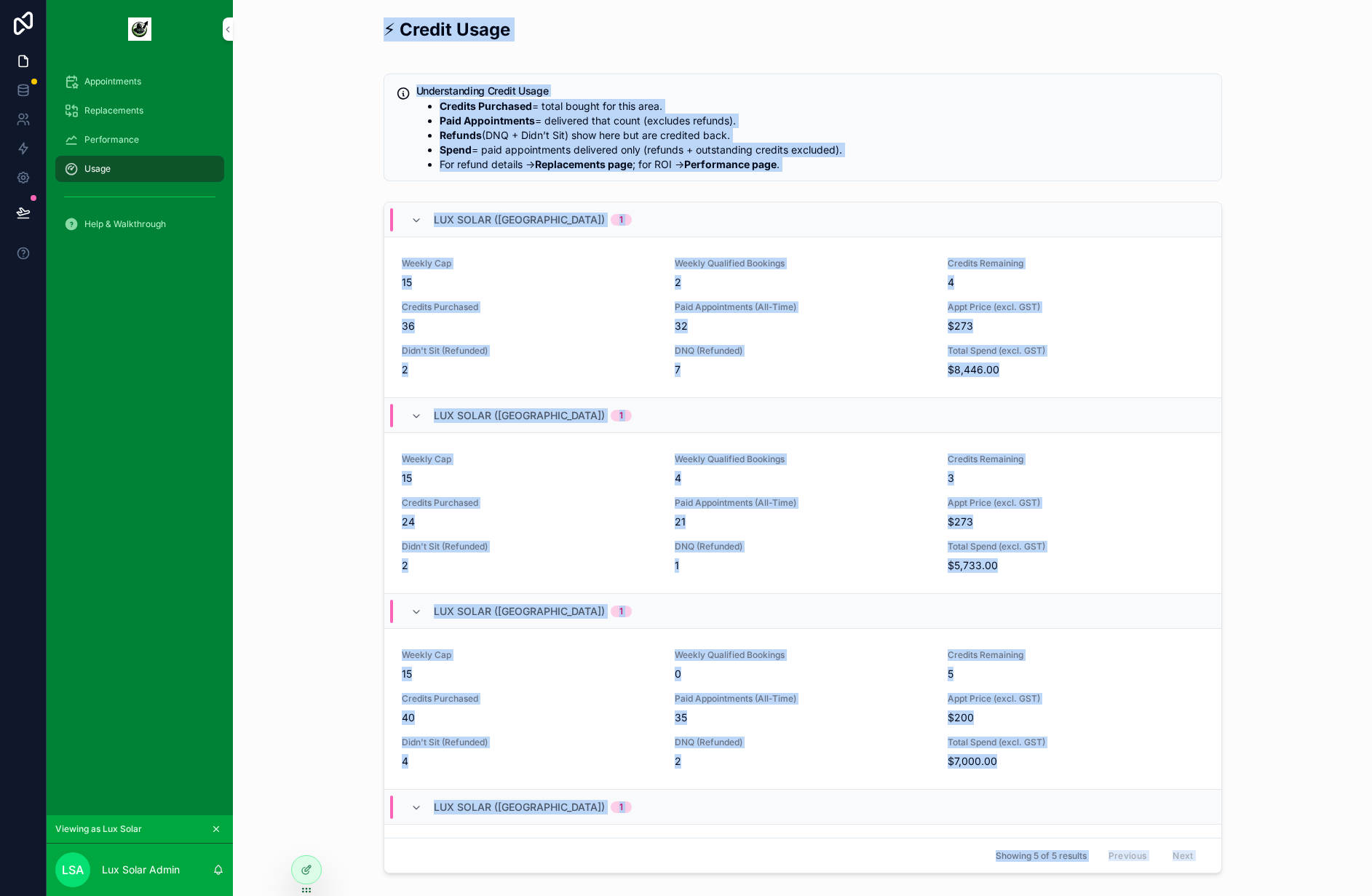
drag, startPoint x: 1045, startPoint y: 806, endPoint x: 327, endPoint y: 17, distance: 1066.8
click at [327, 17] on div "⚡ Credit Usage Understanding Credit Usage Credits Purchased = total bought for …" at bounding box center [803, 540] width 1139 height 1079
click at [327, 17] on div "⚡ Credit Usage Understanding Credit Usage Credits Purchased = total bought for …" at bounding box center [802, 498] width 1116 height 974
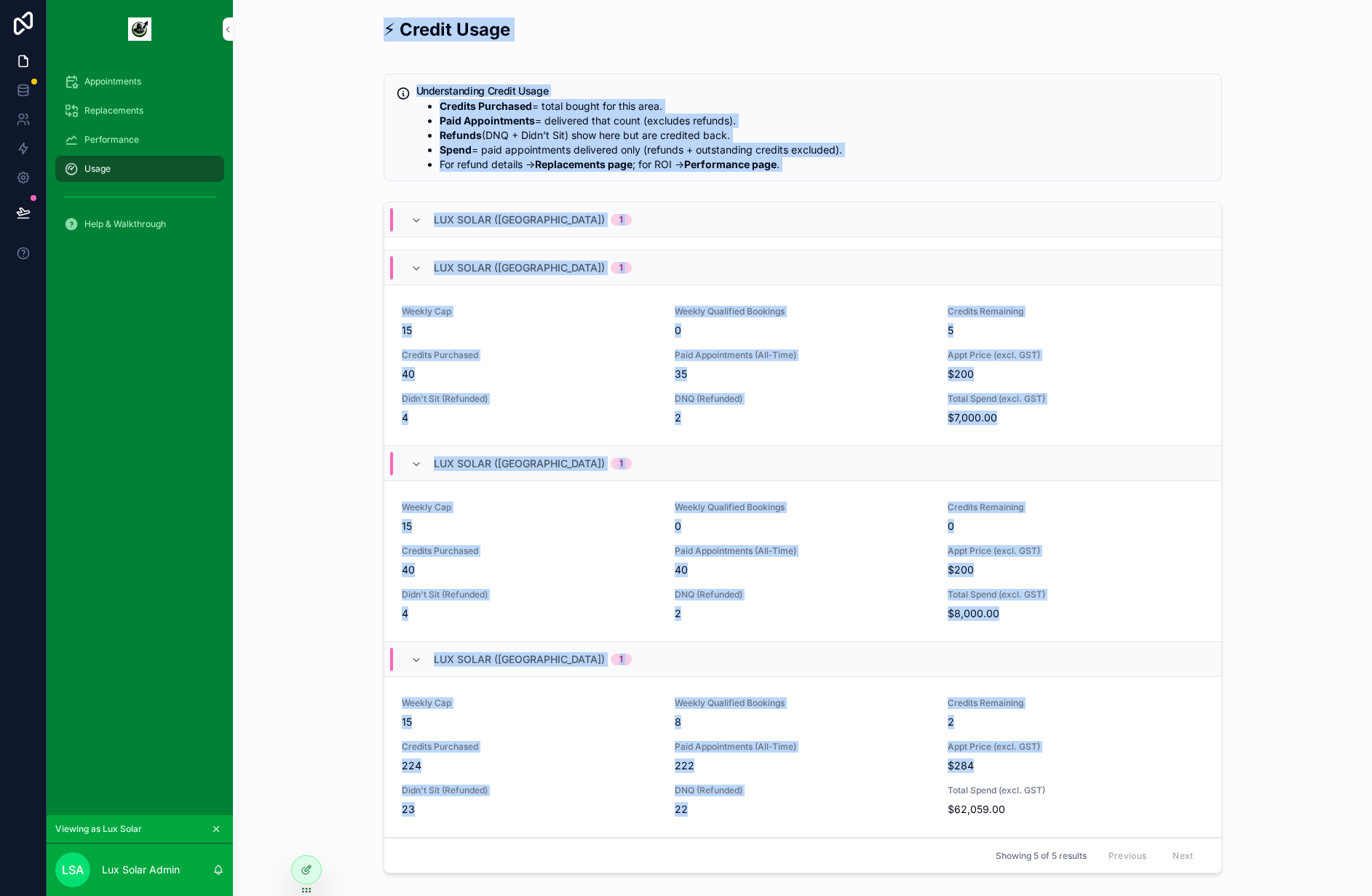
scroll to position [206, 0]
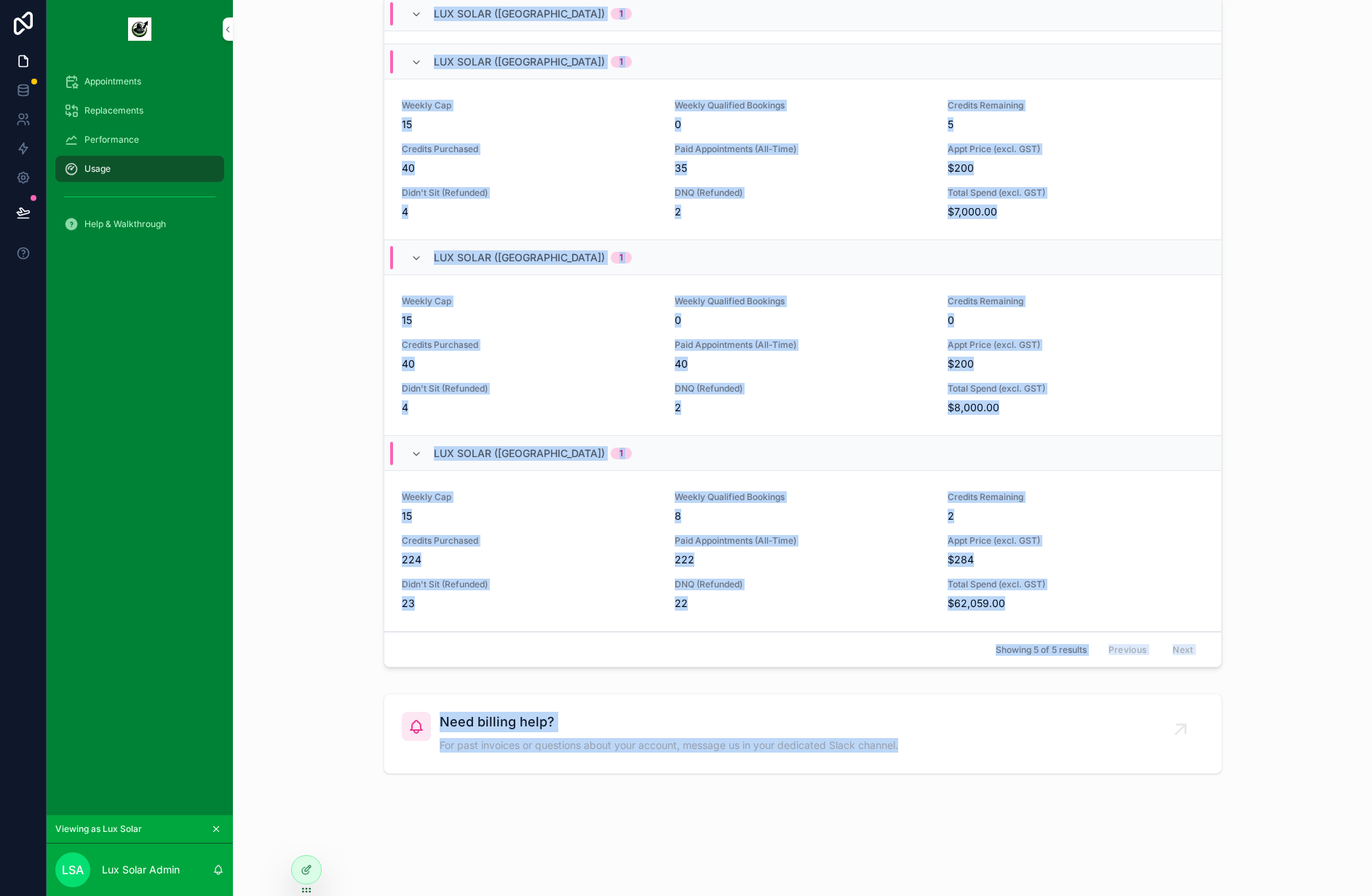
drag, startPoint x: 327, startPoint y: 17, endPoint x: 953, endPoint y: 808, distance: 1008.7
click at [952, 806] on div "⚡ Credit Usage Understanding Credit Usage Credits Purchased = total bought for …" at bounding box center [803, 333] width 1139 height 1079
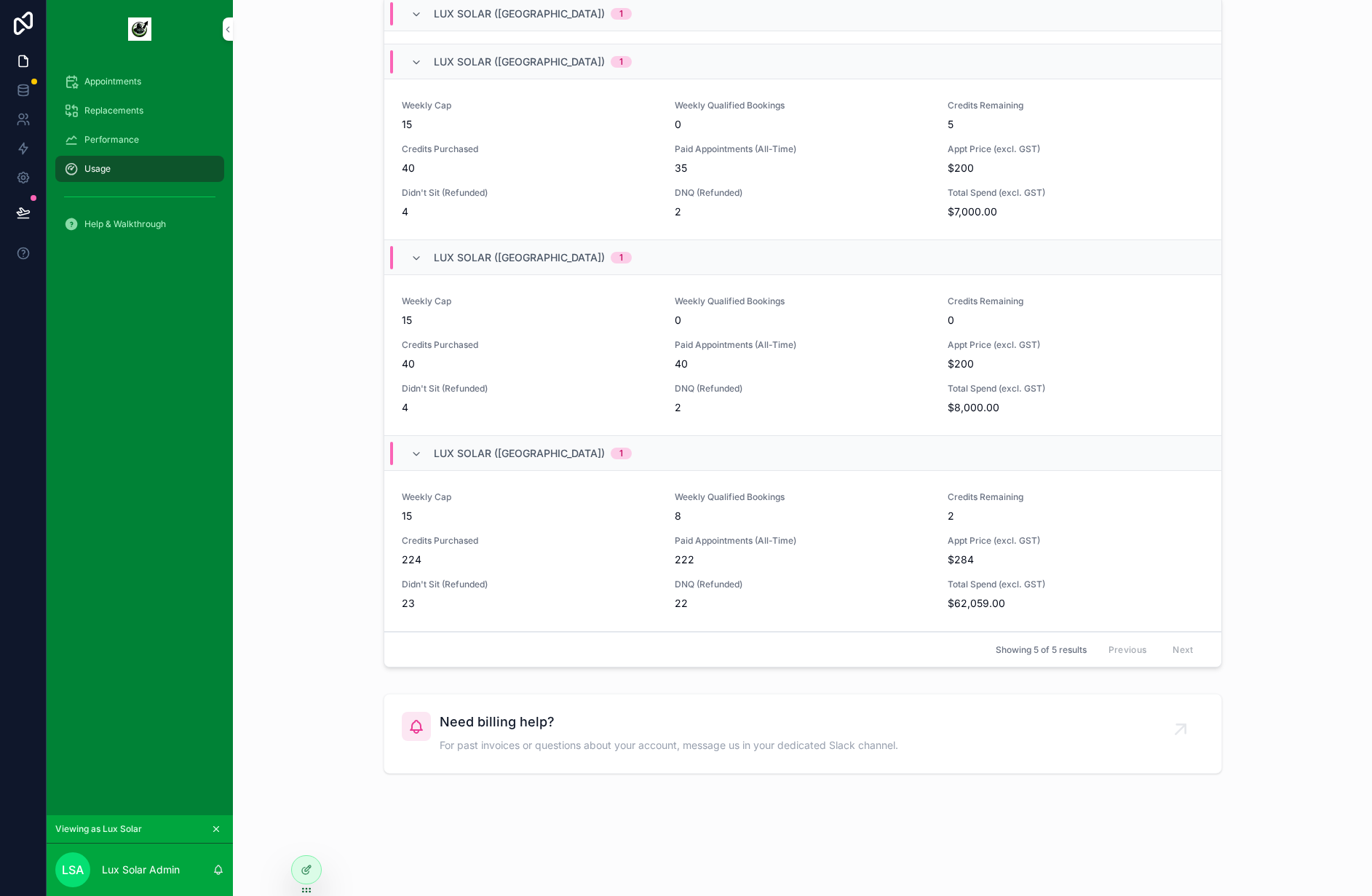
click at [964, 808] on div "⚡ Credit Usage Understanding Credit Usage Credits Purchased = total bought for …" at bounding box center [803, 333] width 1139 height 1079
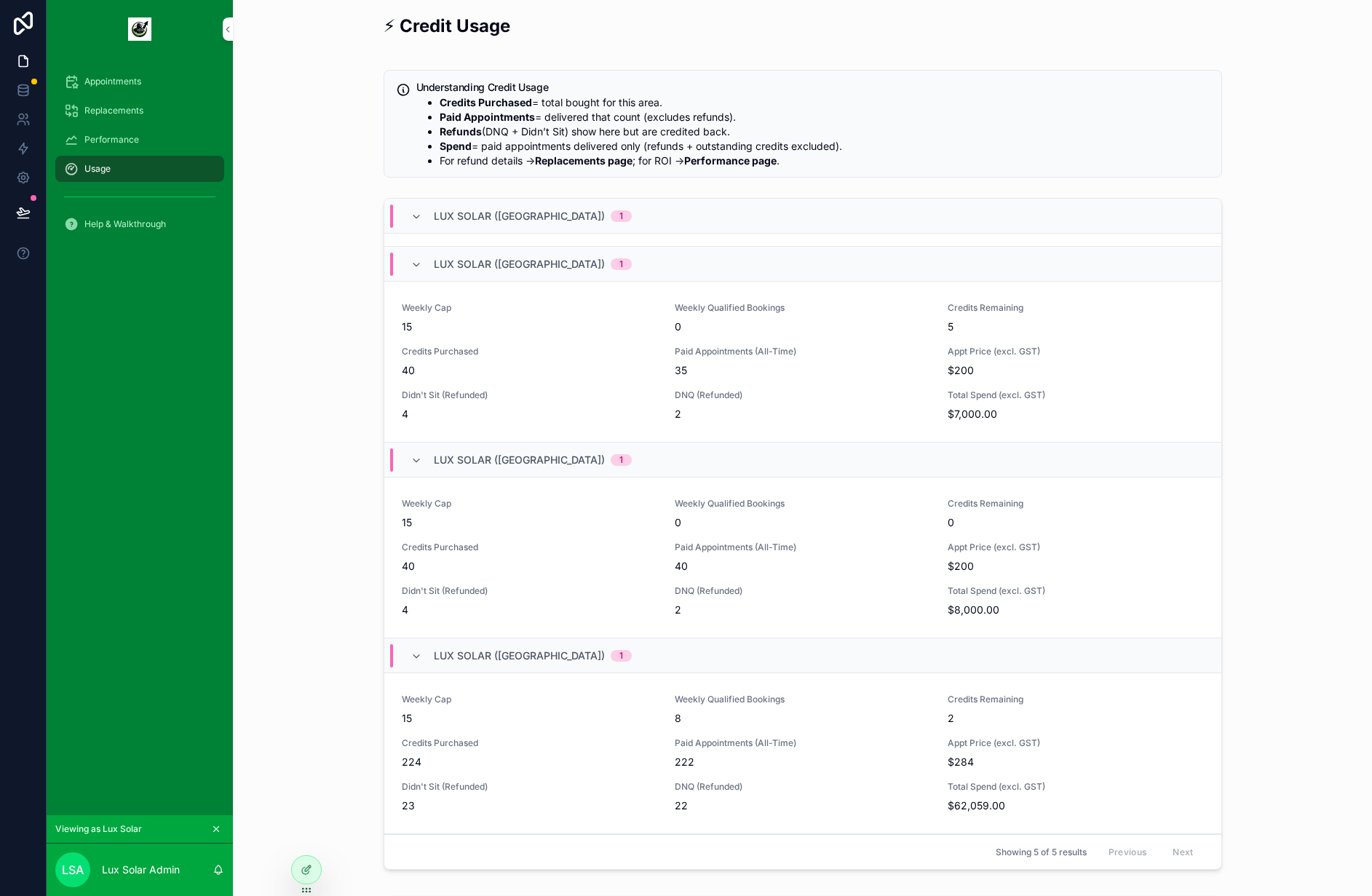
scroll to position [0, 0]
click at [400, 648] on div "Lux Solar ([GEOGRAPHIC_DATA]) 1" at bounding box center [521, 659] width 256 height 23
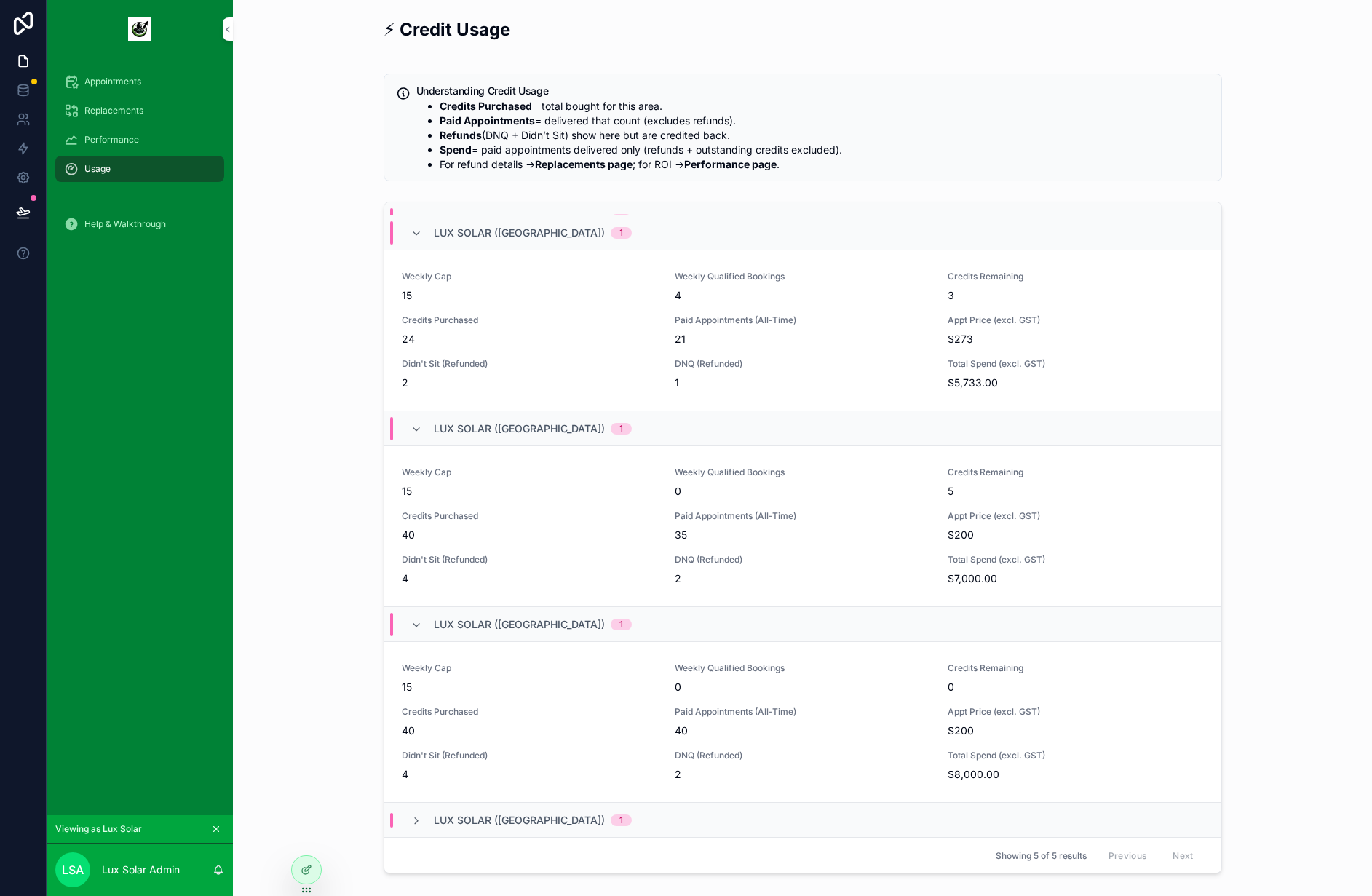
click at [389, 441] on div "Lux Solar ([GEOGRAPHIC_DATA]) 1" at bounding box center [803, 428] width 837 height 35
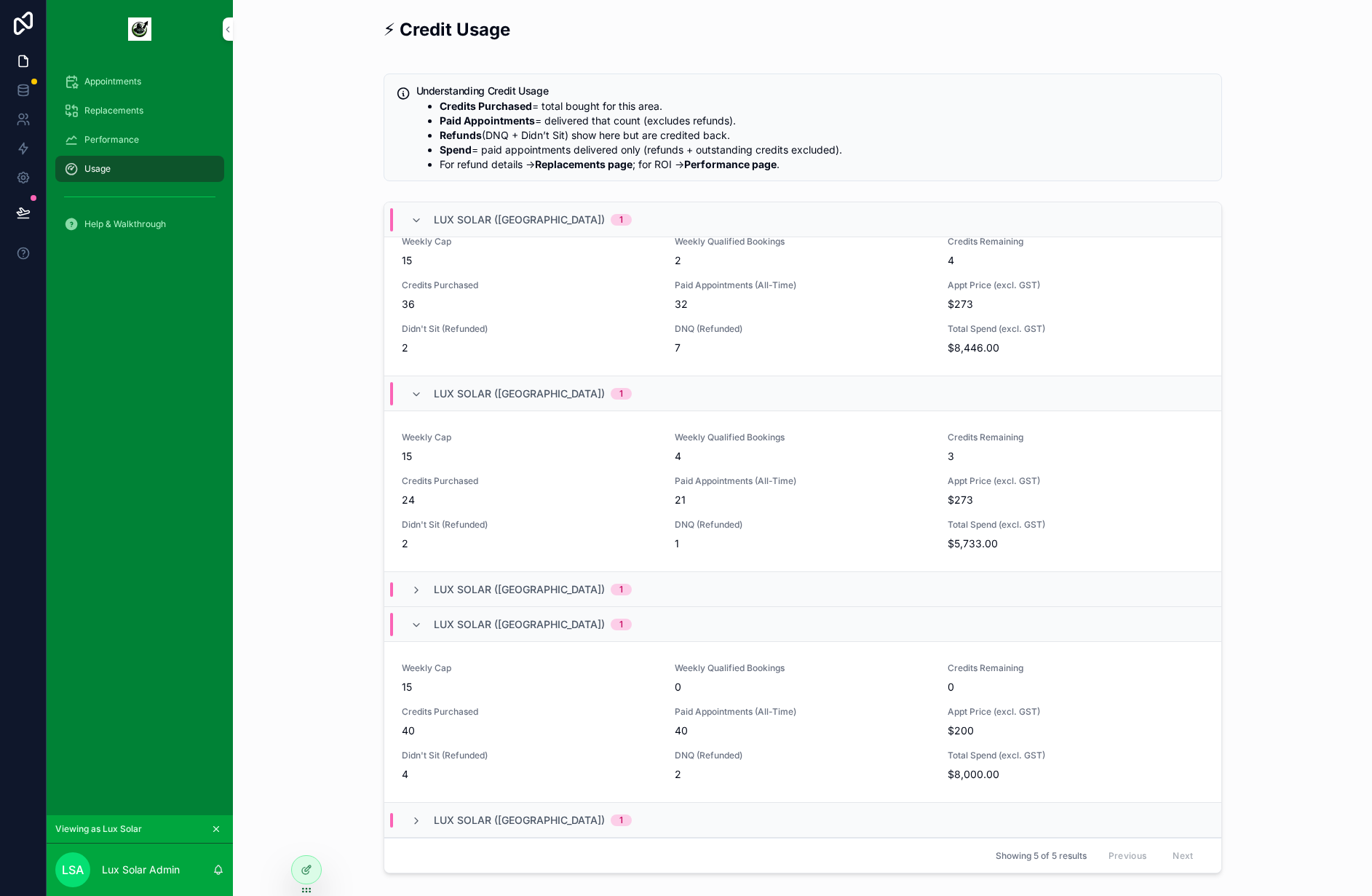
click at [400, 396] on div "Lux Solar ([GEOGRAPHIC_DATA]) 1" at bounding box center [521, 393] width 256 height 23
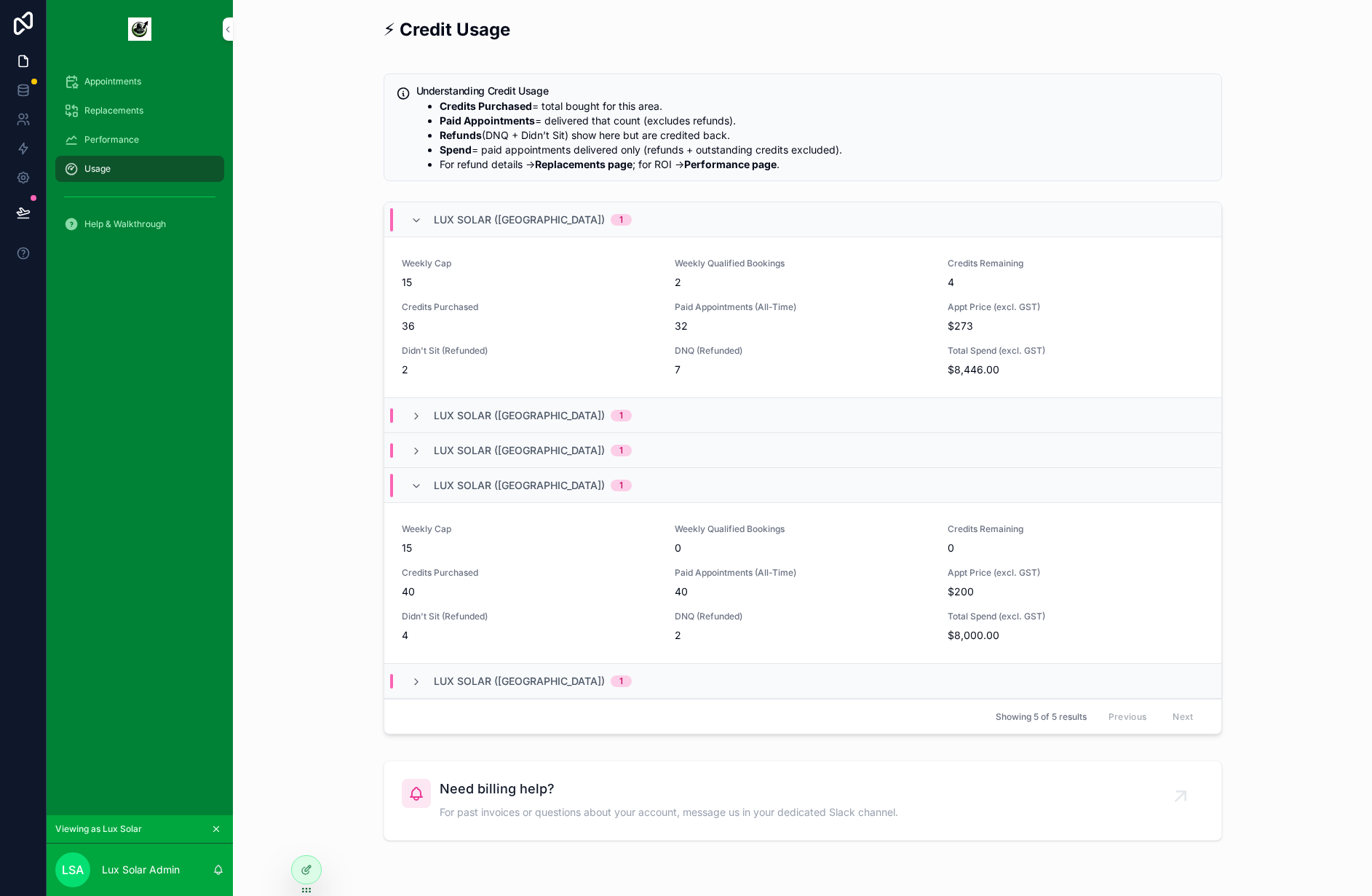
click at [410, 227] on div "Lux Solar ([GEOGRAPHIC_DATA]) 1" at bounding box center [521, 220] width 221 height 23
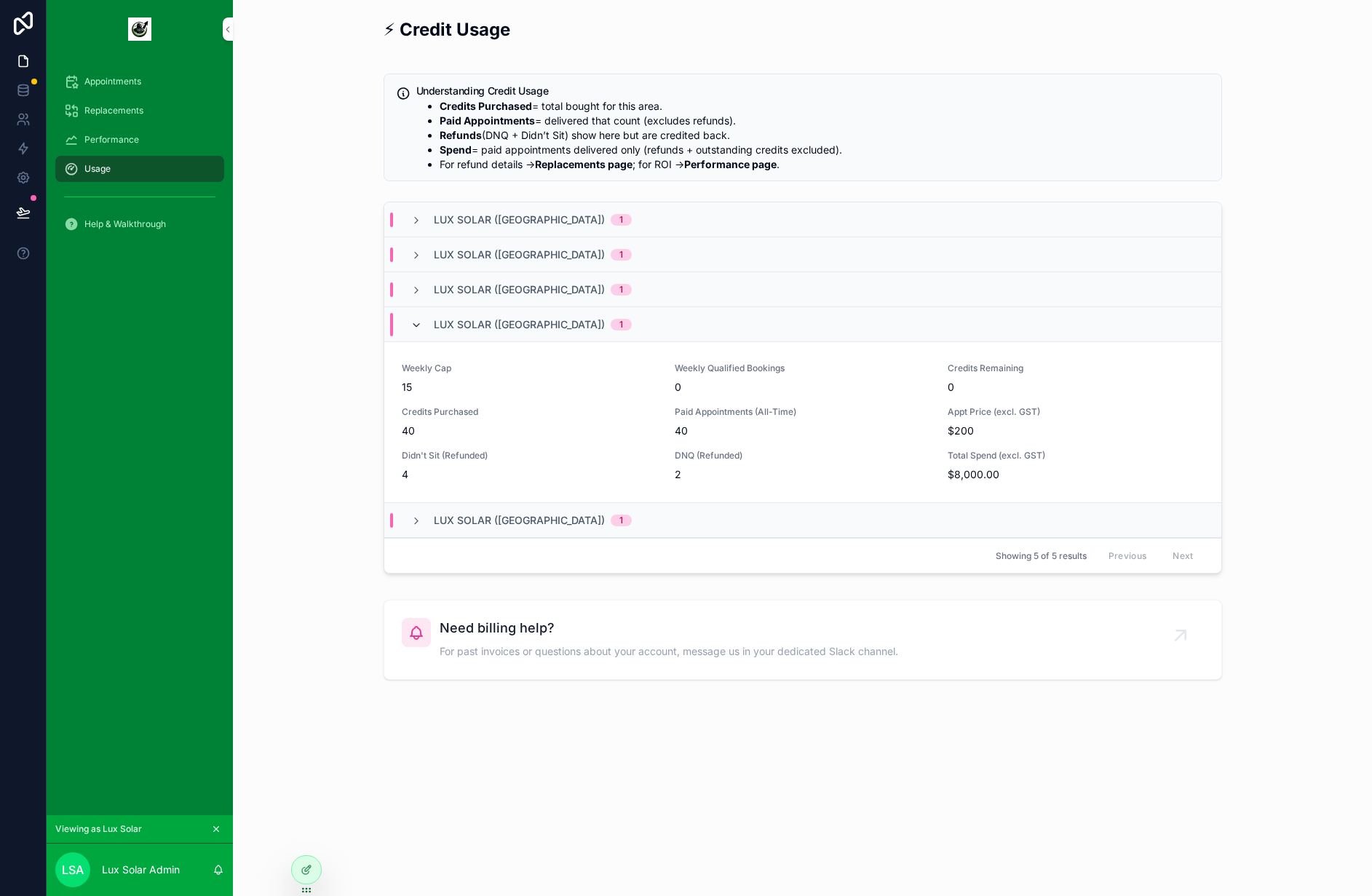
click at [415, 330] on icon "scrollable content" at bounding box center [416, 326] width 12 height 12
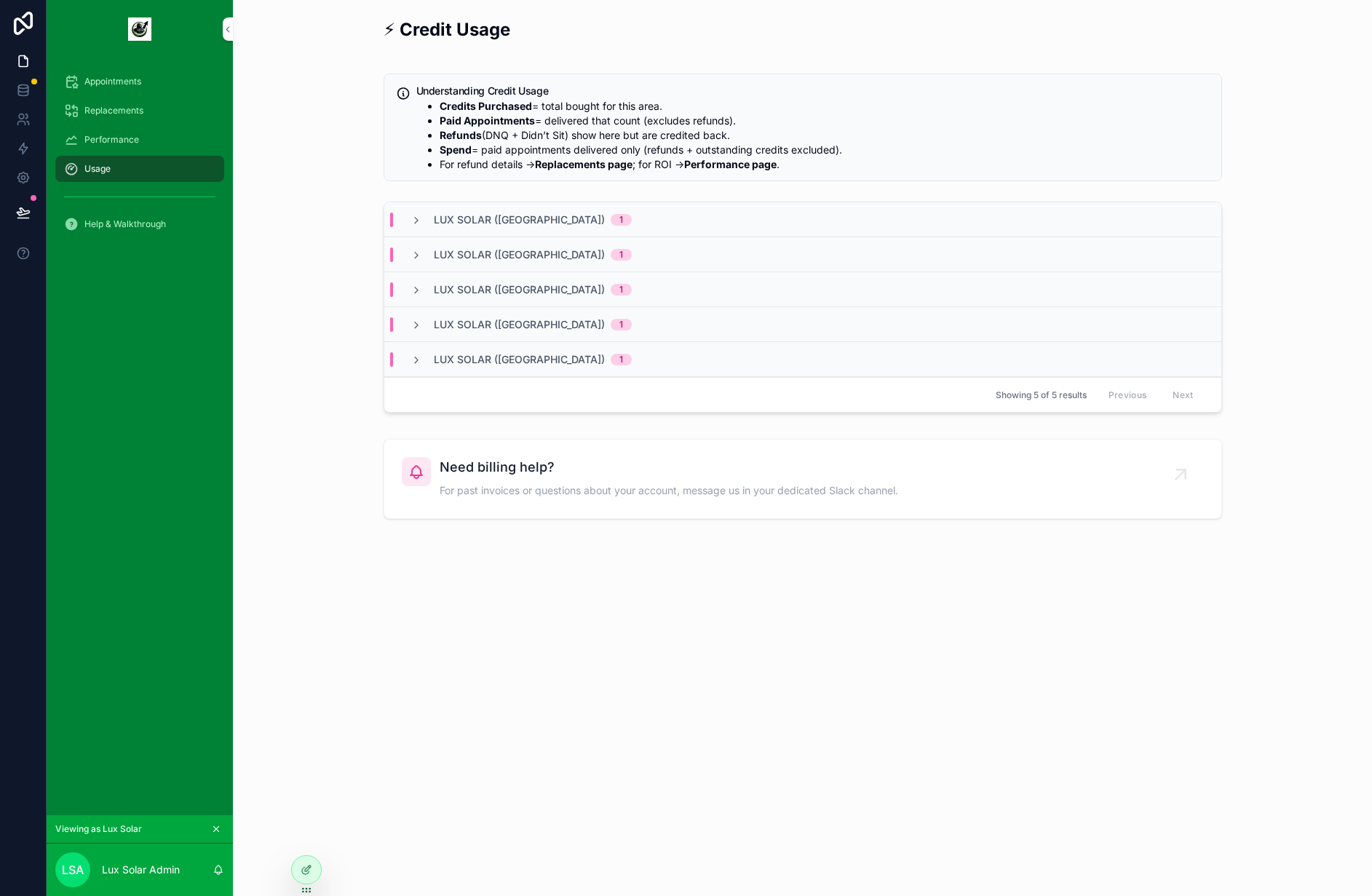
click at [520, 242] on div "Lux Solar ([GEOGRAPHIC_DATA]) 1" at bounding box center [803, 255] width 837 height 35
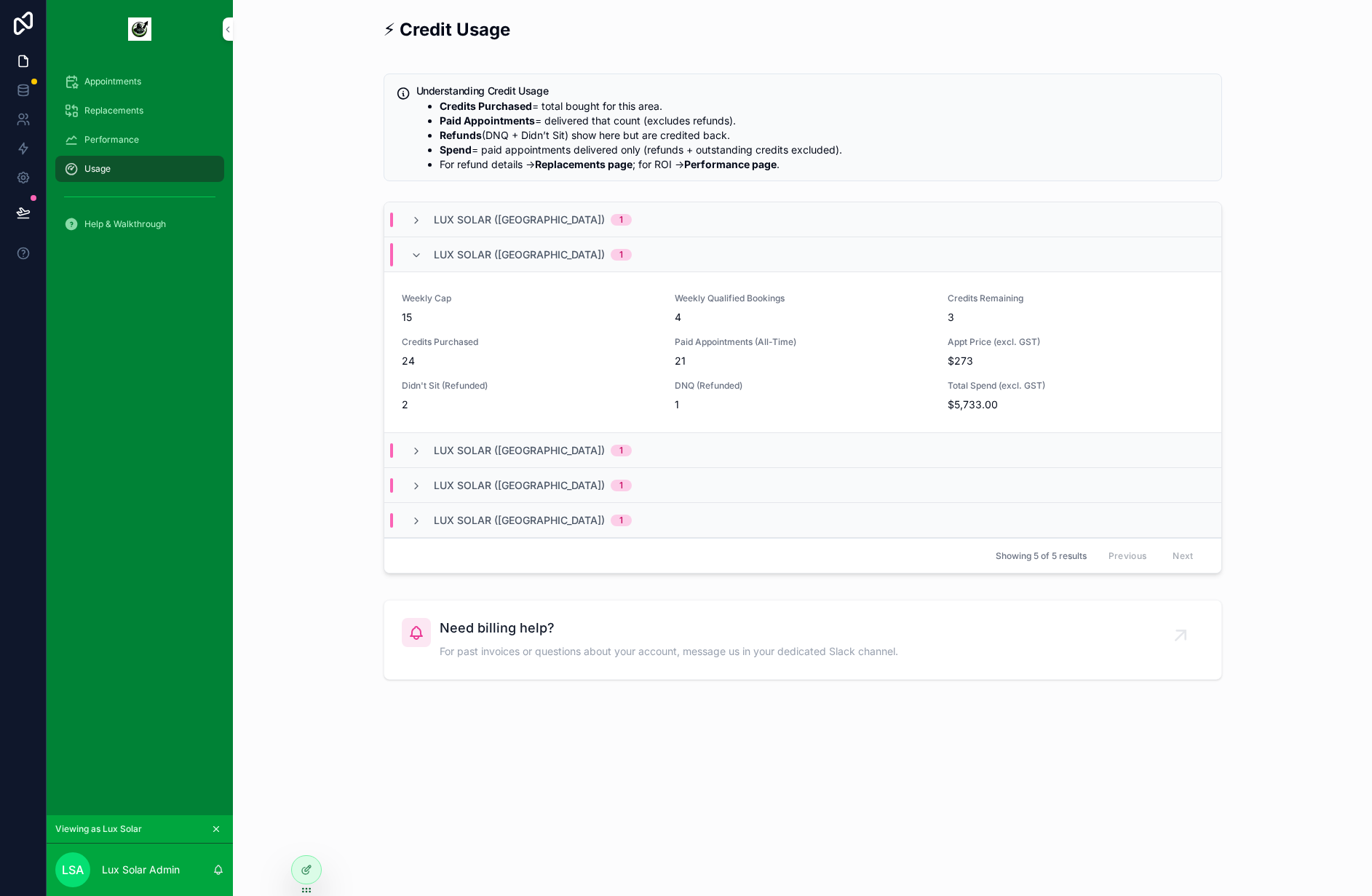
click at [469, 232] on div "Lux Solar ([GEOGRAPHIC_DATA]) 1" at bounding box center [803, 220] width 837 height 35
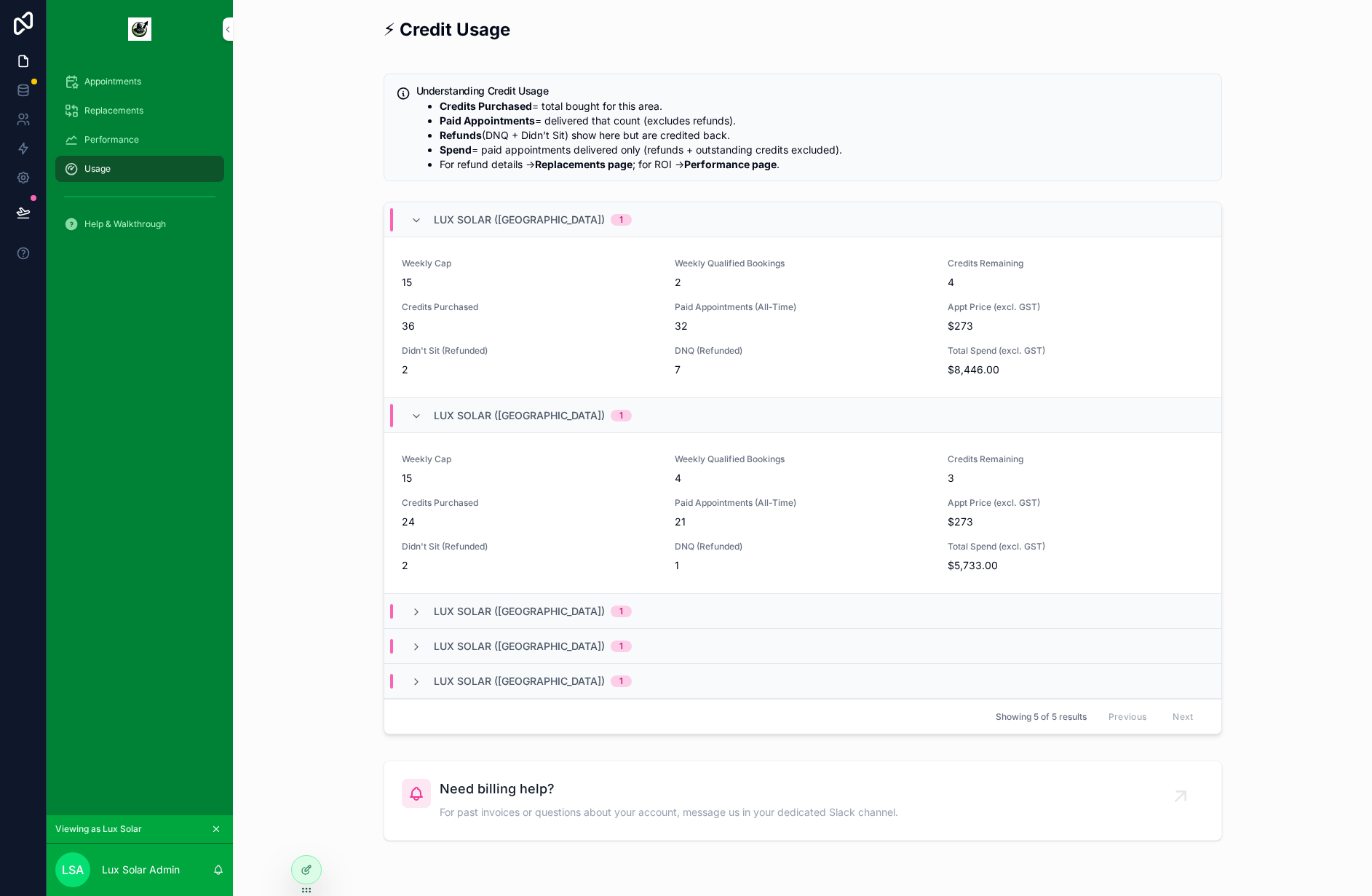
click at [464, 226] on span "Lux Solar ([GEOGRAPHIC_DATA])" at bounding box center [519, 219] width 171 height 14
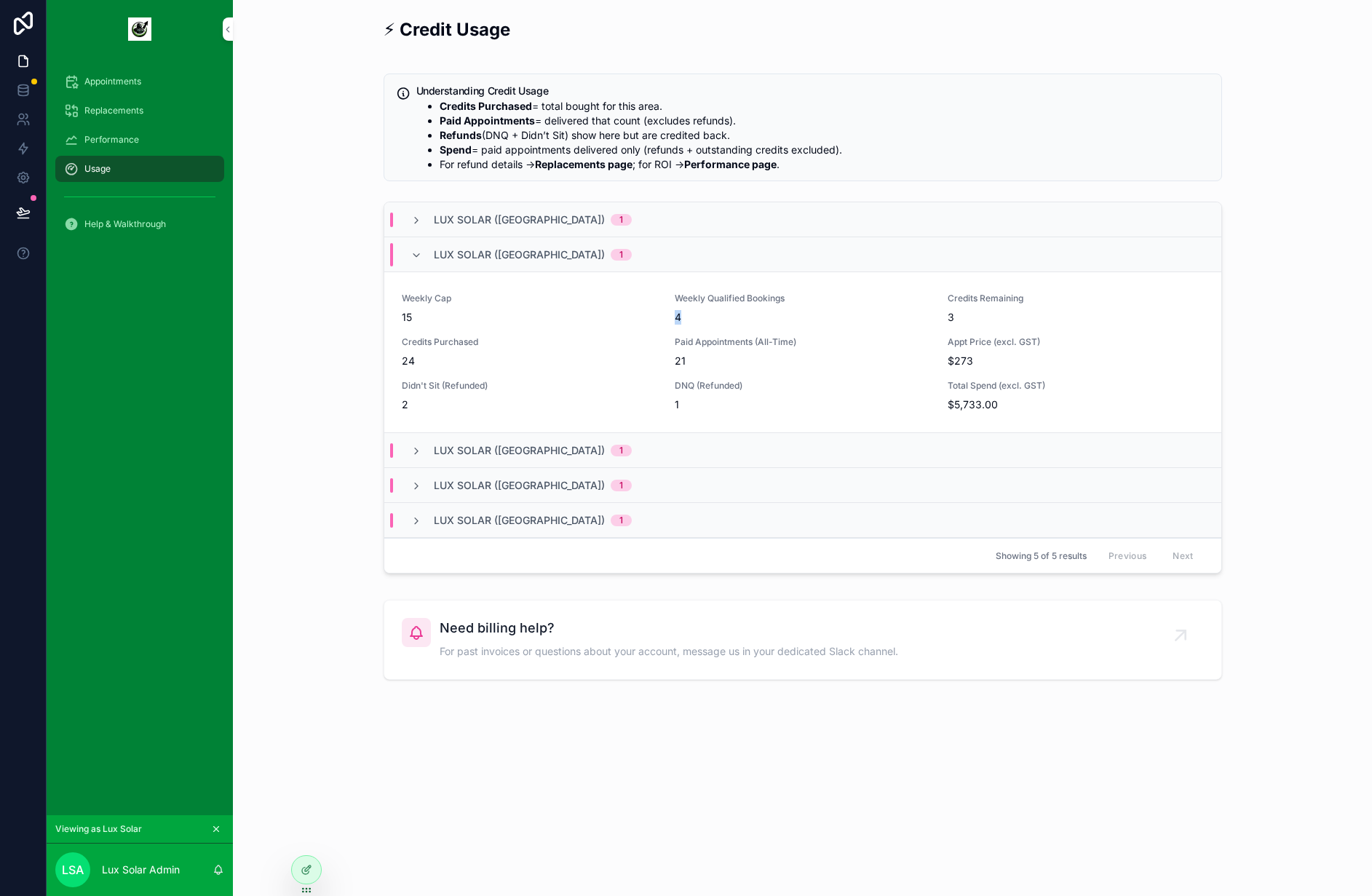
drag, startPoint x: 711, startPoint y: 321, endPoint x: 665, endPoint y: 310, distance: 47.3
click at [665, 310] on div "Weekly Cap 15 Weekly Qualified Bookings 4 Credits Remaining 3 Credits Purchased…" at bounding box center [803, 353] width 802 height 120
drag, startPoint x: 668, startPoint y: 312, endPoint x: 709, endPoint y: 306, distance: 41.4
click at [709, 306] on div "Weekly Cap 15 Weekly Qualified Bookings 4 Credits Remaining 3 Credits Purchased…" at bounding box center [803, 353] width 802 height 120
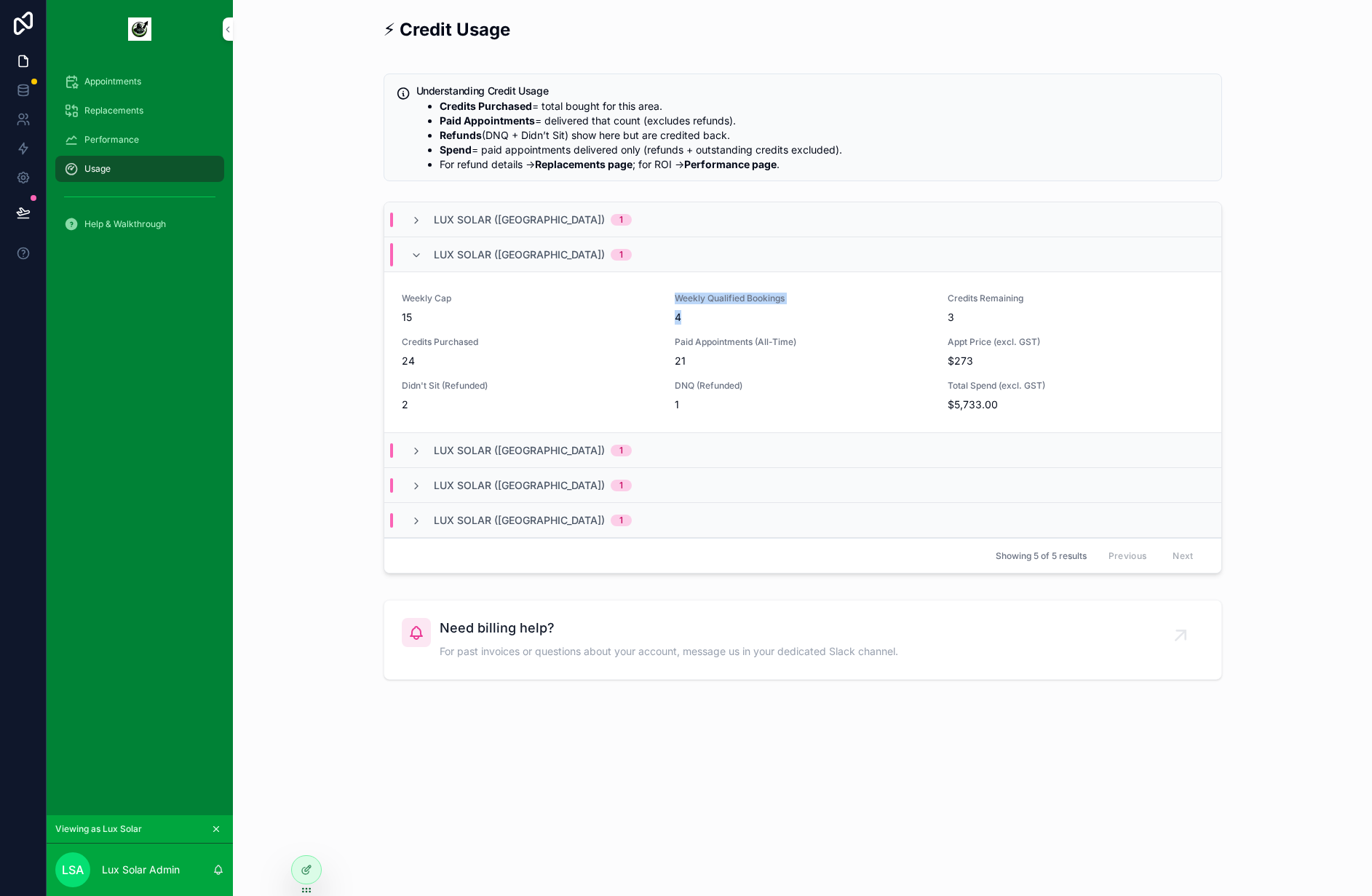
drag, startPoint x: 696, startPoint y: 312, endPoint x: 651, endPoint y: 320, distance: 45.7
click at [651, 320] on div "Weekly Cap 15 Weekly Qualified Bookings 4 Credits Remaining 3 Credits Purchased…" at bounding box center [803, 353] width 802 height 120
click at [684, 318] on span "4" at bounding box center [803, 317] width 256 height 14
drag, startPoint x: 687, startPoint y: 317, endPoint x: 661, endPoint y: 283, distance: 42.8
click at [661, 283] on div "Weekly Cap 15 Weekly Qualified Bookings 4 Credits Remaining 3 Credits Purchased…" at bounding box center [803, 352] width 837 height 161
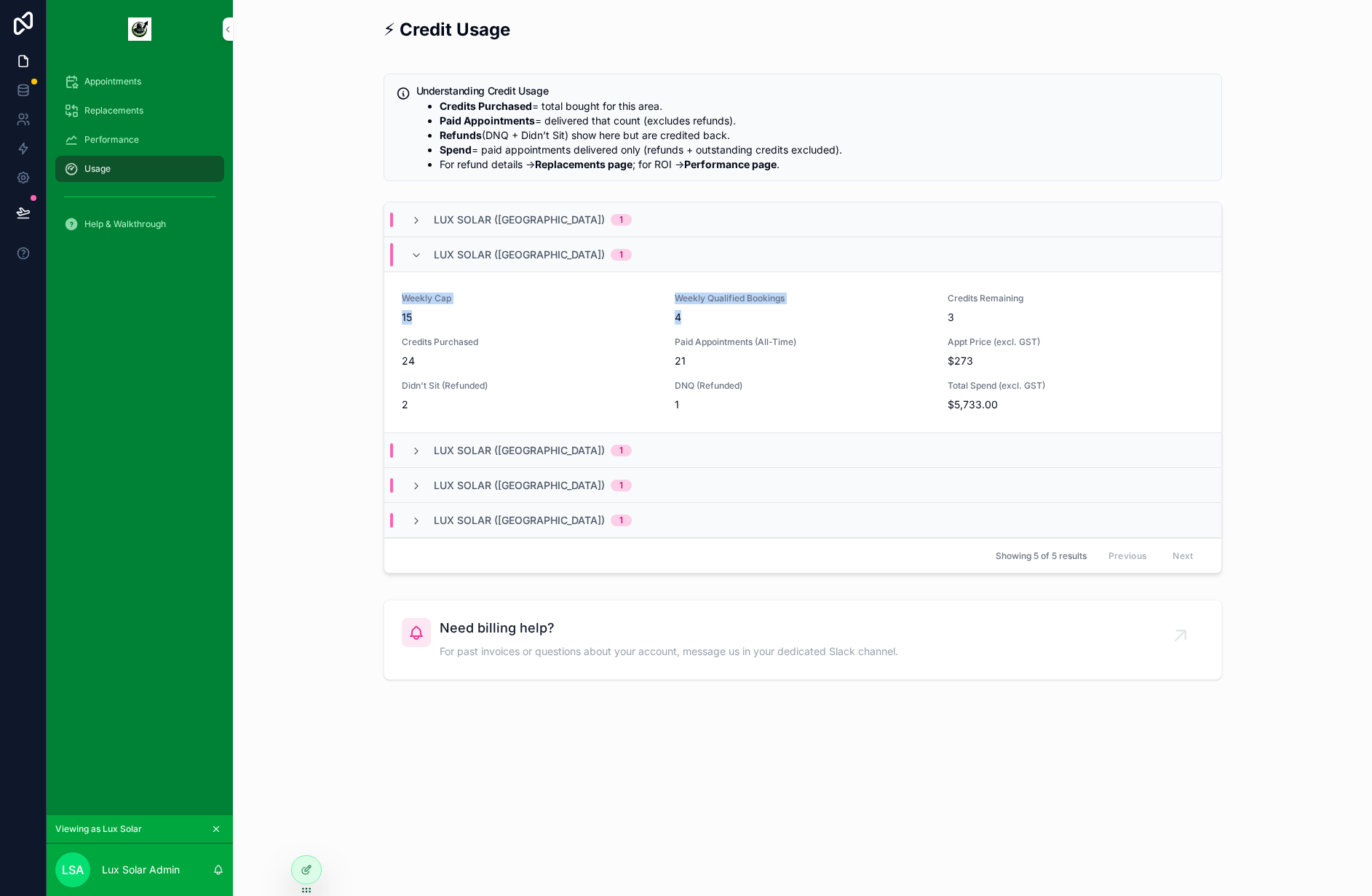
click at [647, 320] on span "15" at bounding box center [530, 317] width 256 height 14
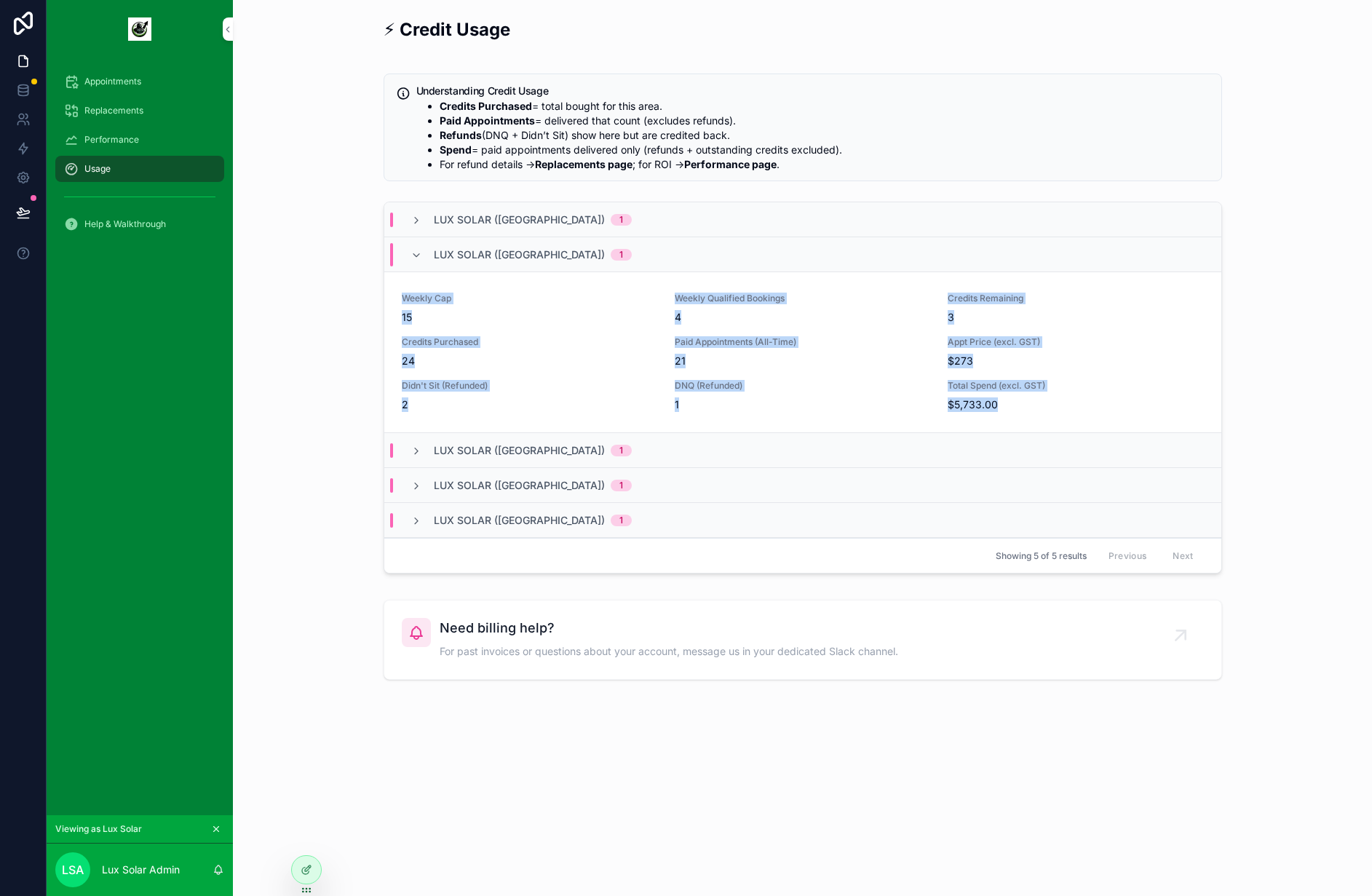
drag, startPoint x: 1027, startPoint y: 404, endPoint x: 352, endPoint y: 279, distance: 686.5
click at [352, 279] on div "⚡ Credit Usage Understanding Credit Usage Credits Purchased = total bought for …" at bounding box center [802, 349] width 1116 height 674
click at [415, 276] on div "Weekly Cap 15 Weekly Qualified Bookings 4 Credits Remaining 3 Credits Purchased…" at bounding box center [803, 352] width 837 height 161
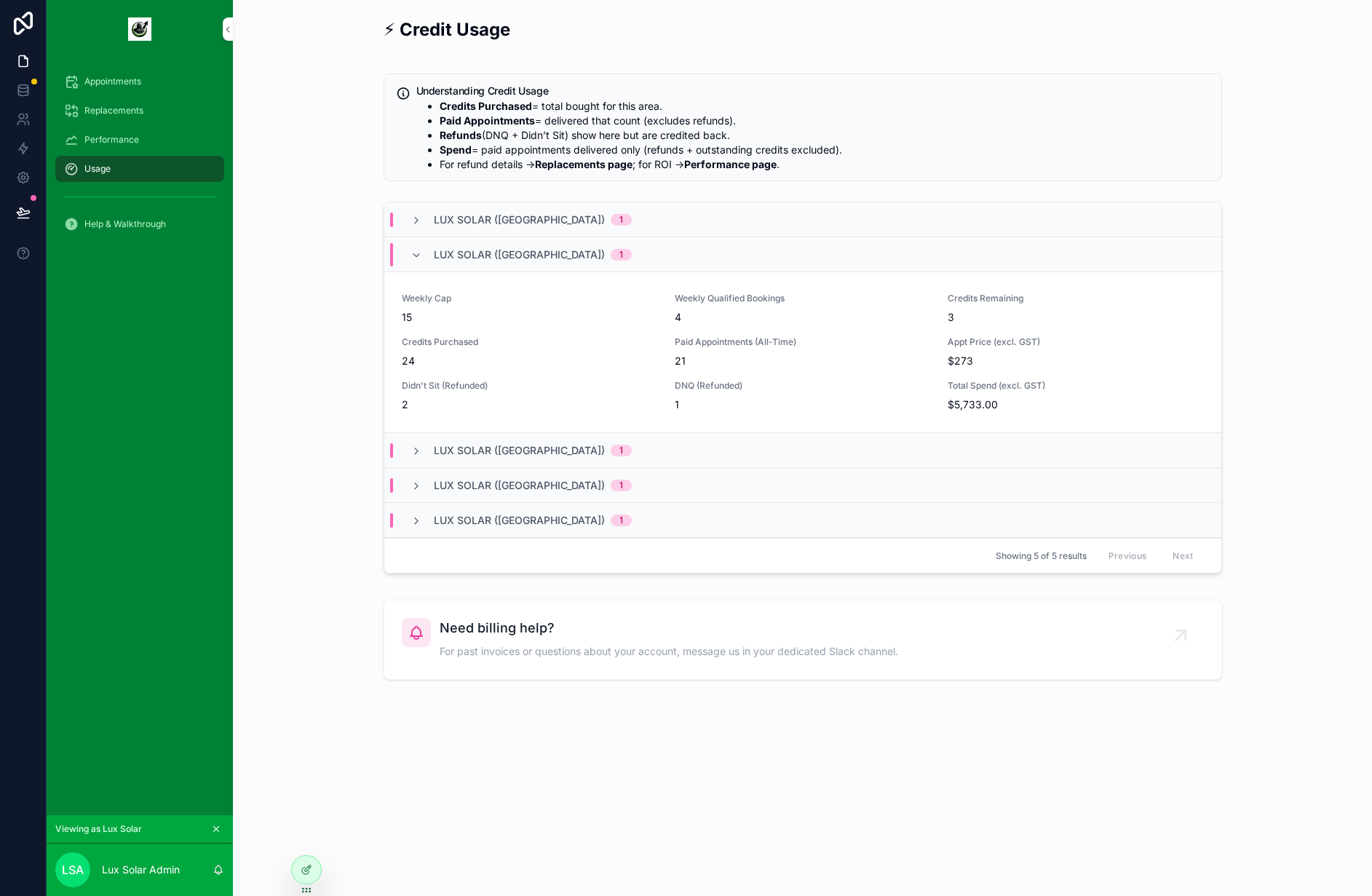
click at [416, 268] on div "Lux Solar ([GEOGRAPHIC_DATA]) 1" at bounding box center [803, 255] width 837 height 35
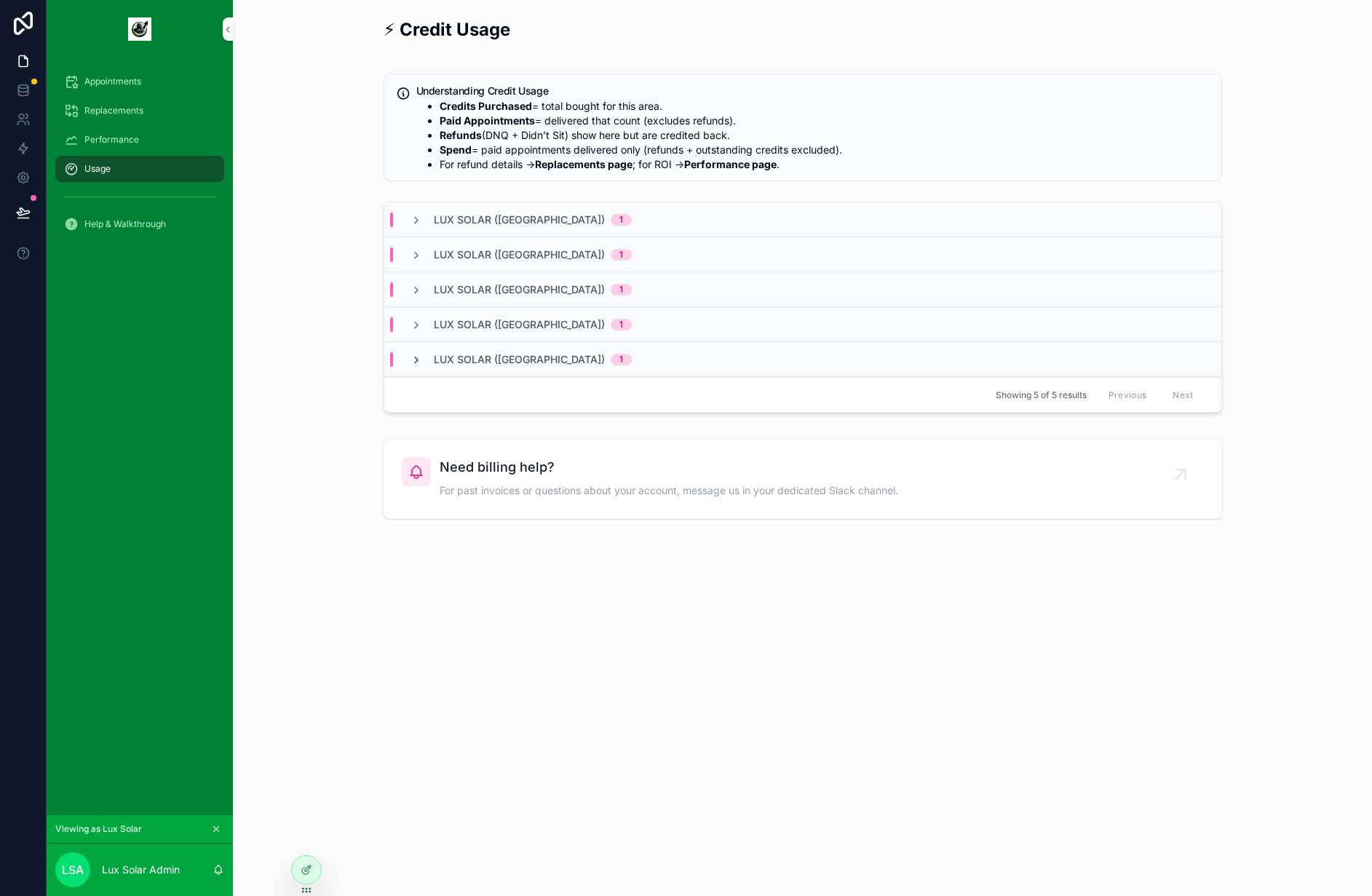
click at [410, 356] on icon "scrollable content" at bounding box center [416, 360] width 12 height 12
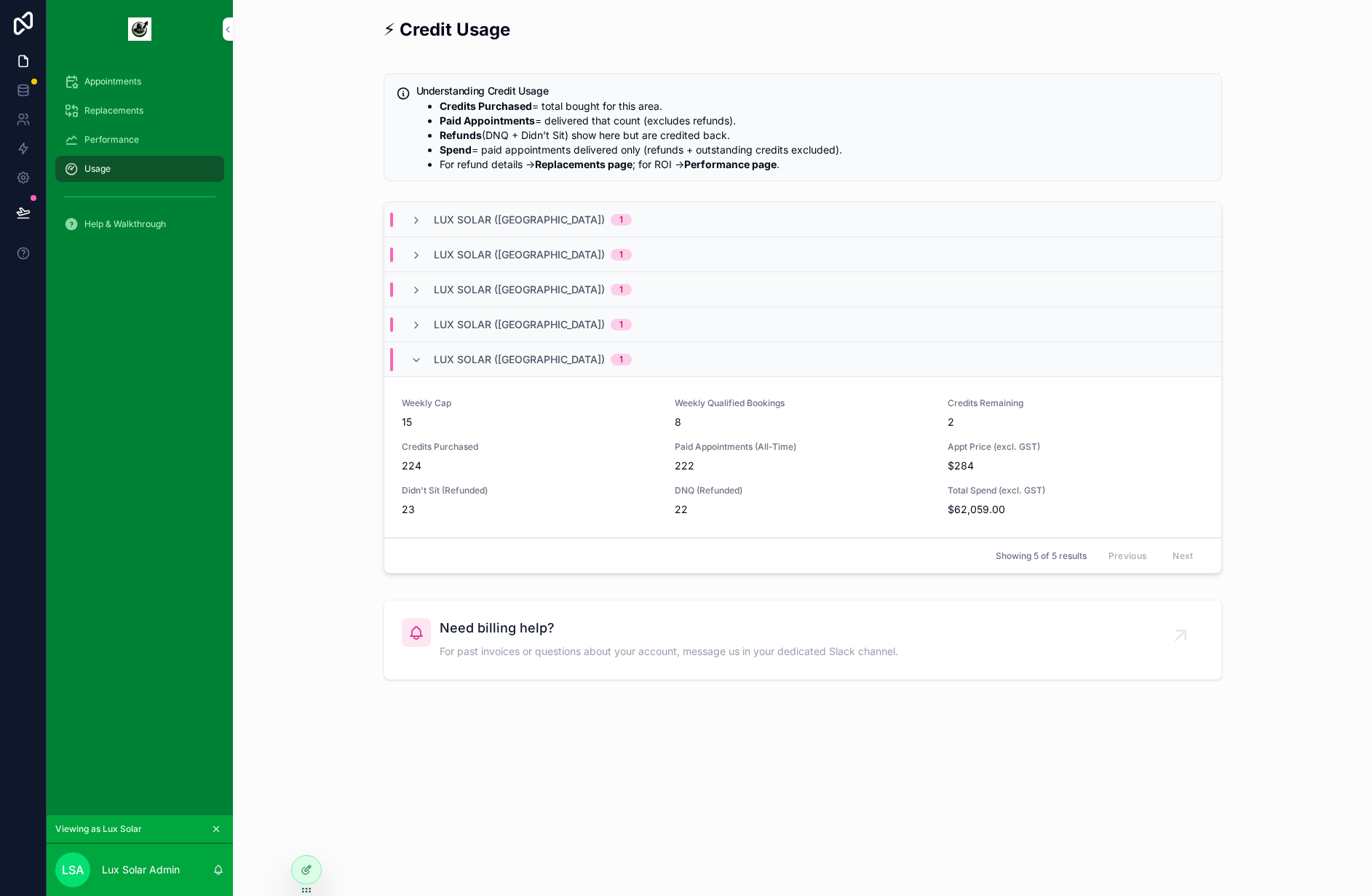
click at [672, 418] on div "Weekly Cap 15 Weekly Qualified Bookings 8 Credits Remaining 2 Credits Purchased…" at bounding box center [803, 457] width 802 height 120
click at [410, 364] on icon "scrollable content" at bounding box center [416, 360] width 12 height 12
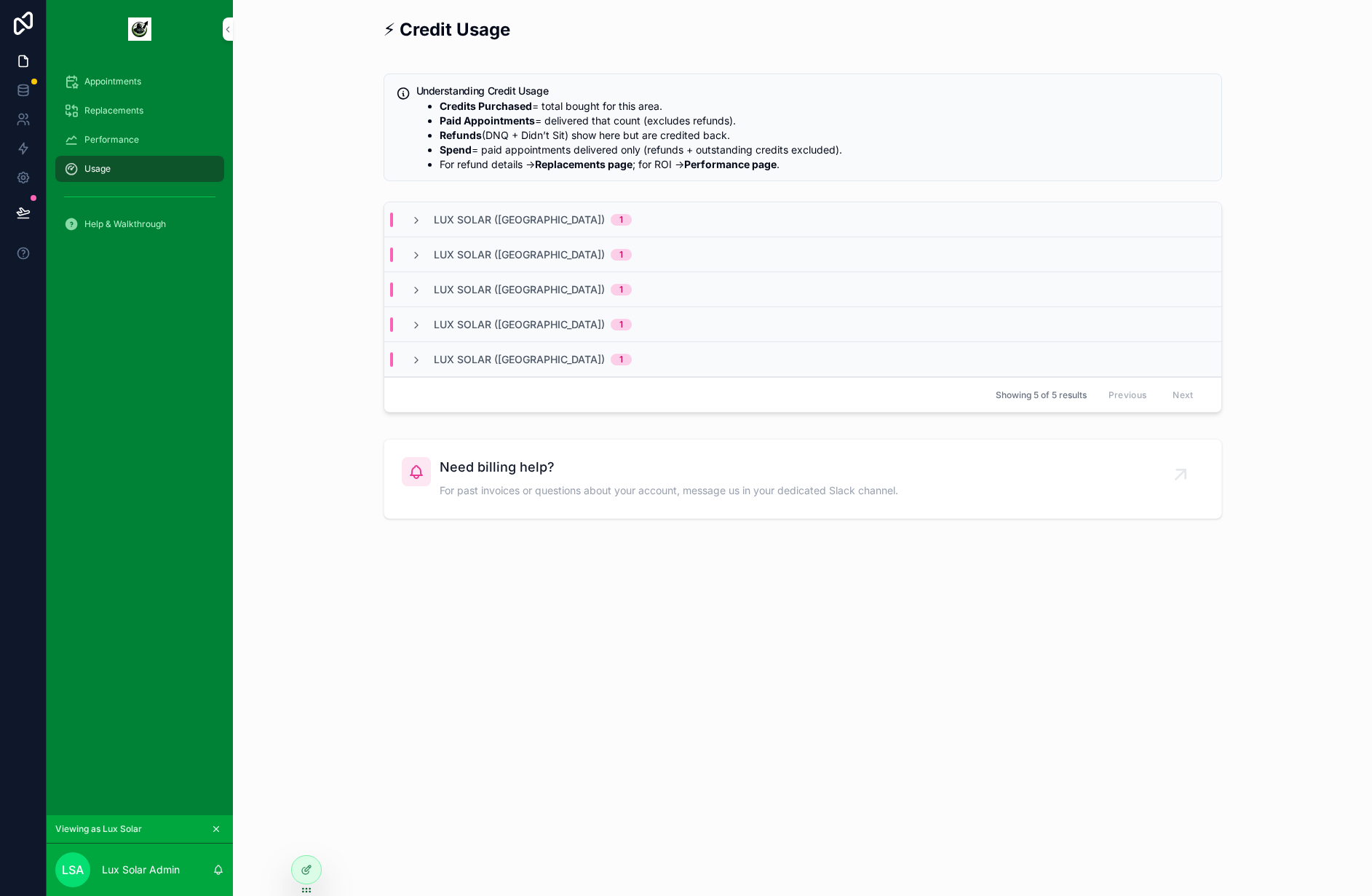
click at [407, 217] on div "Lux Solar ([GEOGRAPHIC_DATA]) 1" at bounding box center [521, 219] width 256 height 14
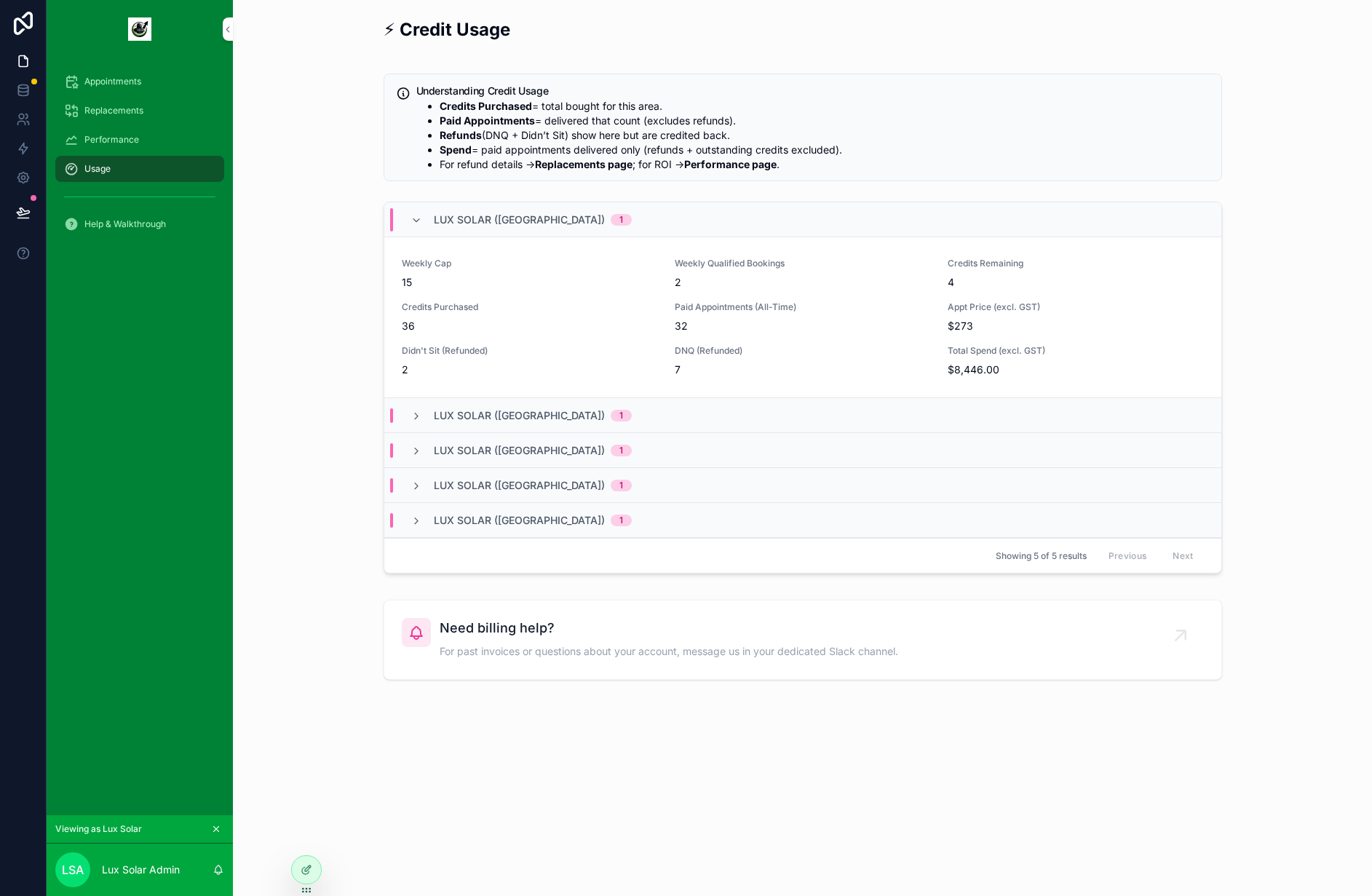
click at [407, 217] on div "Lux Solar ([GEOGRAPHIC_DATA]) 1" at bounding box center [521, 220] width 256 height 23
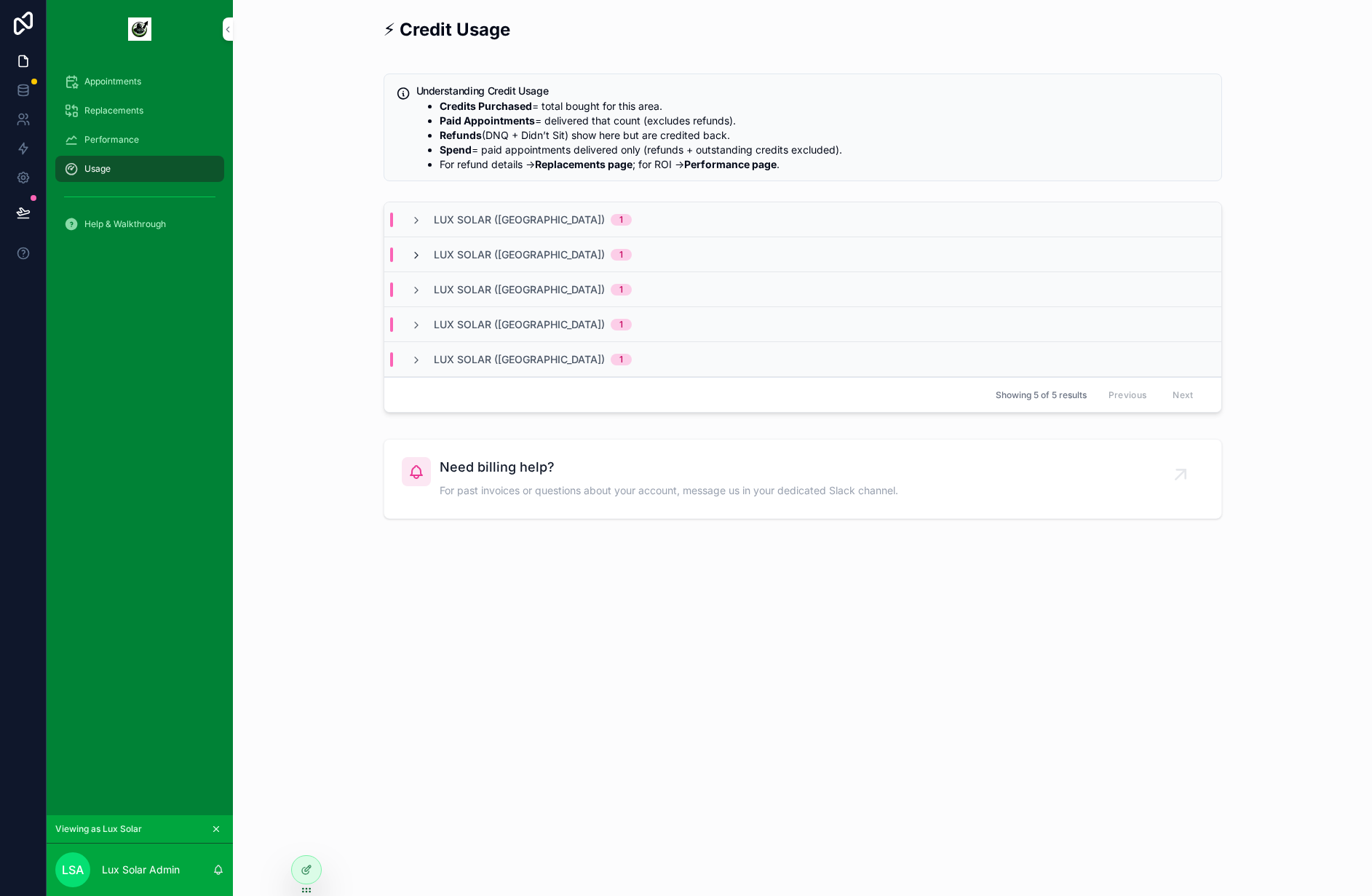
click at [420, 253] on icon "scrollable content" at bounding box center [416, 256] width 12 height 12
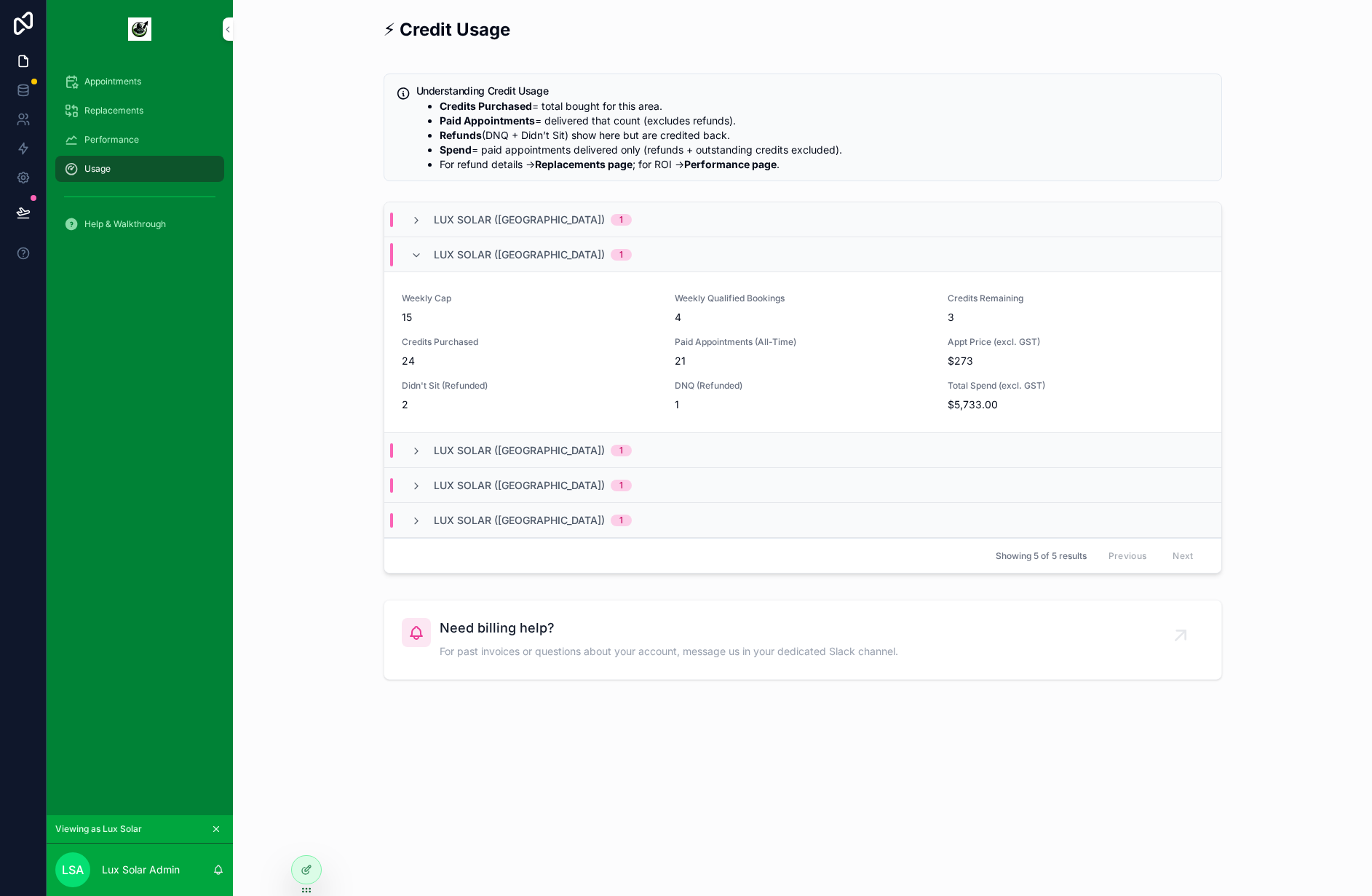
click at [1039, 256] on div "Lux Solar ([GEOGRAPHIC_DATA]) 1" at bounding box center [803, 255] width 837 height 35
